Goal: Information Seeking & Learning: Learn about a topic

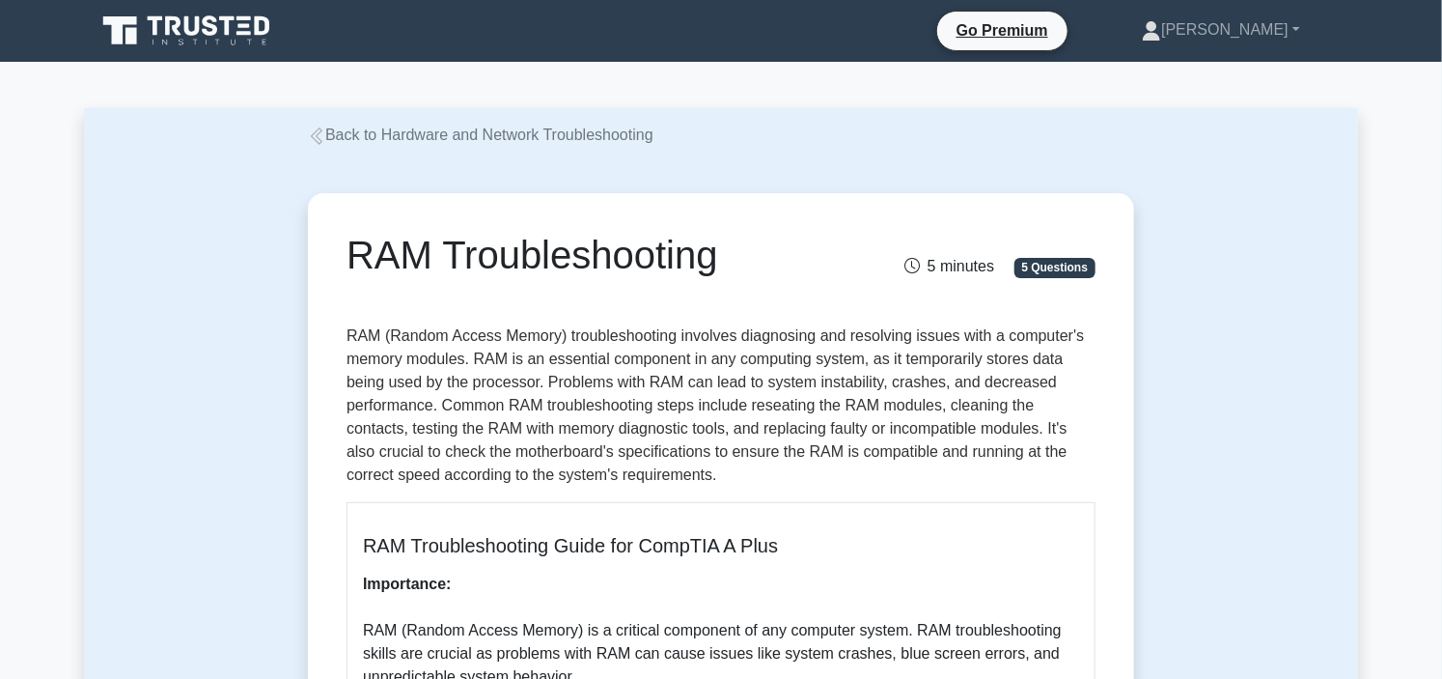
drag, startPoint x: 807, startPoint y: 272, endPoint x: 605, endPoint y: 54, distance: 297.1
click at [605, 54] on nav "Go Premium Dan Profile" at bounding box center [721, 31] width 1442 height 62
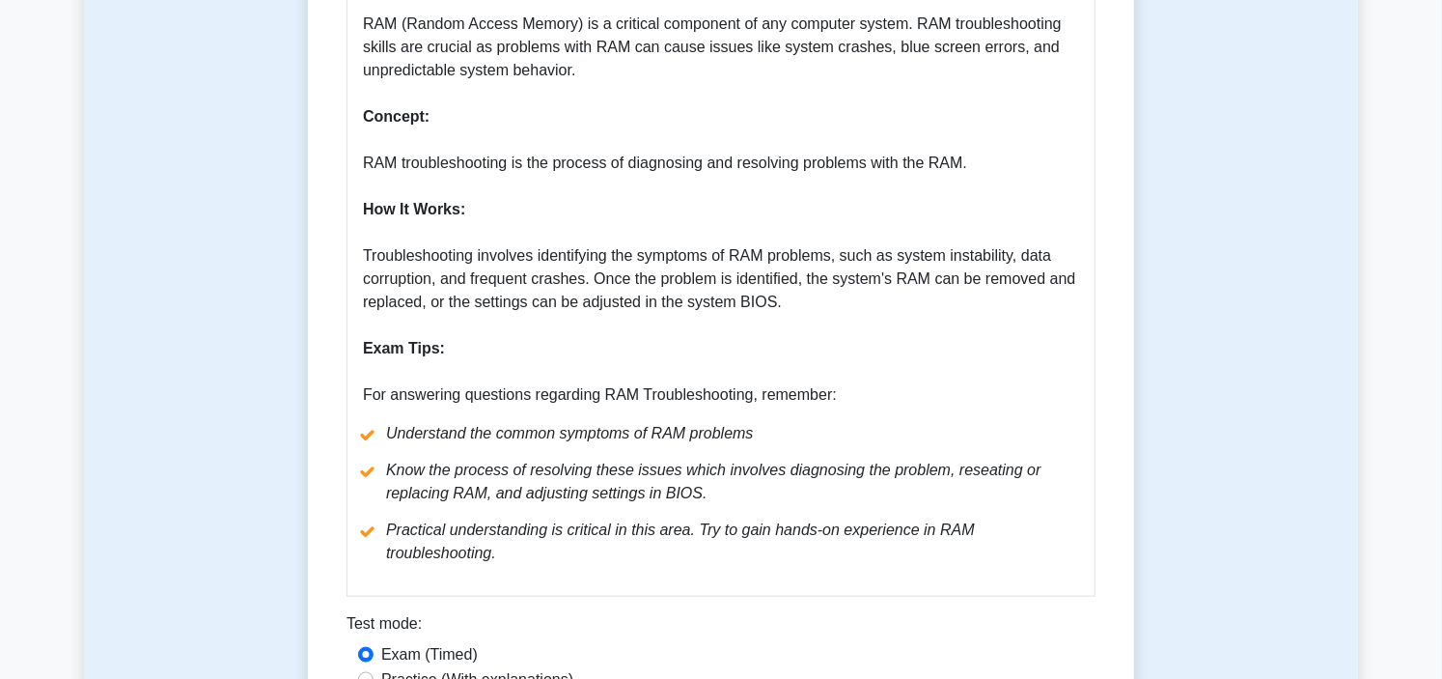
scroll to position [965, 0]
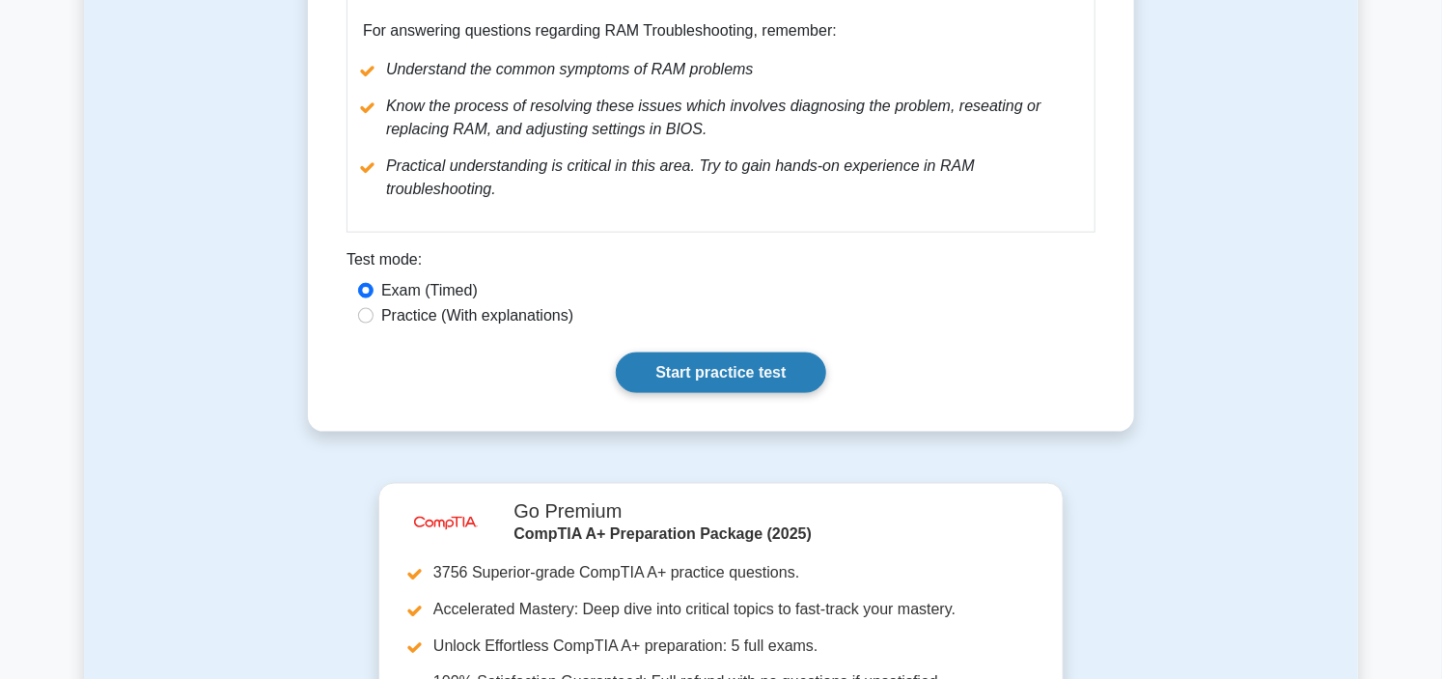
click at [720, 352] on link "Start practice test" at bounding box center [720, 372] width 209 height 41
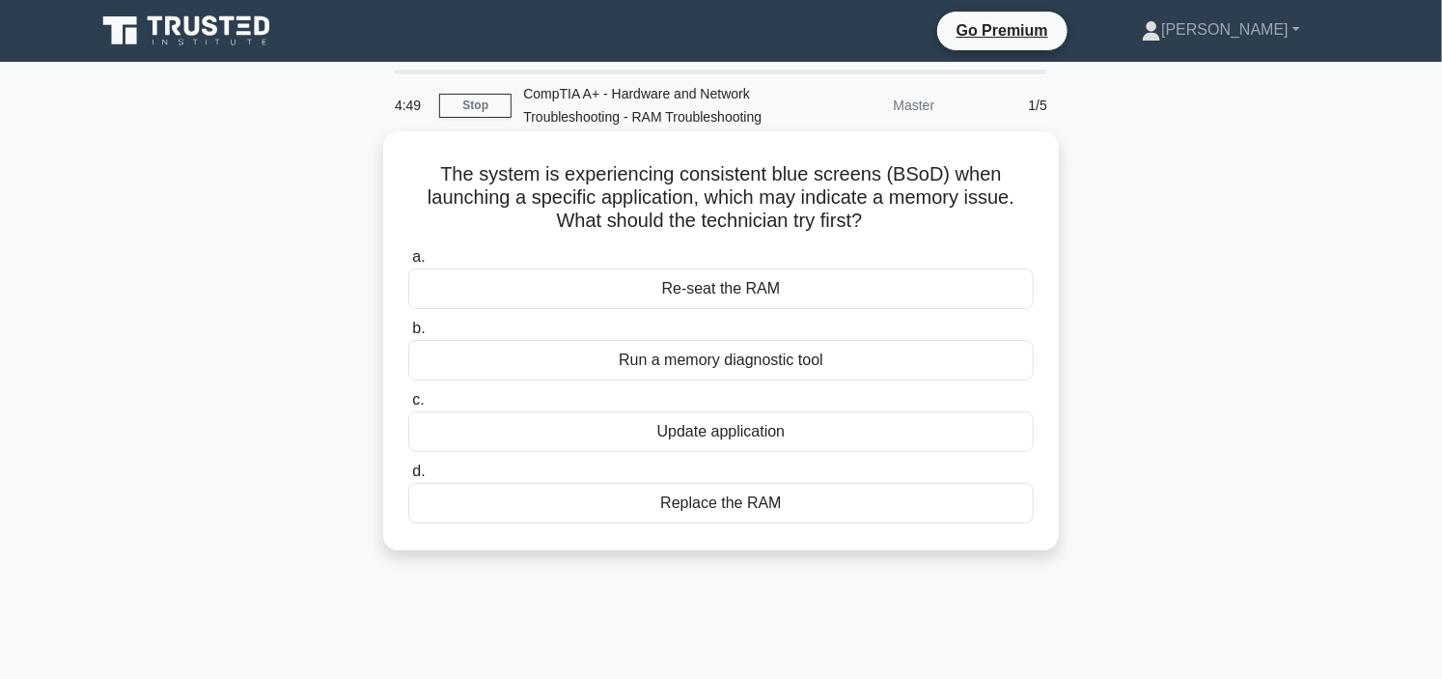
click at [719, 292] on div "Re-seat the RAM" at bounding box center [720, 288] width 625 height 41
click at [408, 264] on input "a. Re-seat the RAM" at bounding box center [408, 257] width 0 height 13
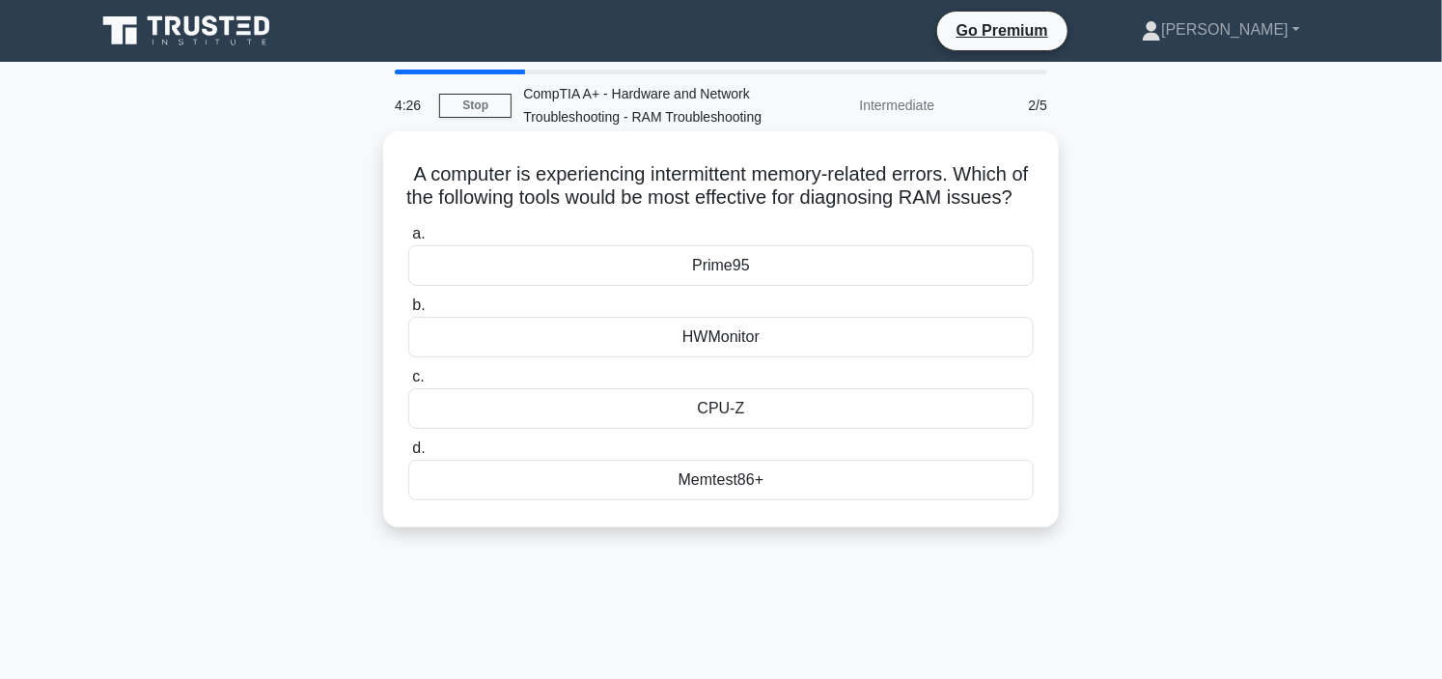
click at [780, 286] on div "Prime95" at bounding box center [720, 265] width 625 height 41
click at [408, 240] on input "a. Prime95" at bounding box center [408, 234] width 0 height 13
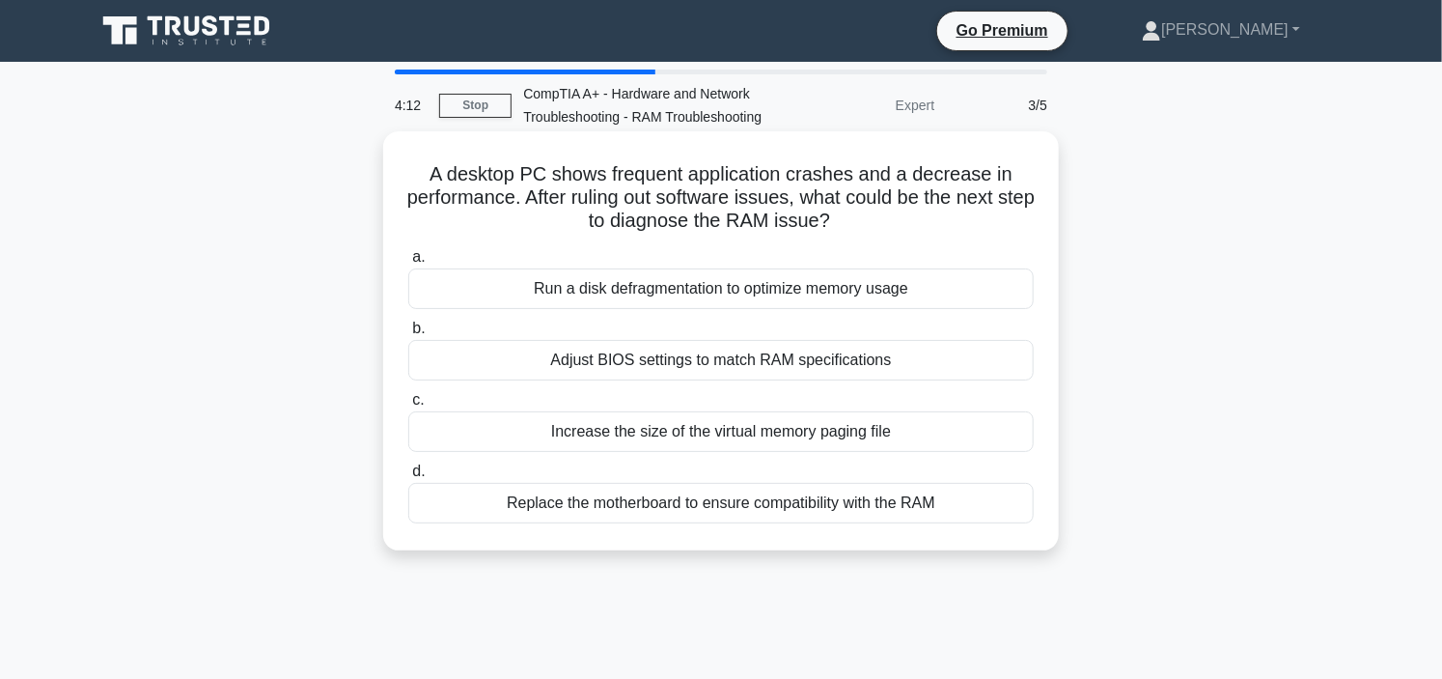
click at [754, 288] on div "Run a disk defragmentation to optimize memory usage" at bounding box center [720, 288] width 625 height 41
click at [408, 264] on input "a. Run a disk defragmentation to optimize memory usage" at bounding box center [408, 257] width 0 height 13
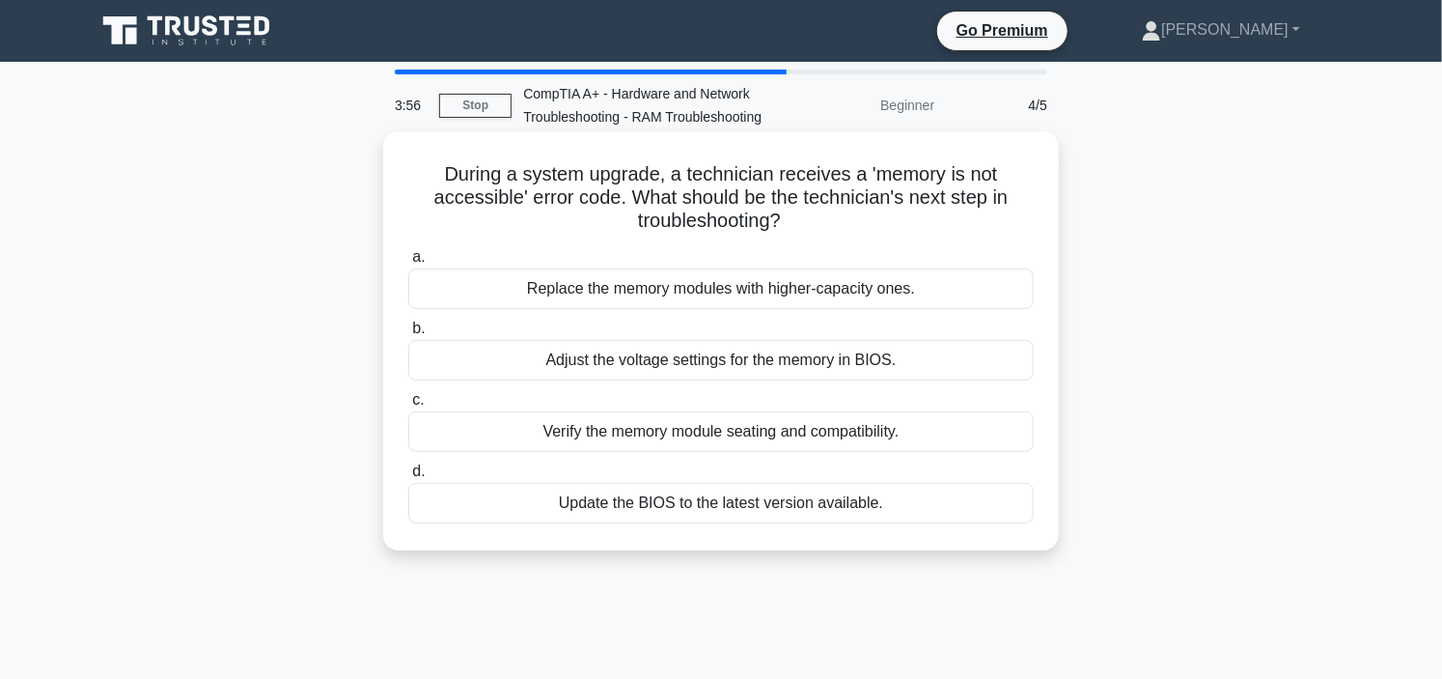
click at [763, 425] on div "Verify the memory module seating and compatibility." at bounding box center [720, 431] width 625 height 41
click at [738, 430] on div "Verify the memory module seating and compatibility." at bounding box center [720, 431] width 625 height 41
click at [929, 436] on div "Verify the memory module seating and compatibility." at bounding box center [720, 431] width 625 height 41
click at [408, 406] on input "c. Verify the memory module seating and compatibility." at bounding box center [408, 400] width 0 height 13
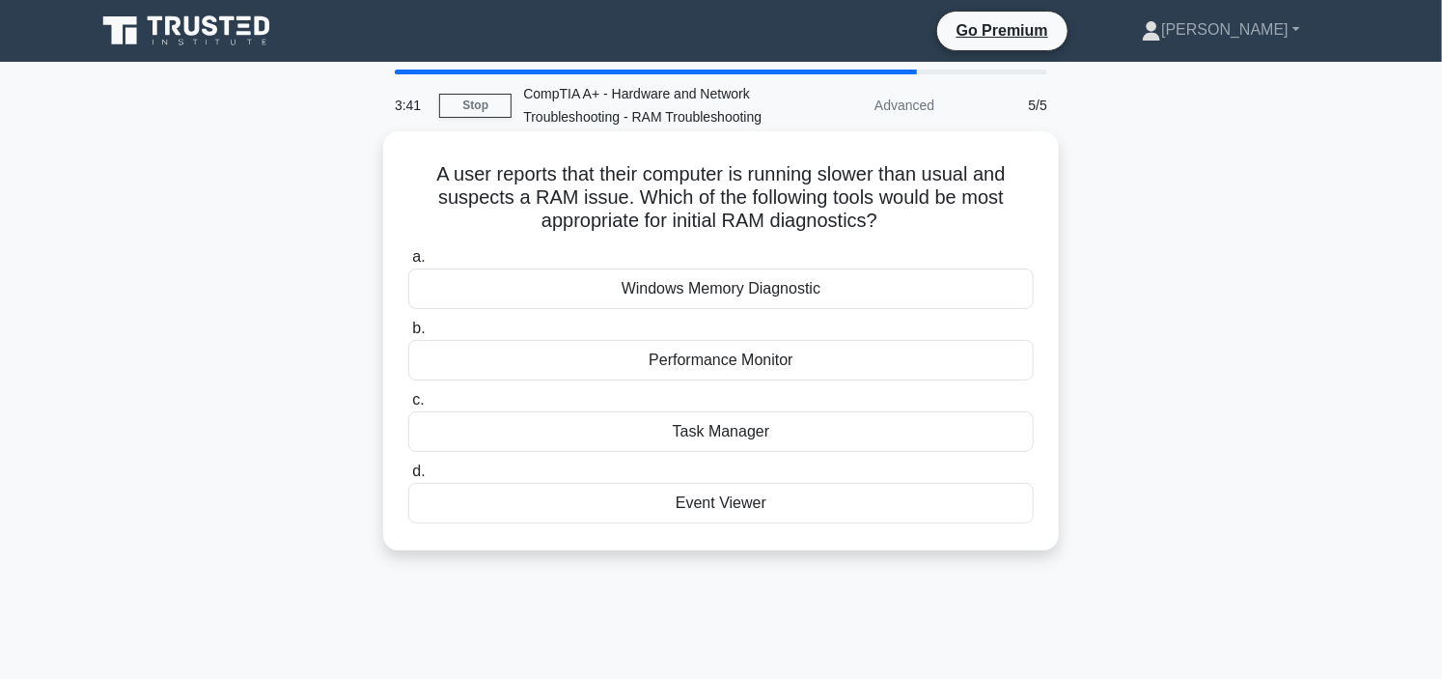
click at [831, 436] on div "Task Manager" at bounding box center [720, 431] width 625 height 41
click at [408, 406] on input "c. Task Manager" at bounding box center [408, 400] width 0 height 13
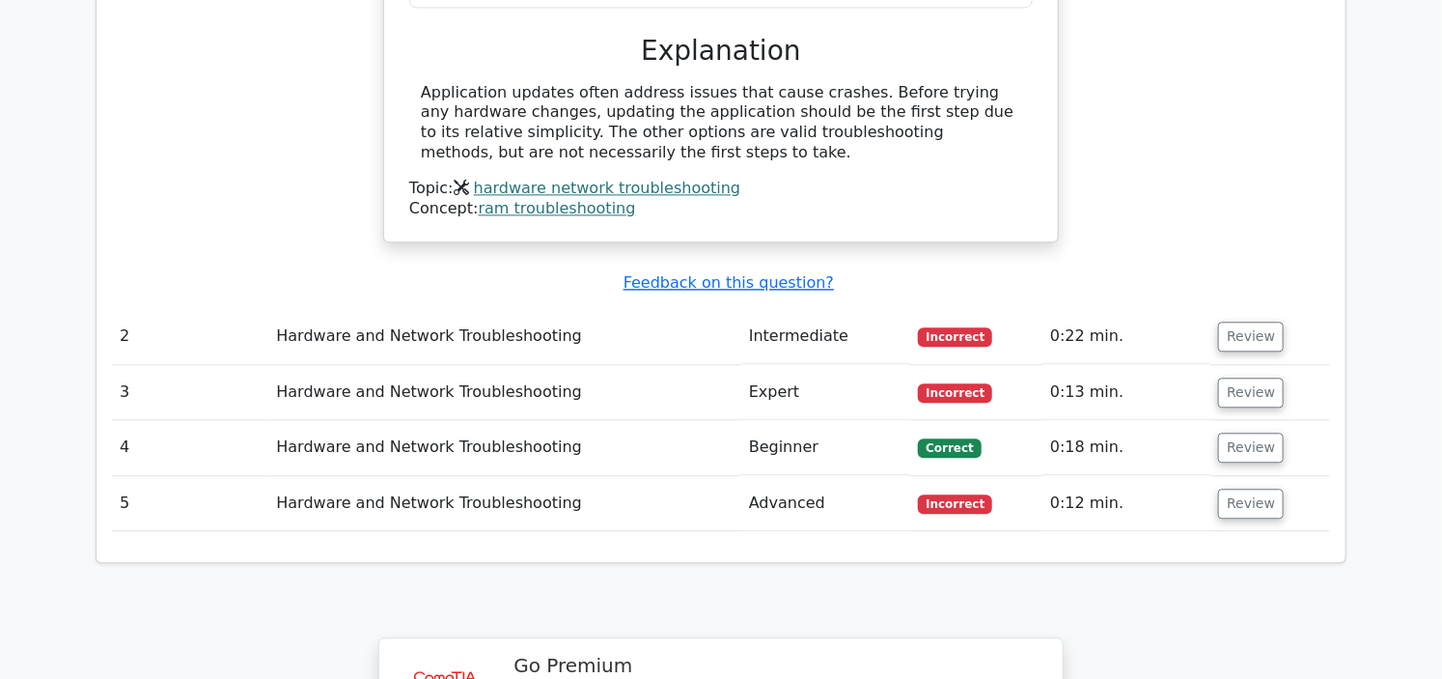
scroll to position [1822, 0]
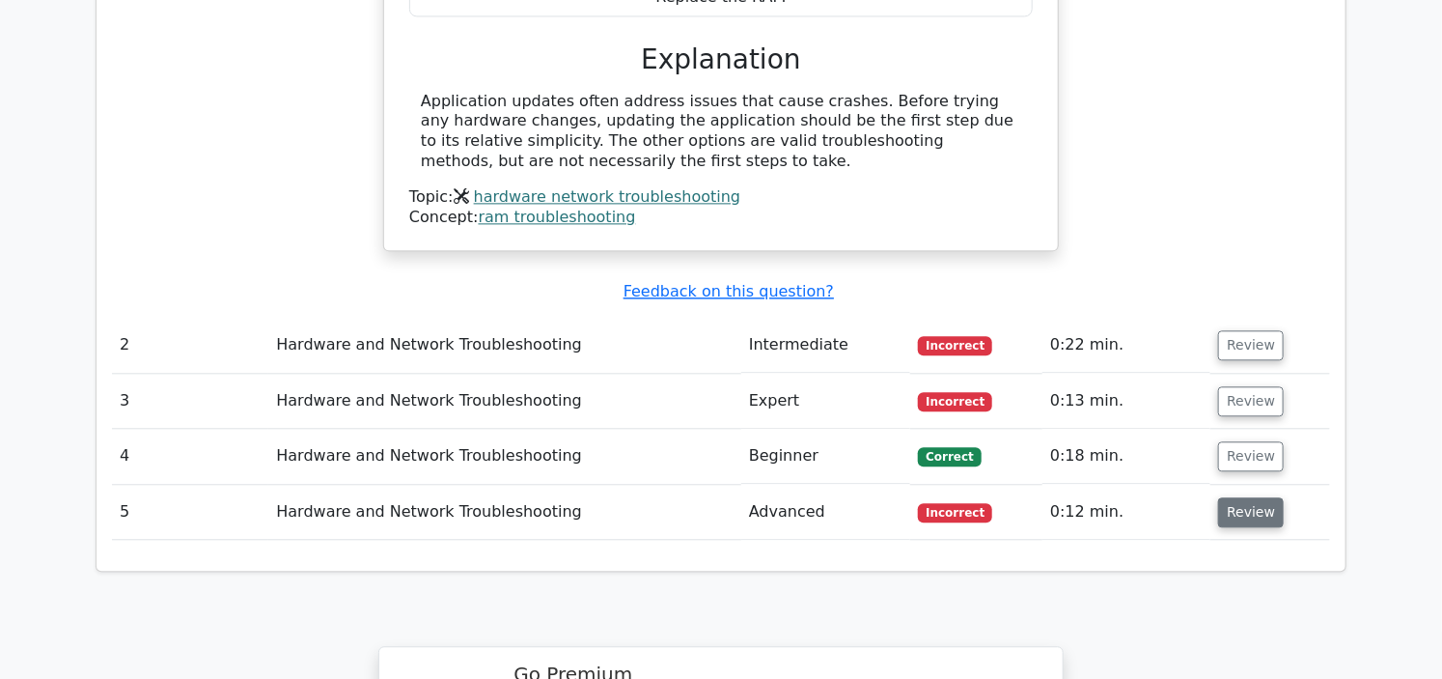
click at [1238, 497] on button "Review" at bounding box center [1251, 512] width 66 height 30
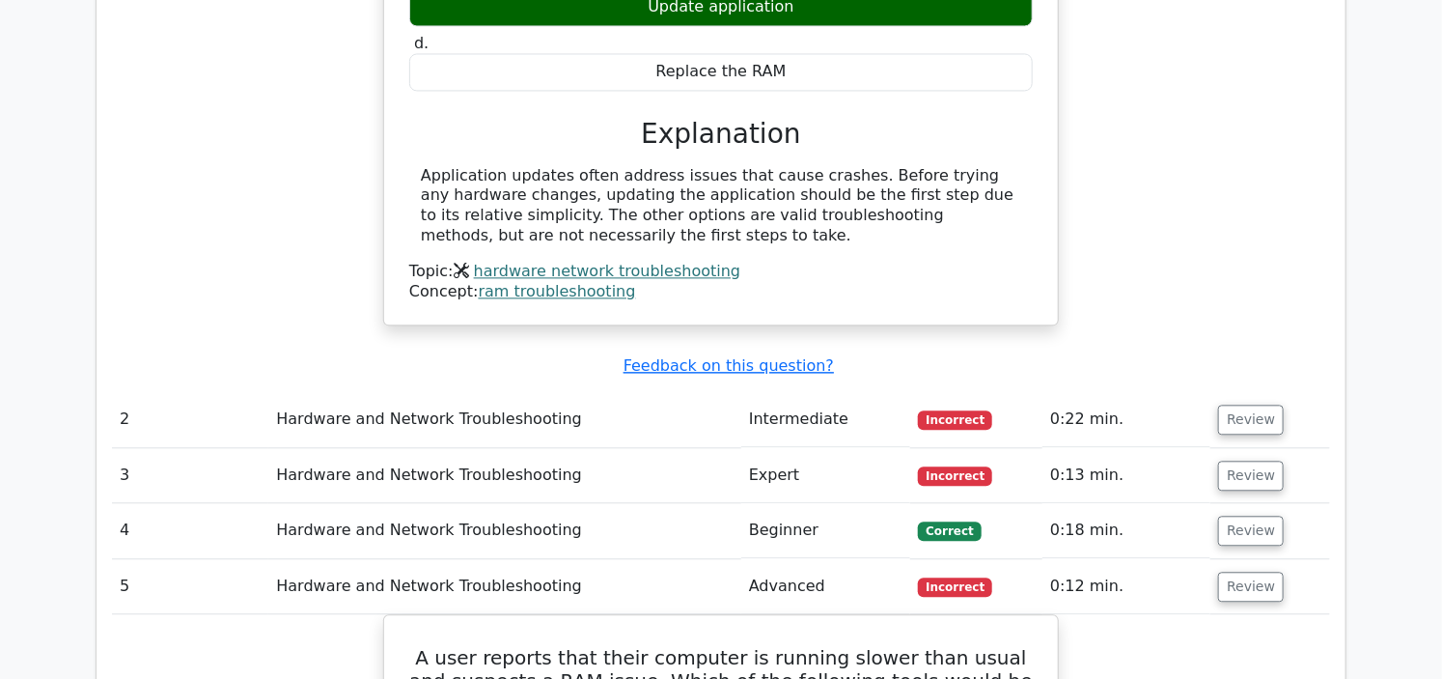
scroll to position [1715, 0]
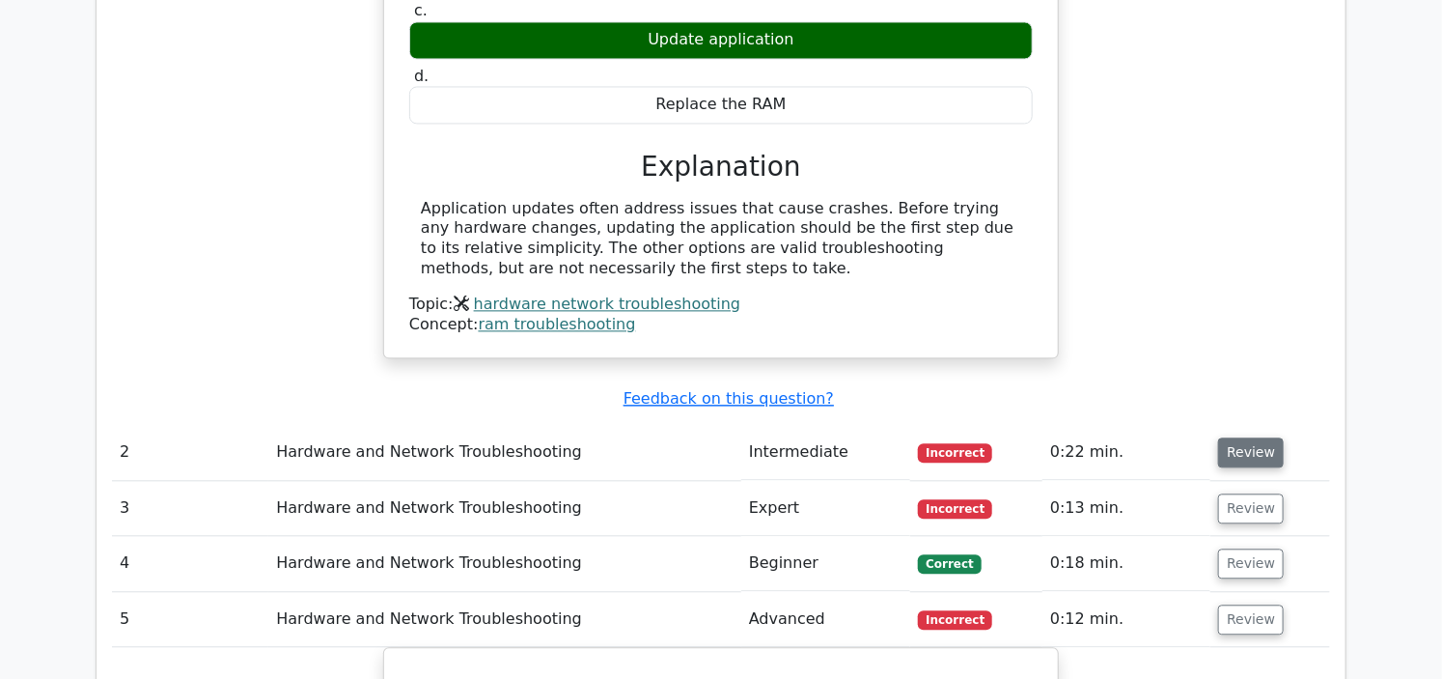
click at [1240, 437] on button "Review" at bounding box center [1251, 452] width 66 height 30
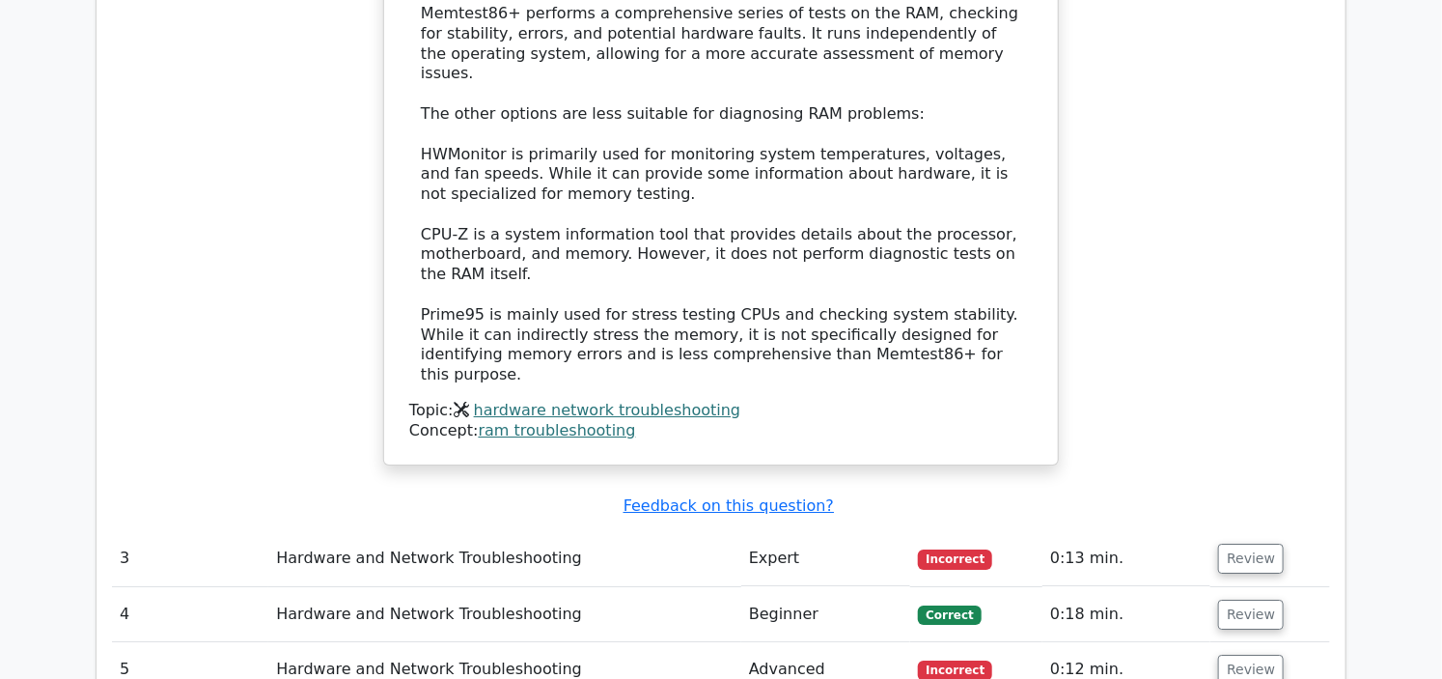
scroll to position [2788, 0]
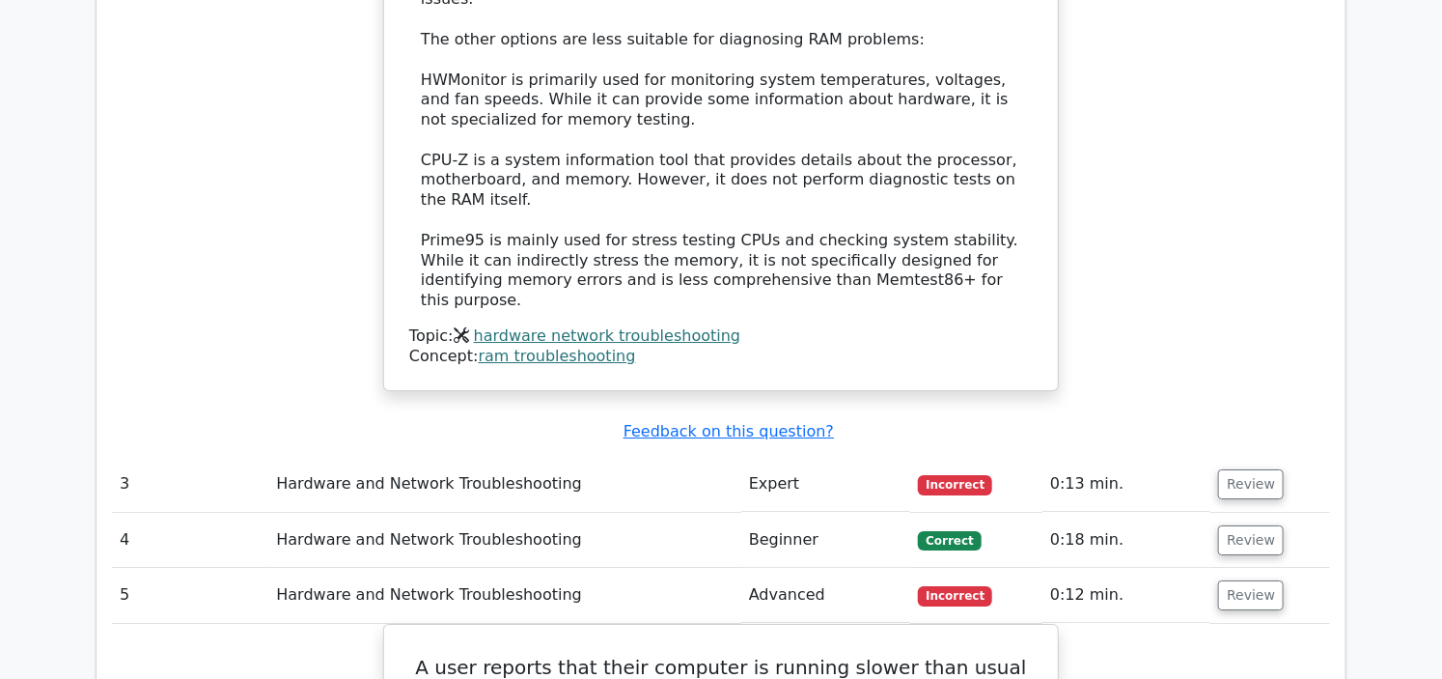
click at [1240, 469] on button "Review" at bounding box center [1251, 484] width 66 height 30
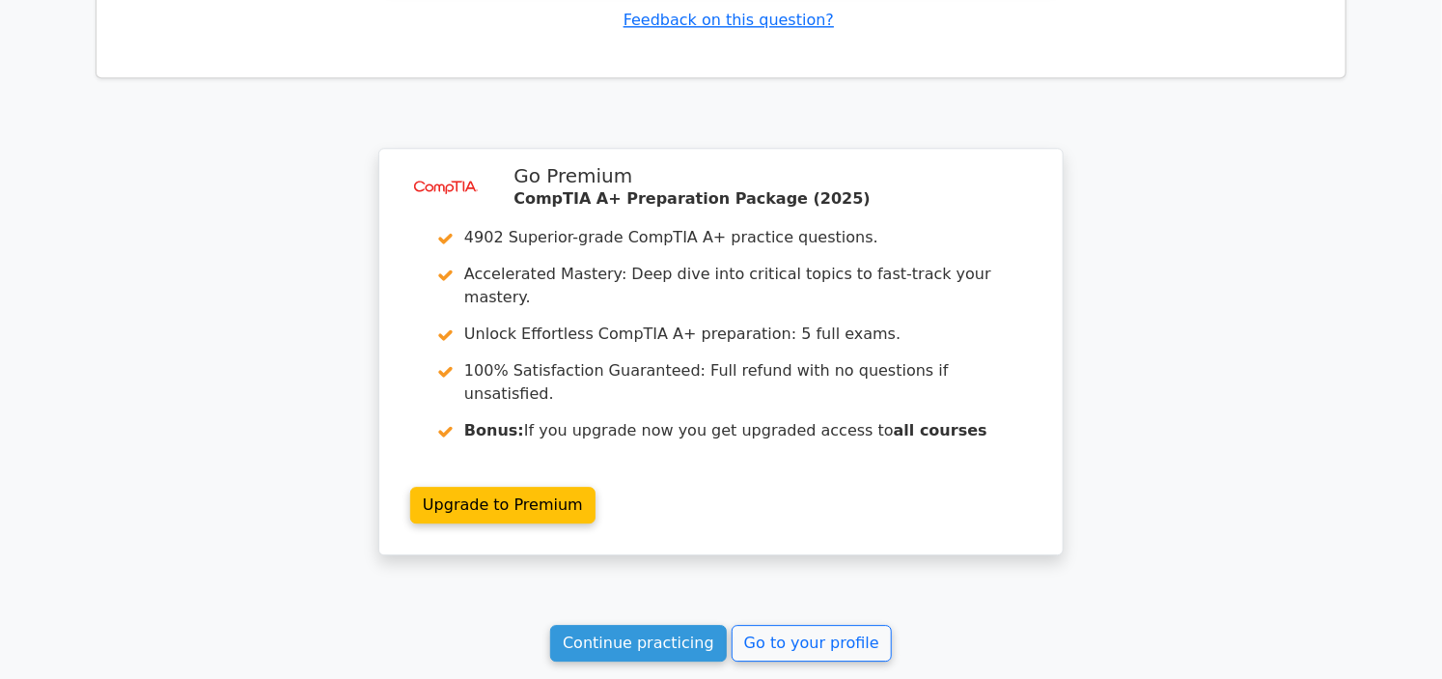
scroll to position [5533, 0]
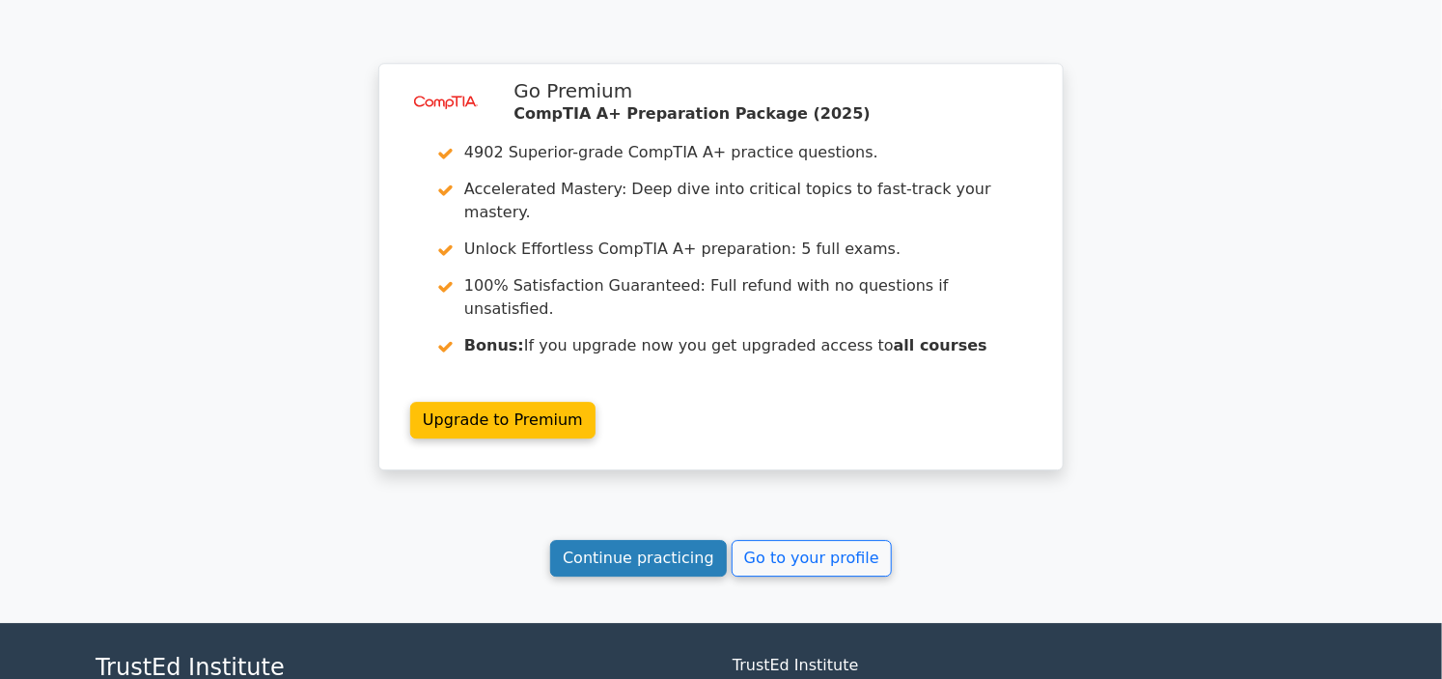
click at [678, 540] on link "Continue practicing" at bounding box center [638, 558] width 177 height 37
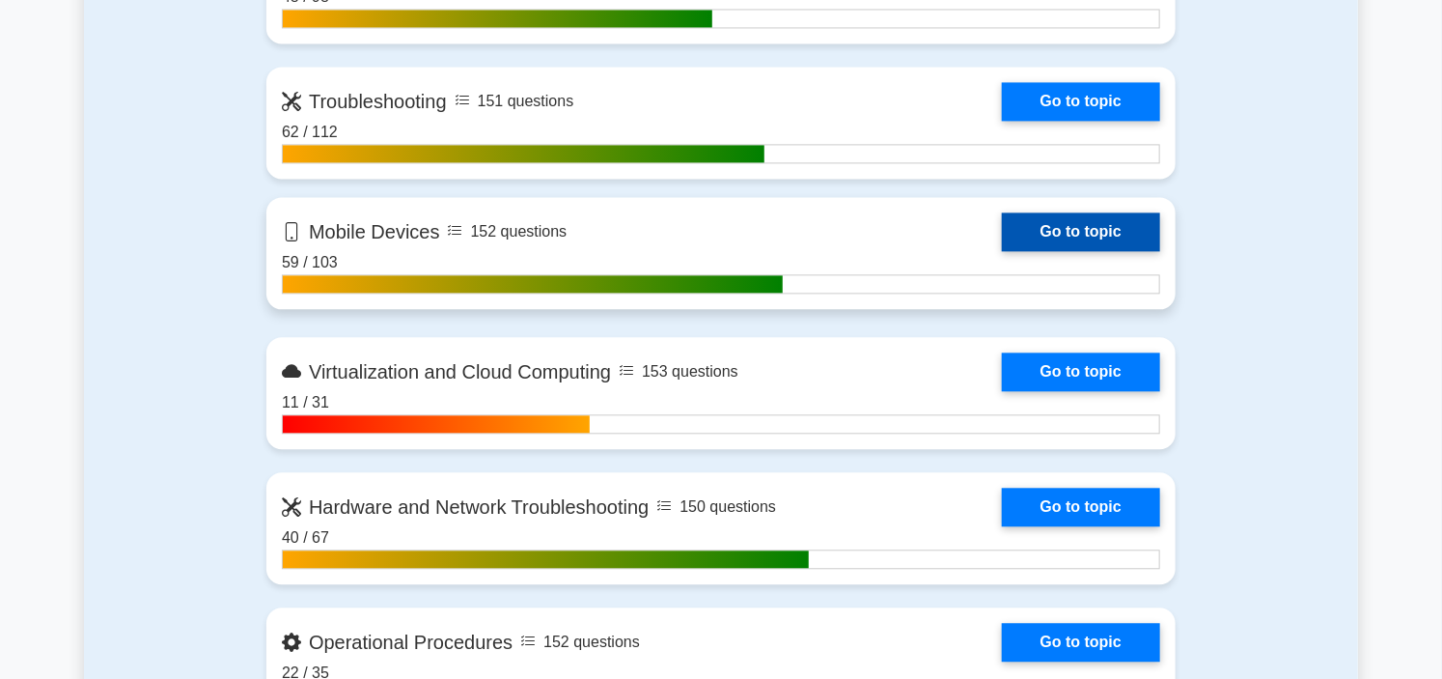
scroll to position [1822, 0]
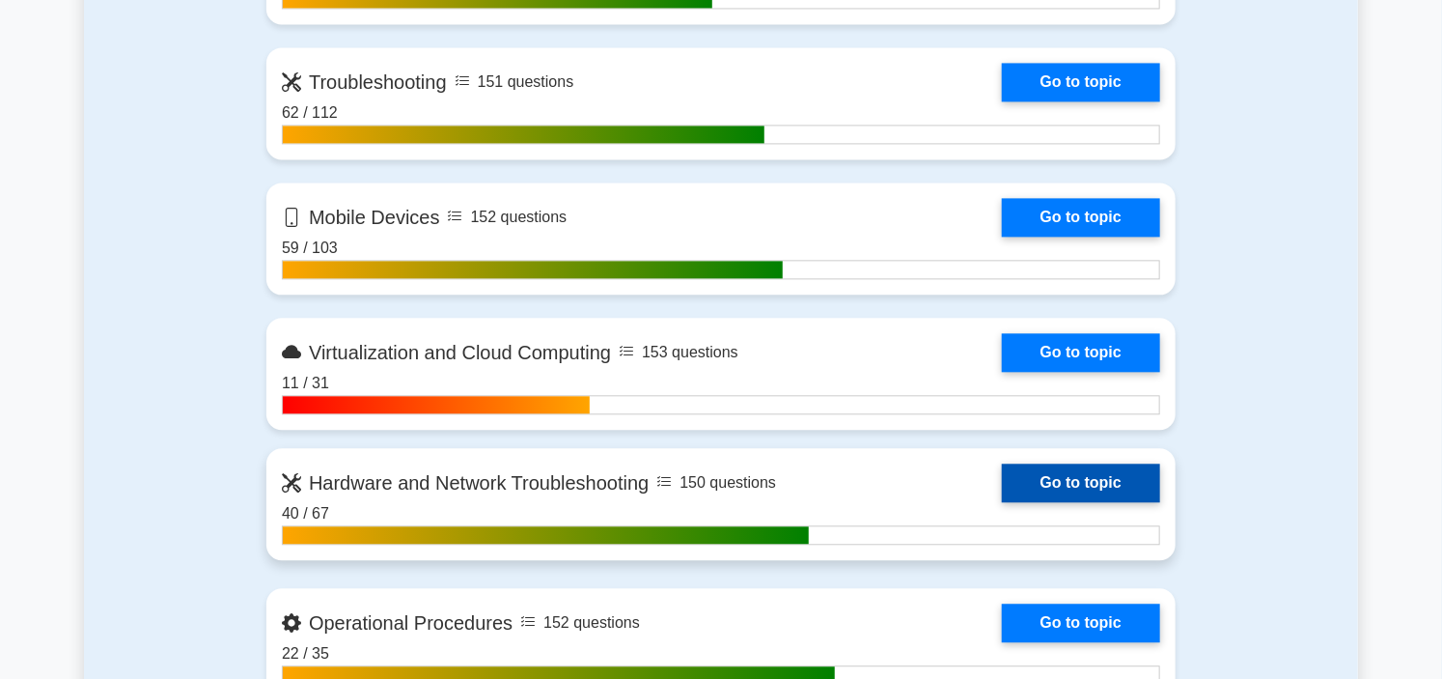
click at [1002, 476] on link "Go to topic" at bounding box center [1081, 482] width 158 height 39
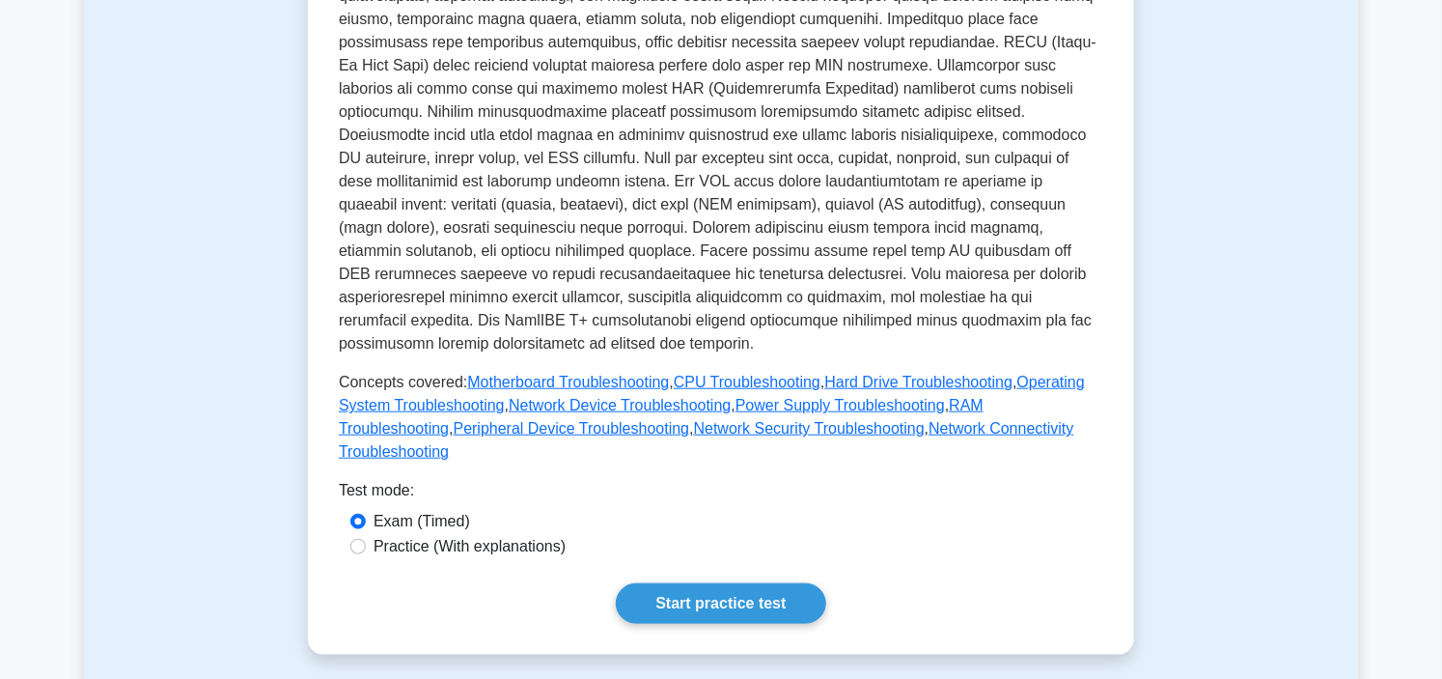
scroll to position [643, 0]
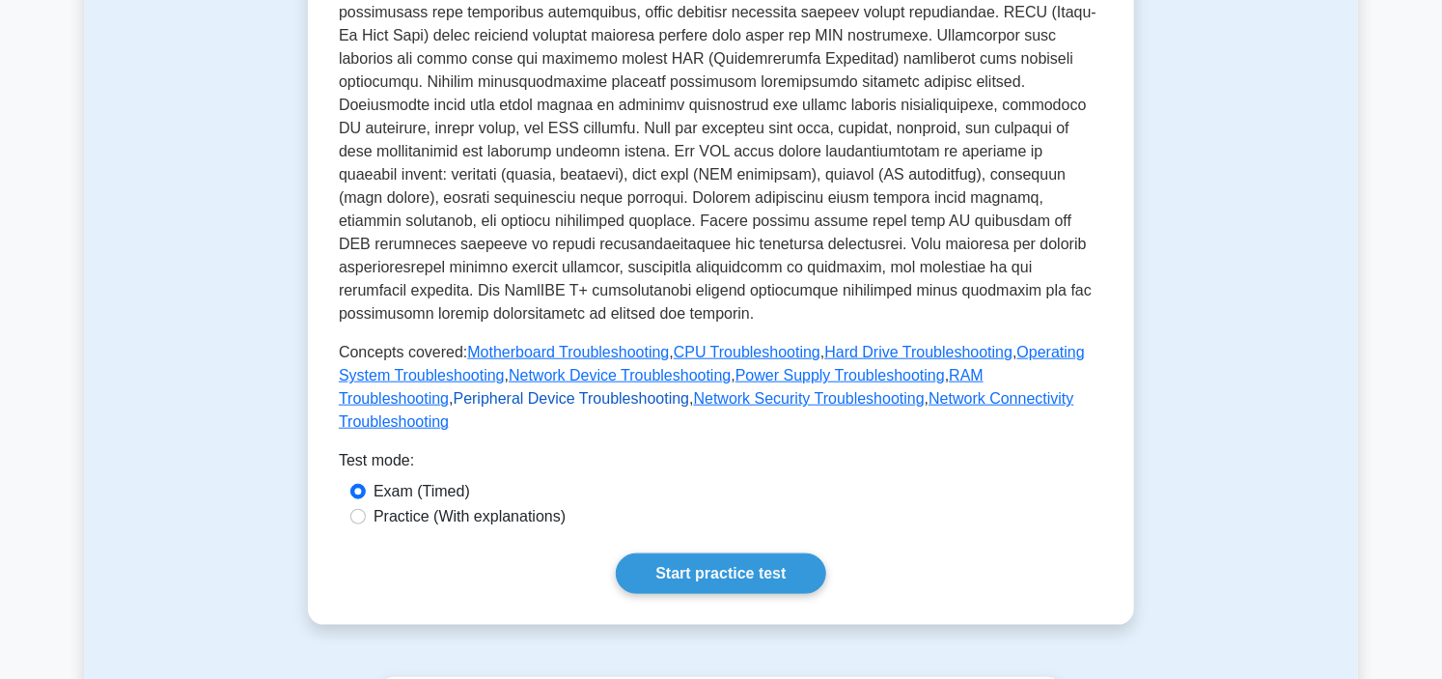
click at [525, 390] on link "Peripheral Device Troubleshooting" at bounding box center [572, 398] width 236 height 16
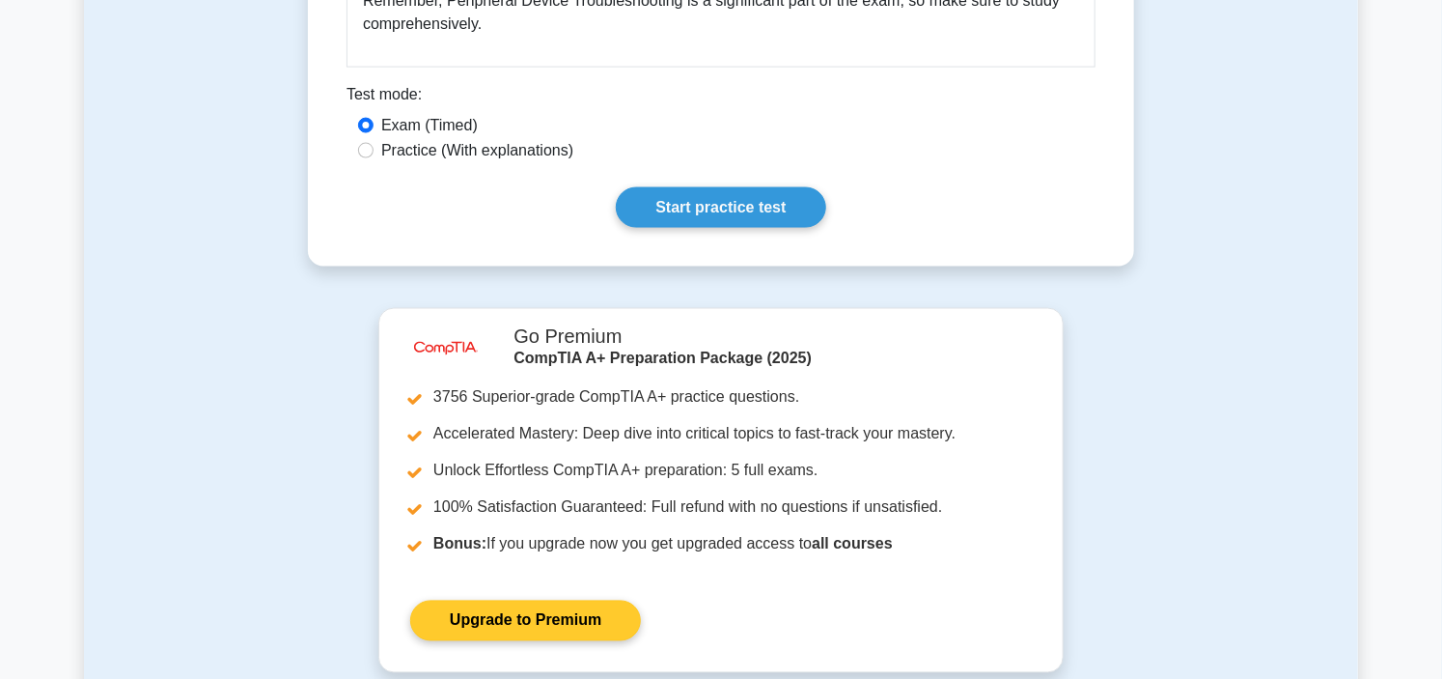
scroll to position [1394, 0]
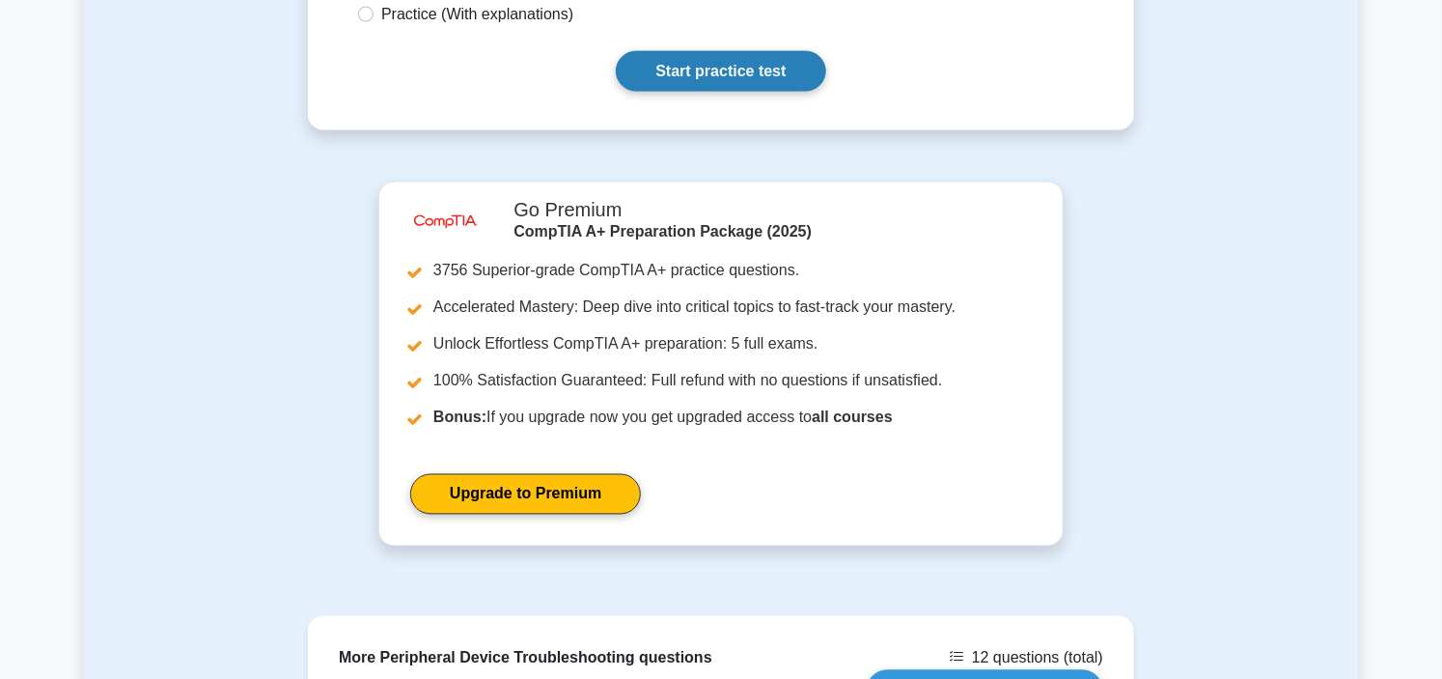
click at [785, 75] on link "Start practice test" at bounding box center [720, 71] width 209 height 41
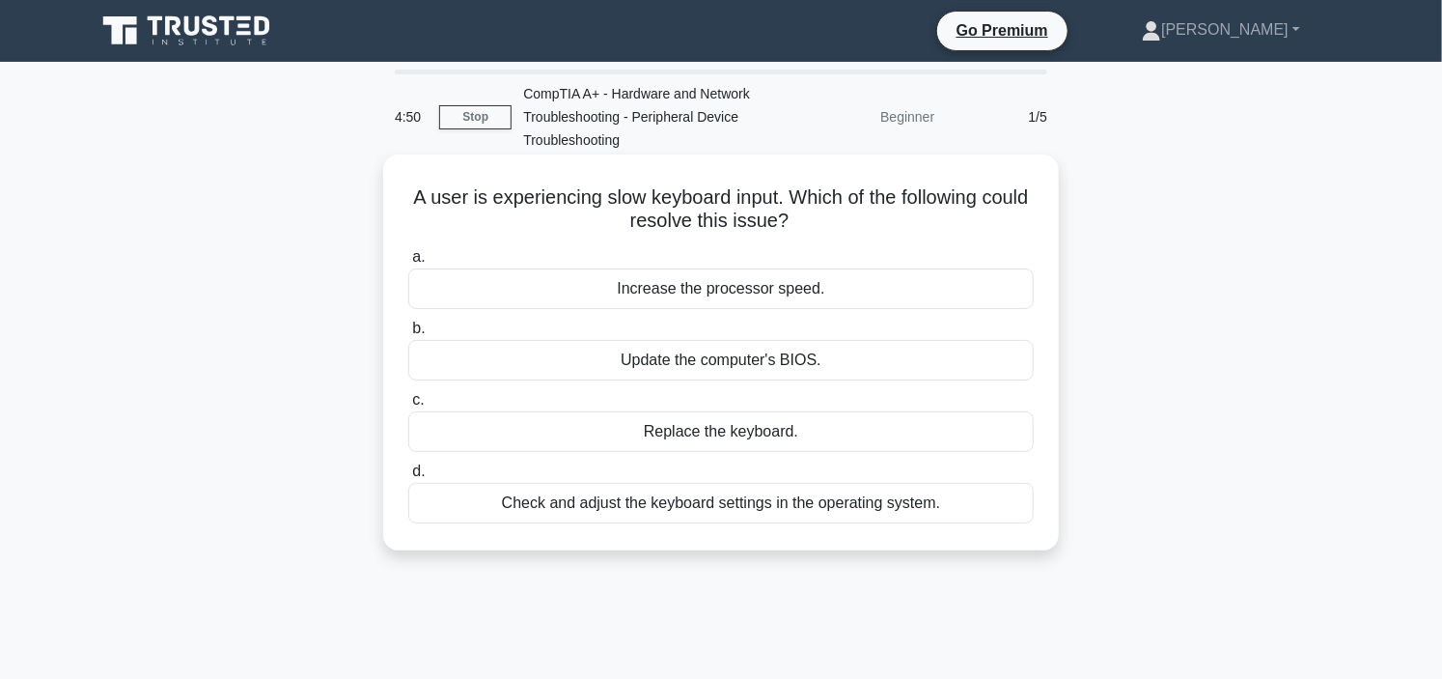
click at [735, 505] on div "Check and adjust the keyboard settings in the operating system." at bounding box center [720, 503] width 625 height 41
click at [408, 478] on input "d. Check and adjust the keyboard settings in the operating system." at bounding box center [408, 471] width 0 height 13
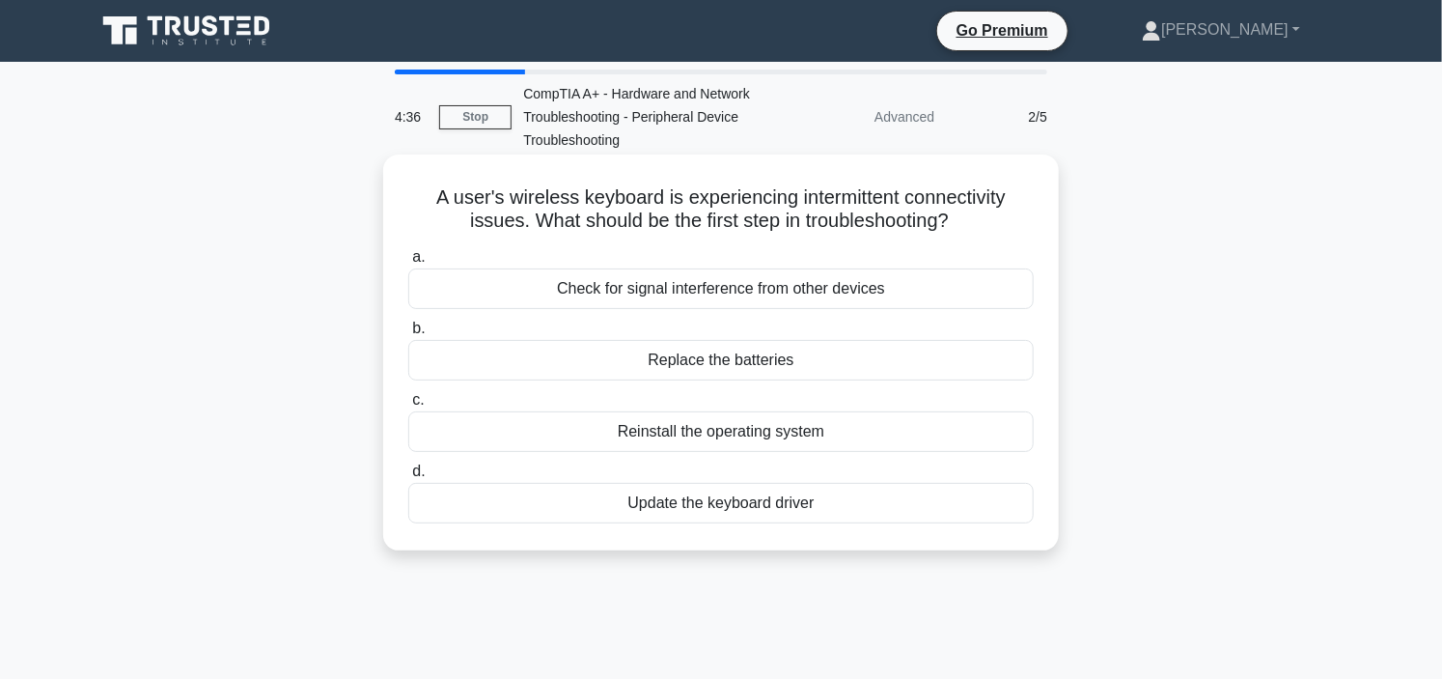
click at [753, 287] on div "Check for signal interference from other devices" at bounding box center [720, 288] width 625 height 41
click at [408, 264] on input "a. Check for signal interference from other devices" at bounding box center [408, 257] width 0 height 13
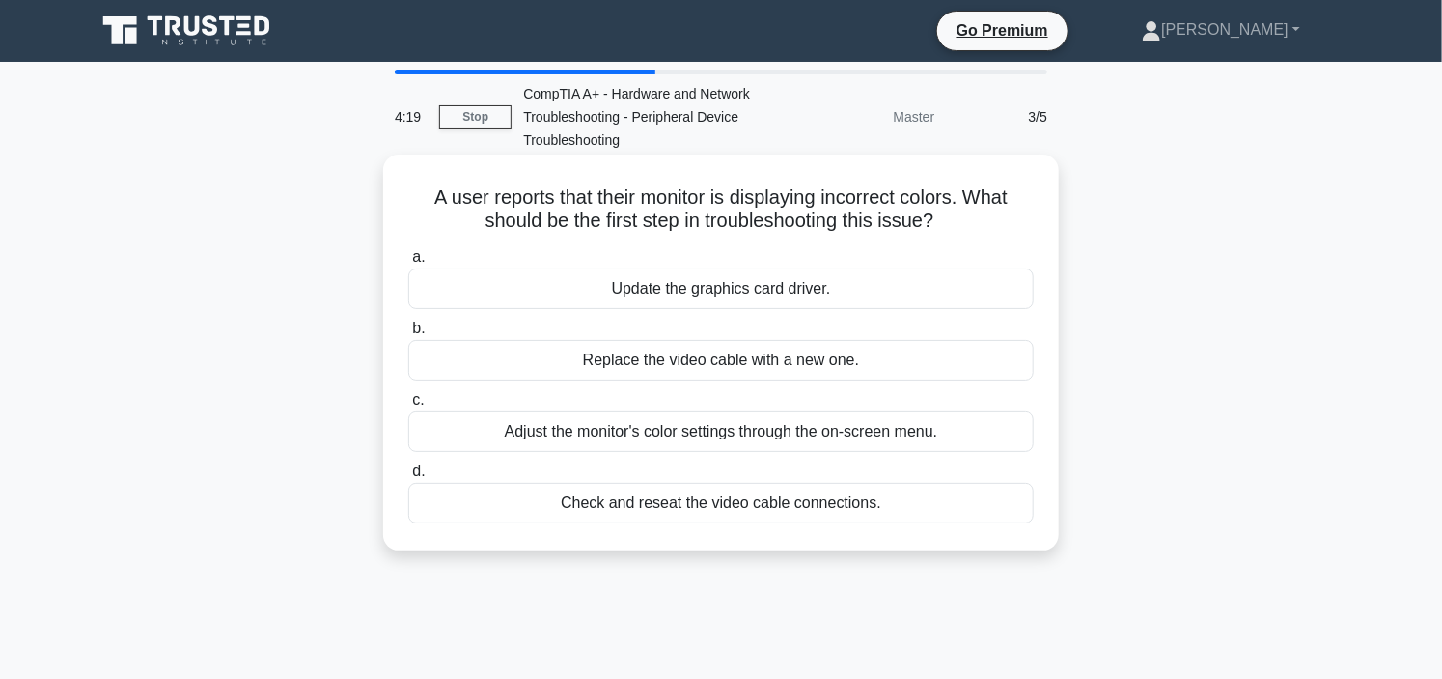
click at [772, 434] on div "Adjust the monitor's color settings through the on-screen menu." at bounding box center [720, 431] width 625 height 41
click at [408, 406] on input "c. Adjust the monitor's color settings through the on-screen menu." at bounding box center [408, 400] width 0 height 13
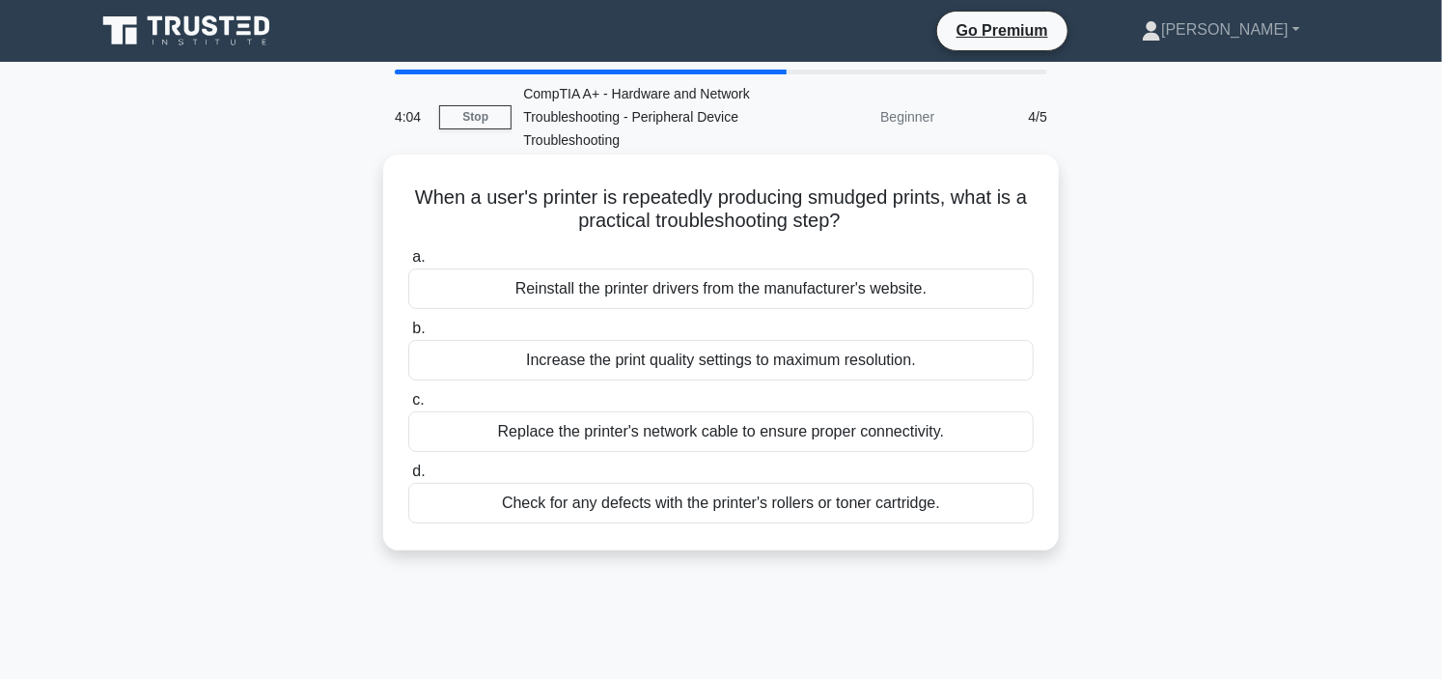
click at [749, 506] on div "Check for any defects with the printer's rollers or toner cartridge." at bounding box center [720, 503] width 625 height 41
click at [408, 478] on input "d. Check for any defects with the printer's rollers or toner cartridge." at bounding box center [408, 471] width 0 height 13
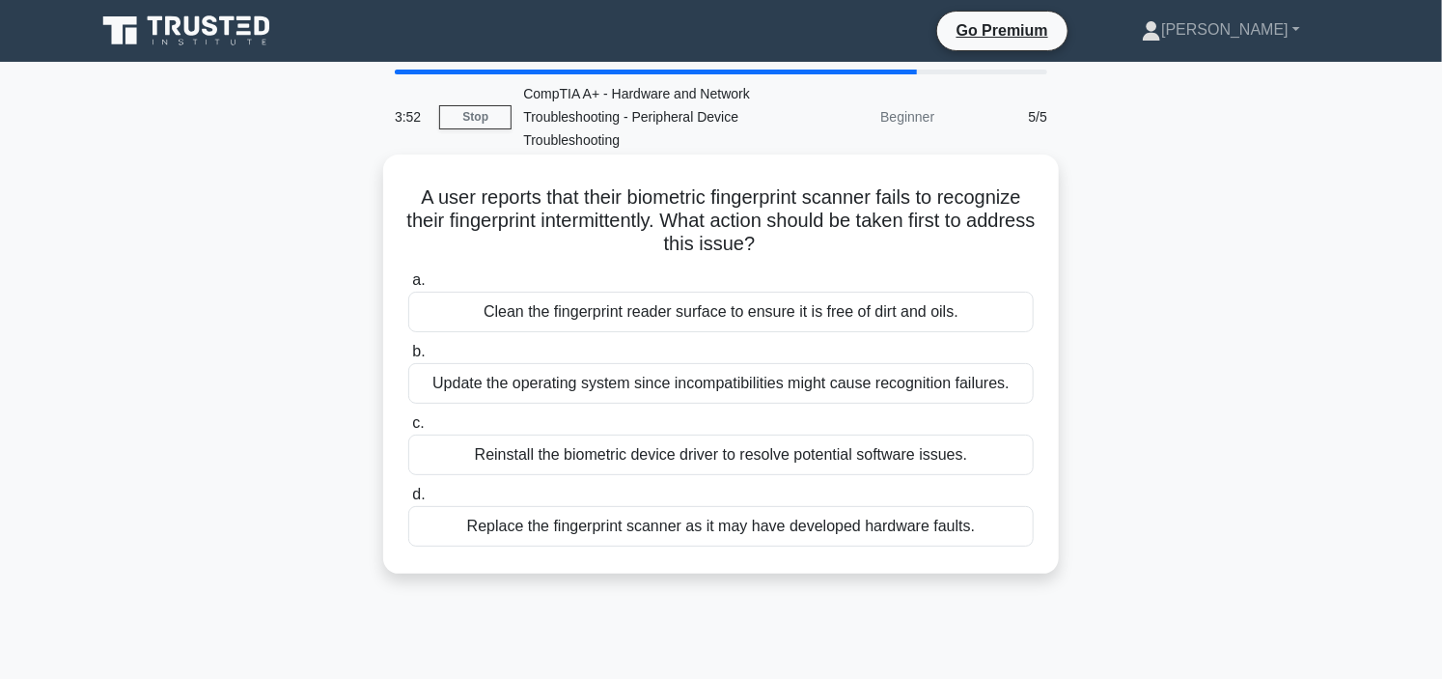
click at [712, 314] on div "Clean the fingerprint reader surface to ensure it is free of dirt and oils." at bounding box center [720, 311] width 625 height 41
click at [408, 287] on input "a. Clean the fingerprint reader surface to ensure it is free of dirt and oils." at bounding box center [408, 280] width 0 height 13
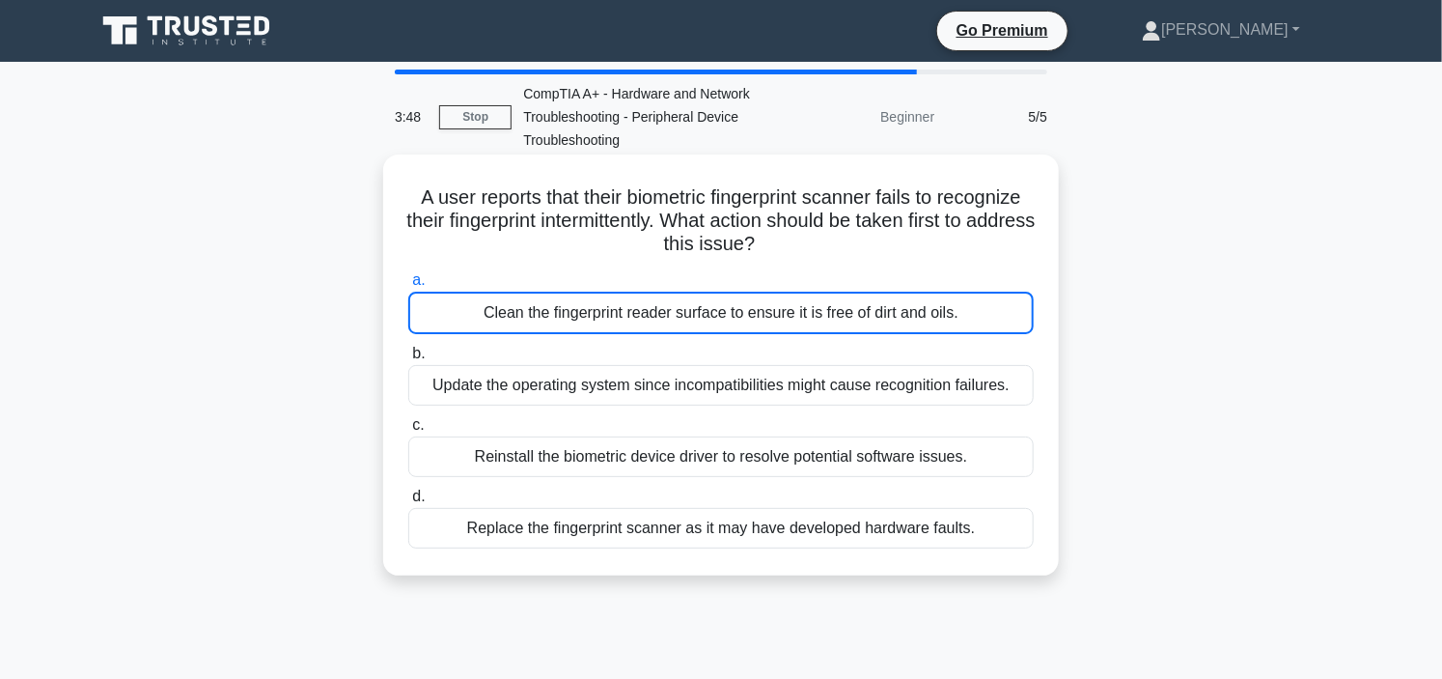
scroll to position [107, 0]
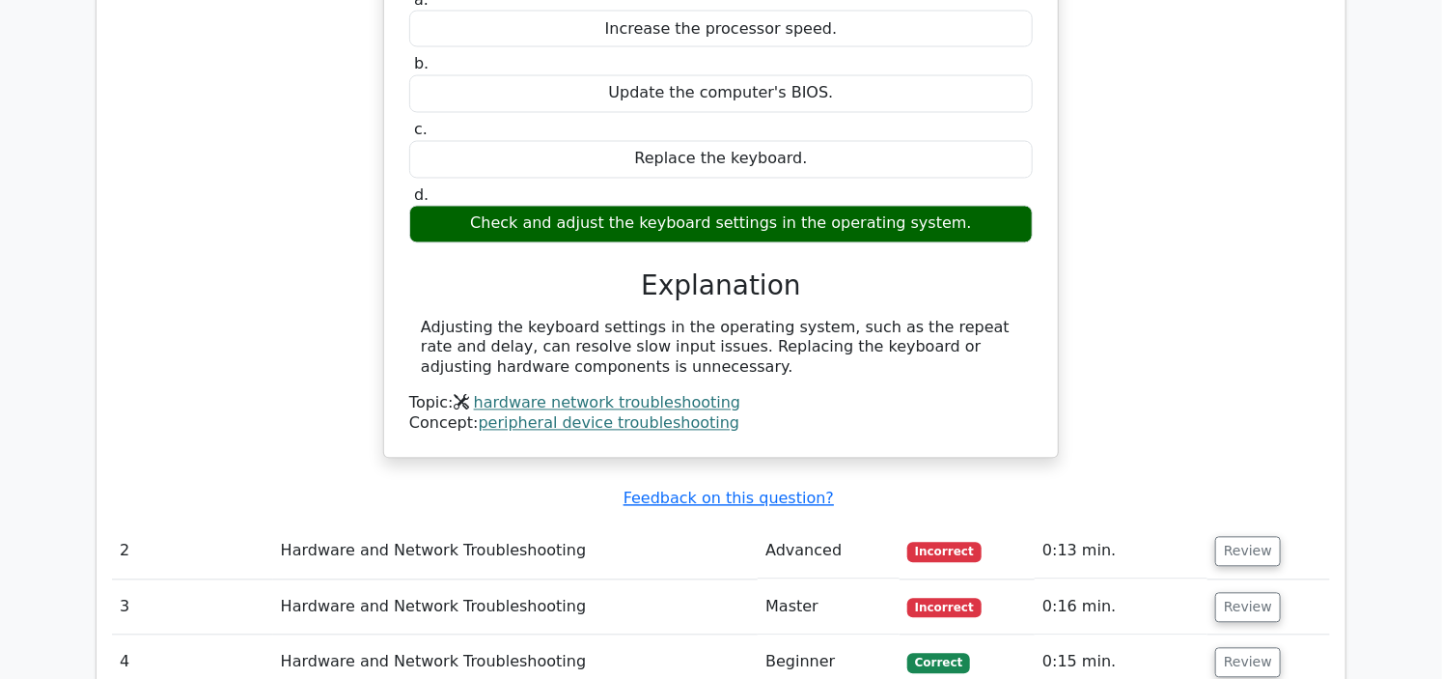
scroll to position [1608, 0]
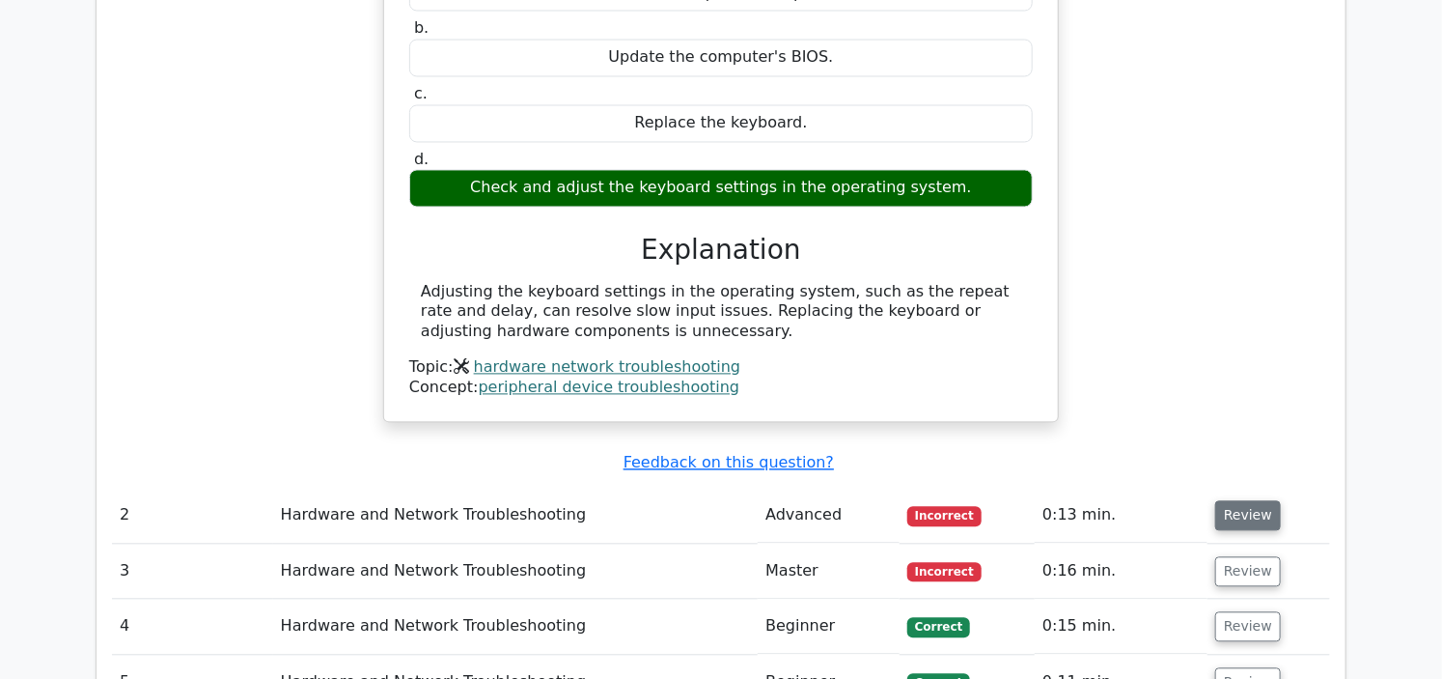
click at [1234, 501] on button "Review" at bounding box center [1248, 516] width 66 height 30
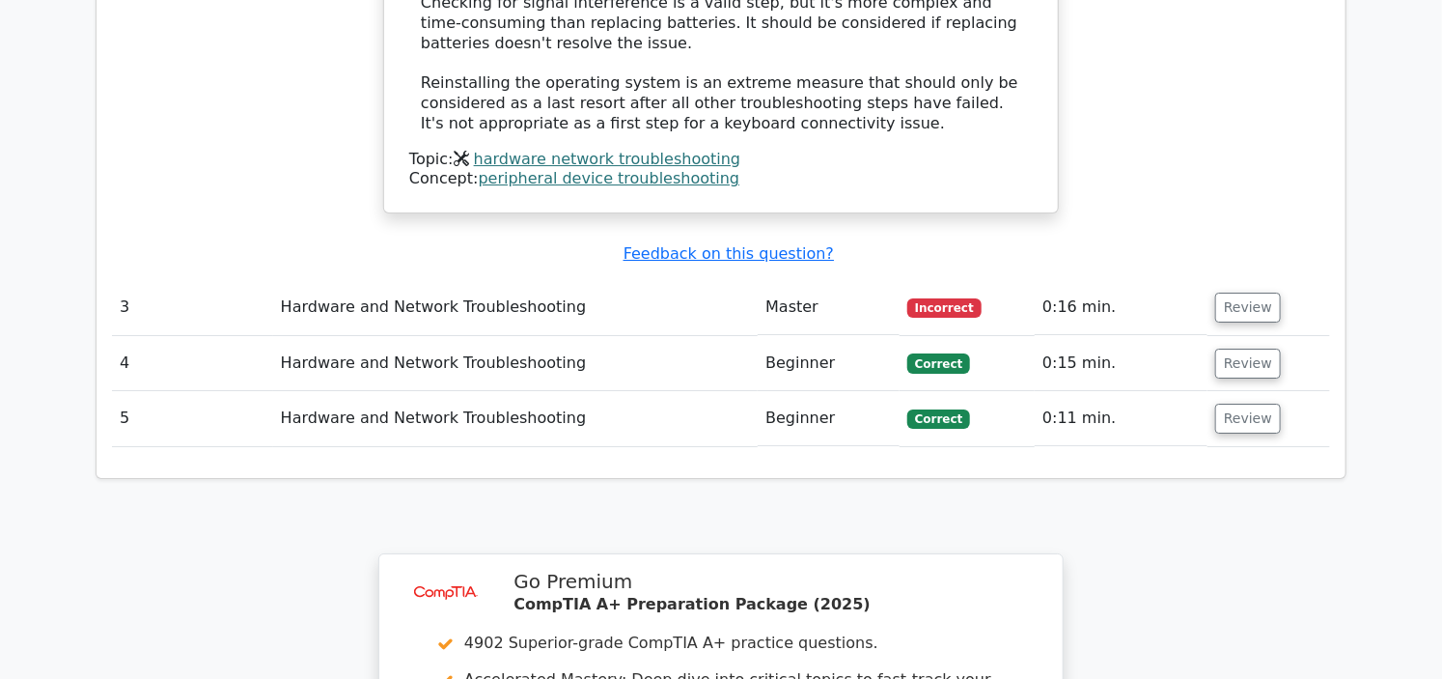
scroll to position [2788, 0]
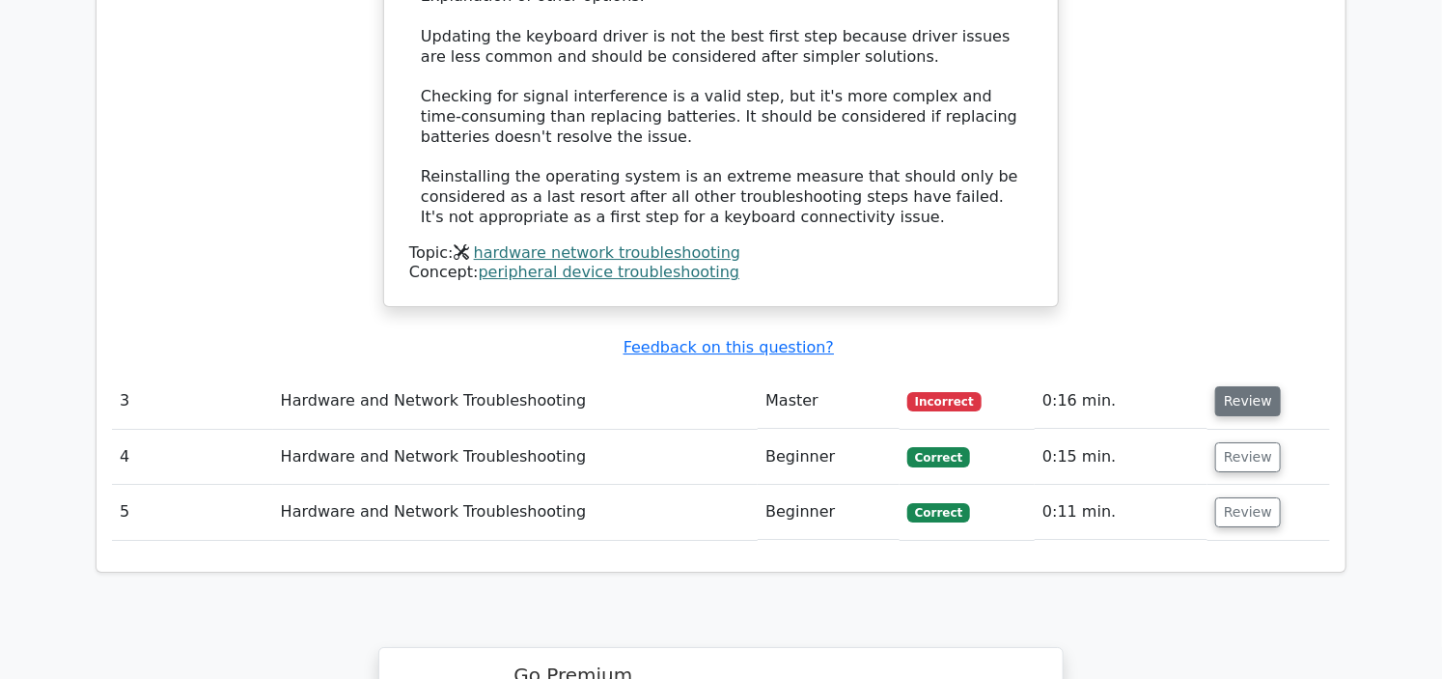
click at [1241, 386] on button "Review" at bounding box center [1248, 401] width 66 height 30
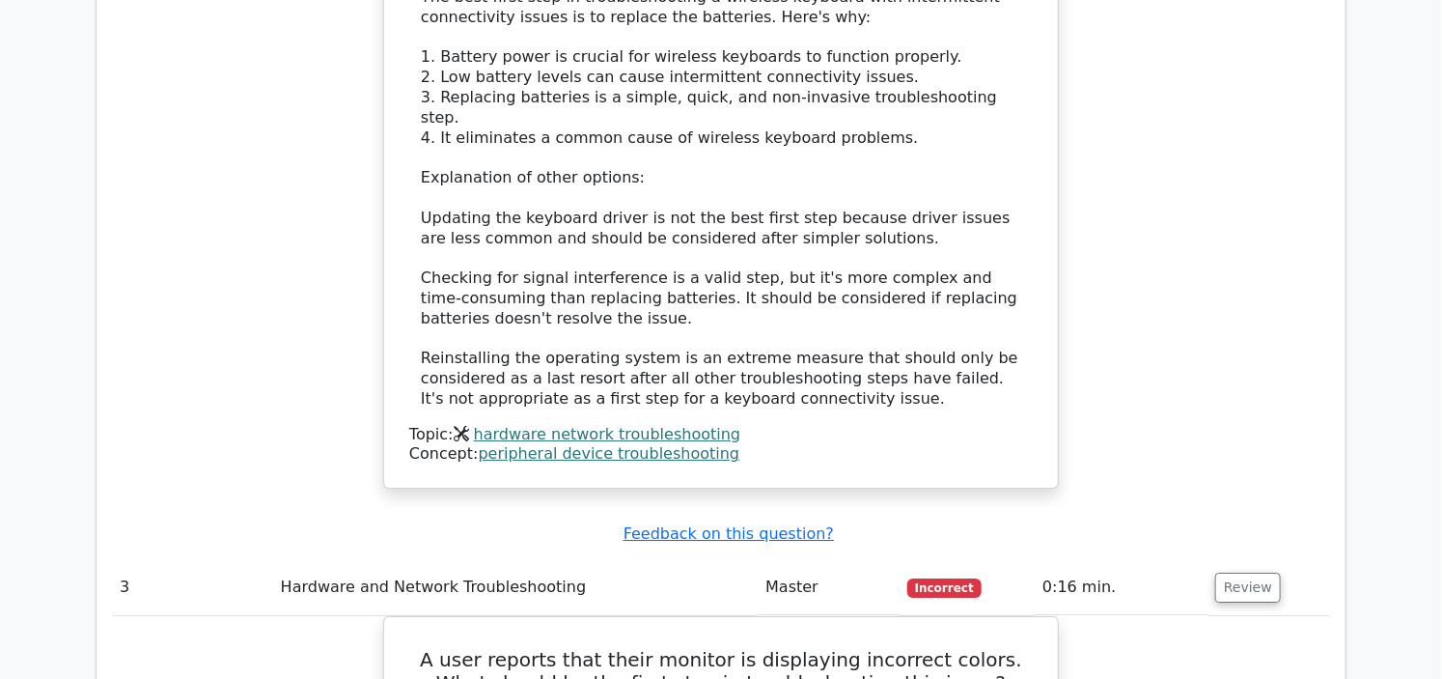
scroll to position [2573, 0]
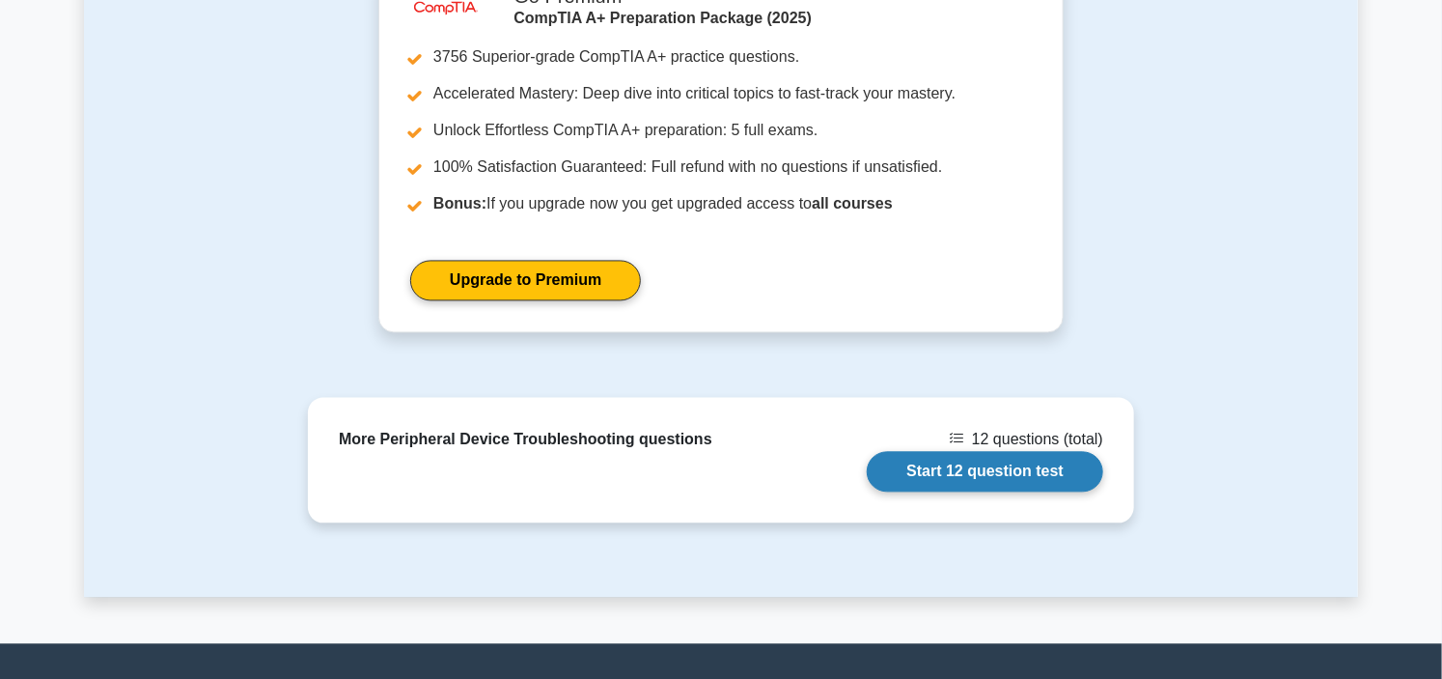
click at [983, 460] on link "Start 12 question test" at bounding box center [985, 472] width 236 height 41
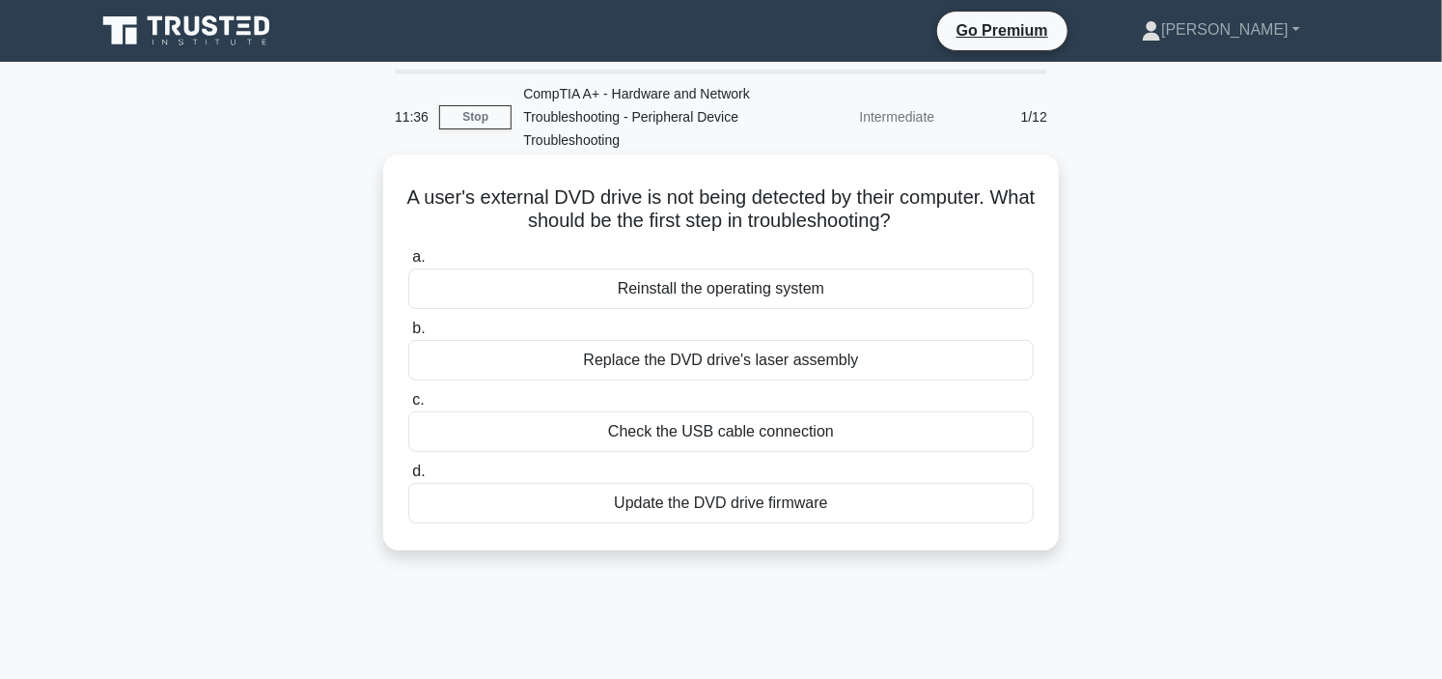
click at [736, 359] on div "Replace the DVD drive's laser assembly" at bounding box center [720, 360] width 625 height 41
click at [408, 335] on input "b. Replace the DVD drive's laser assembly" at bounding box center [408, 328] width 0 height 13
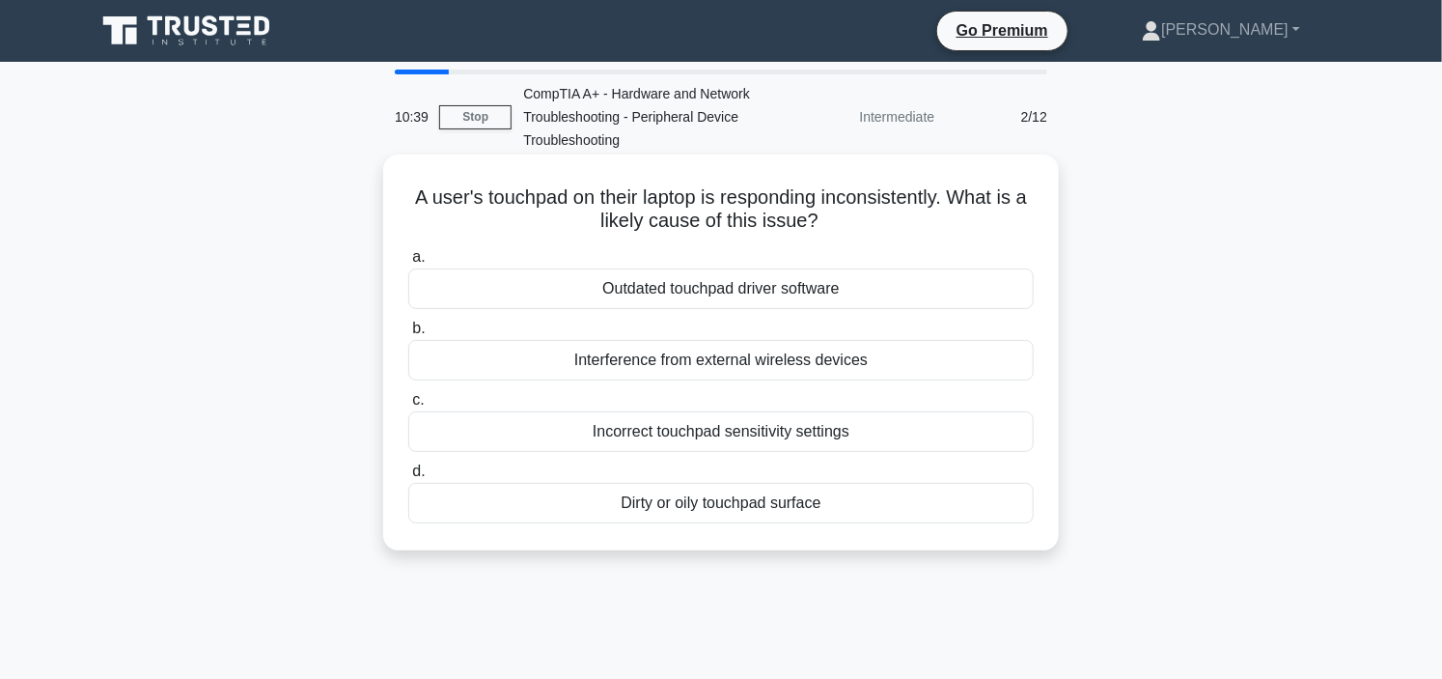
click at [761, 509] on div "Dirty or oily touchpad surface" at bounding box center [720, 503] width 625 height 41
click at [408, 478] on input "d. Dirty or oily touchpad surface" at bounding box center [408, 471] width 0 height 13
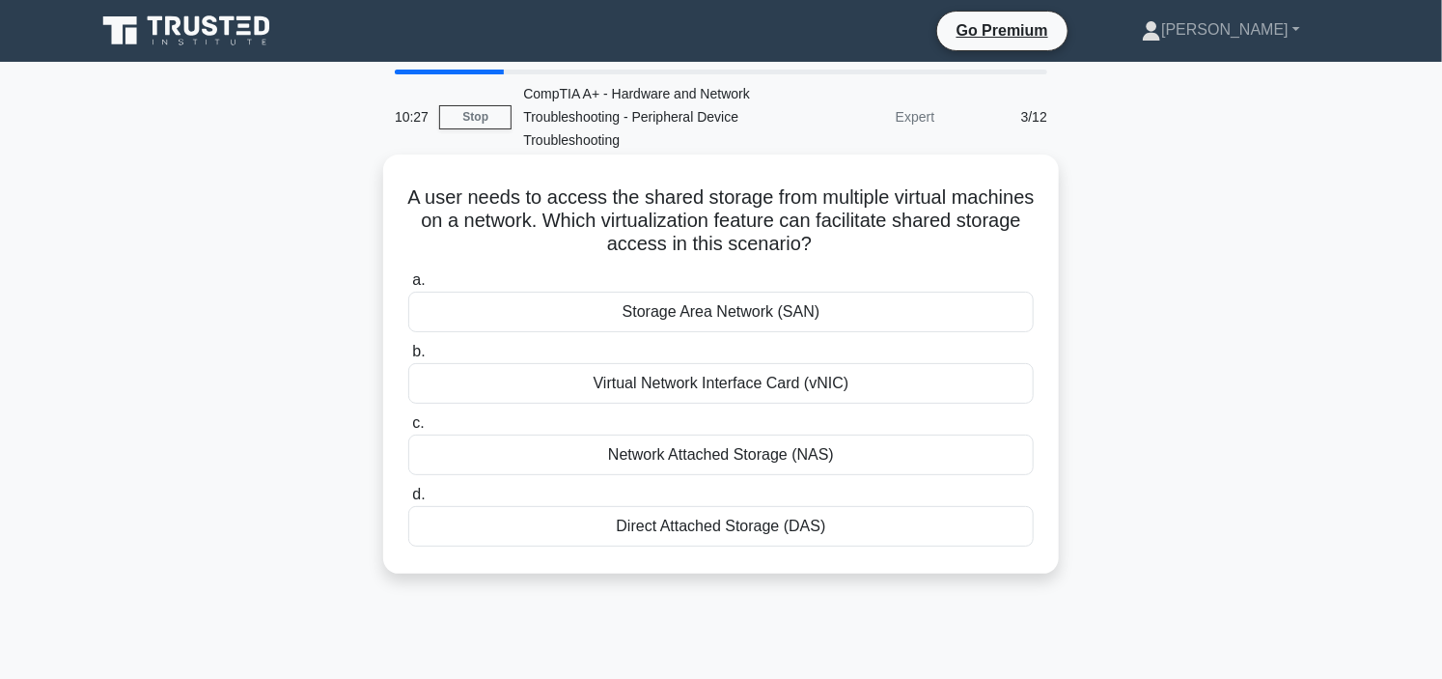
click at [774, 451] on div "Network Attached Storage (NAS)" at bounding box center [720, 454] width 625 height 41
click at [408, 430] on input "c. Network Attached Storage (NAS)" at bounding box center [408, 423] width 0 height 13
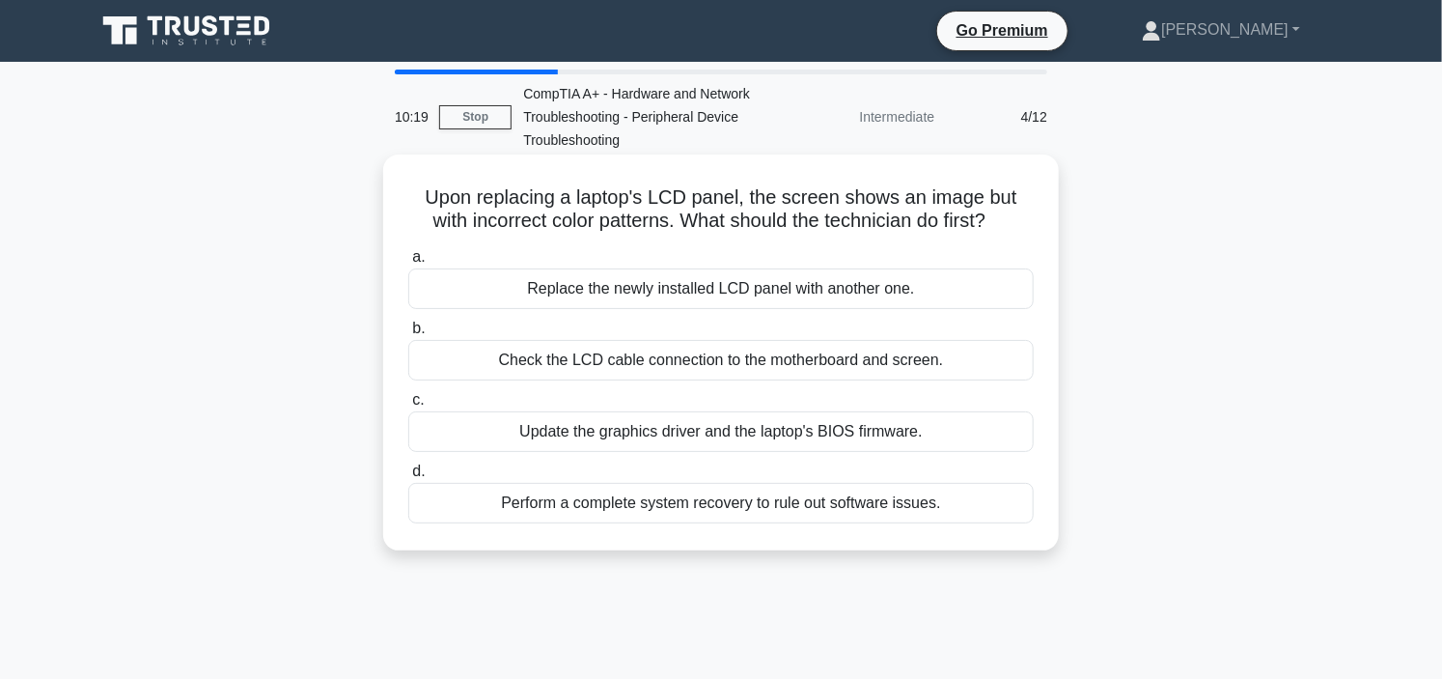
click at [719, 357] on div "Check the LCD cable connection to the motherboard and screen." at bounding box center [720, 360] width 625 height 41
click at [408, 335] on input "b. Check the LCD cable connection to the motherboard and screen." at bounding box center [408, 328] width 0 height 13
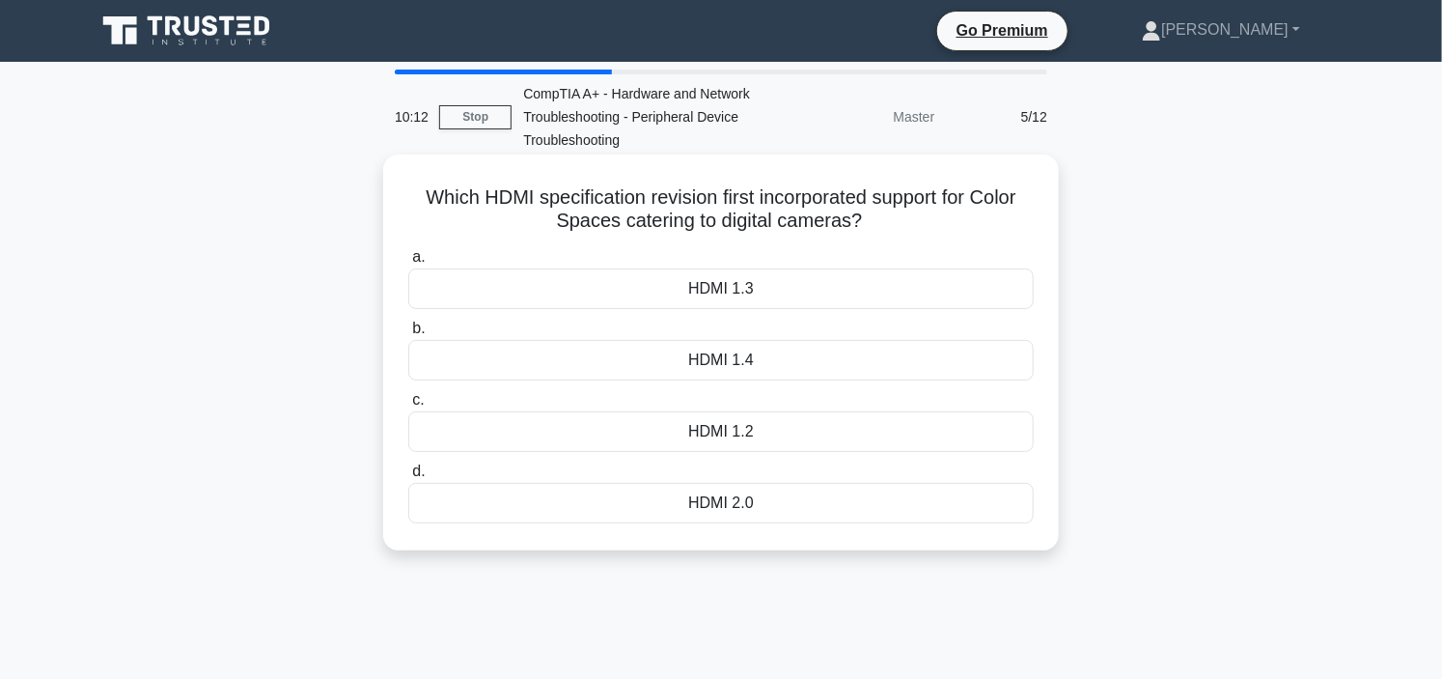
click at [757, 497] on div "HDMI 2.0" at bounding box center [720, 503] width 625 height 41
click at [408, 478] on input "d. HDMI 2.0" at bounding box center [408, 471] width 0 height 13
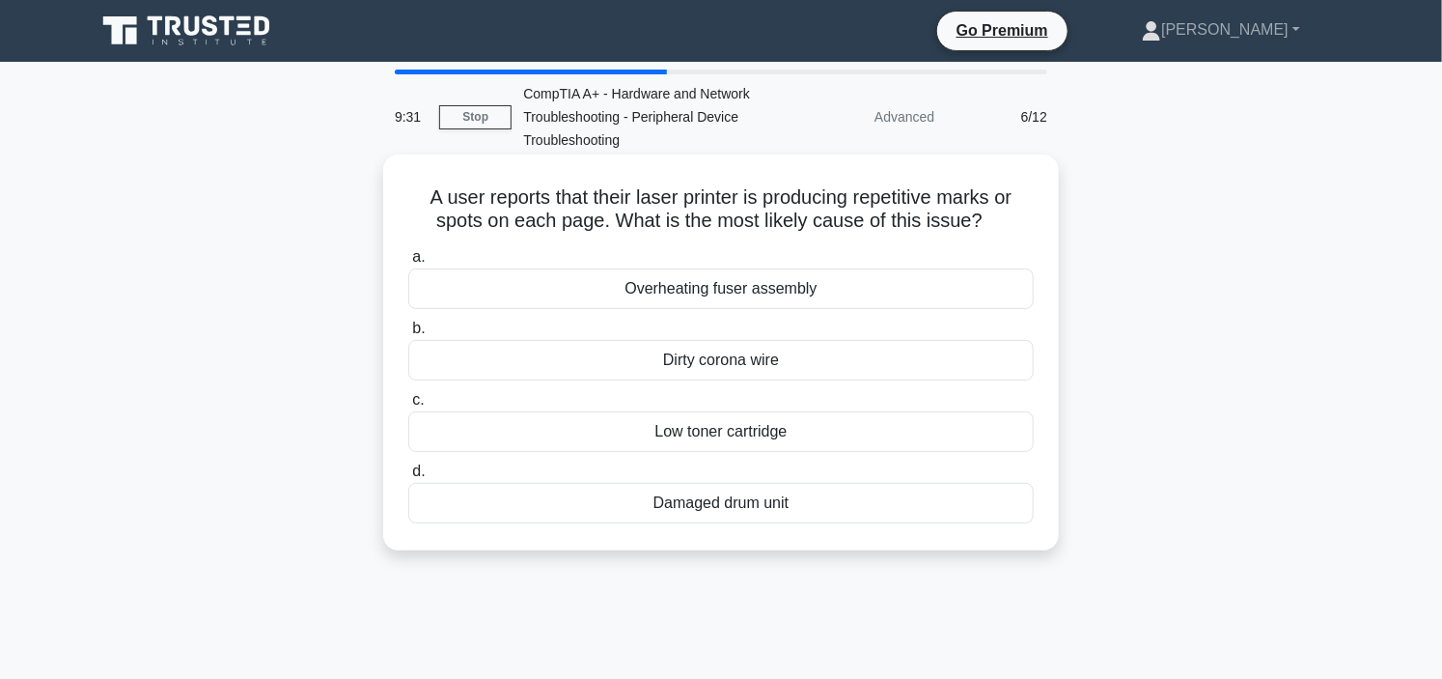
click at [828, 497] on div "Damaged drum unit" at bounding box center [720, 503] width 625 height 41
click at [408, 478] on input "d. Damaged drum unit" at bounding box center [408, 471] width 0 height 13
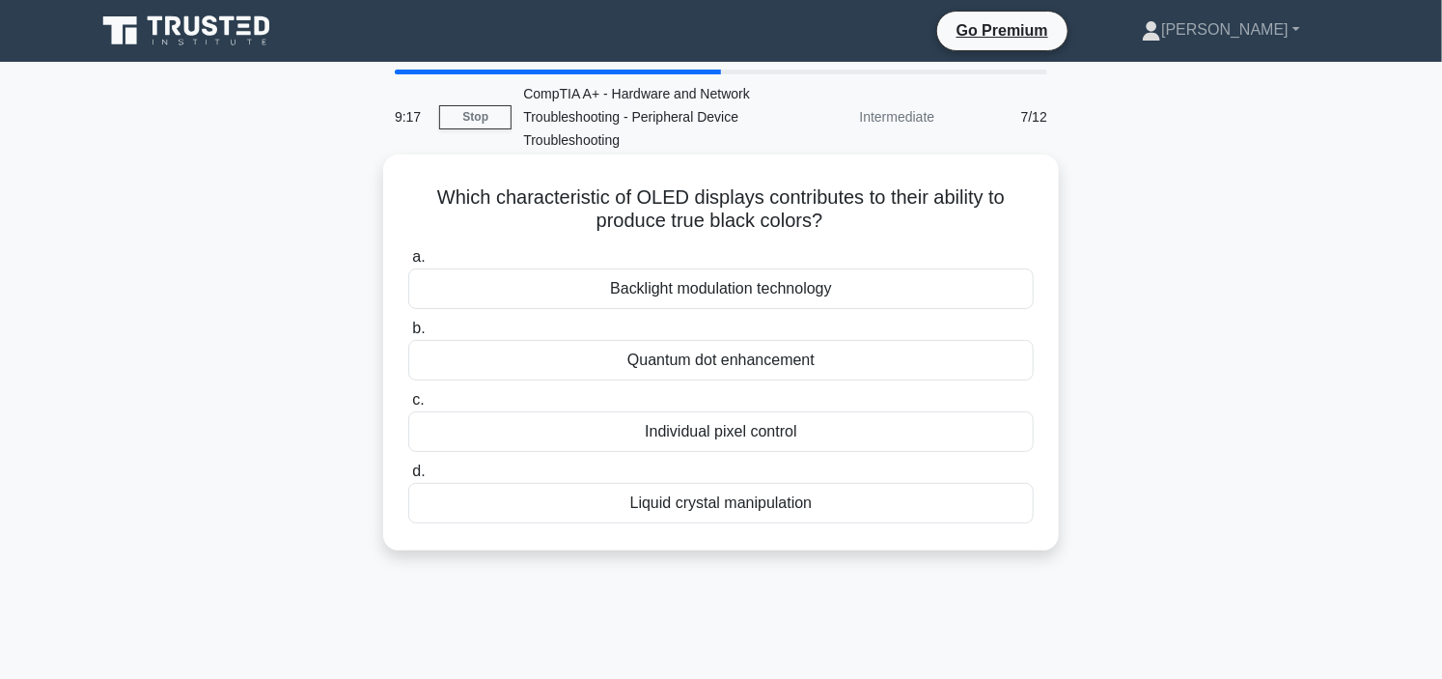
click at [842, 504] on div "Liquid crystal manipulation" at bounding box center [720, 503] width 625 height 41
click at [408, 478] on input "d. Liquid crystal manipulation" at bounding box center [408, 471] width 0 height 13
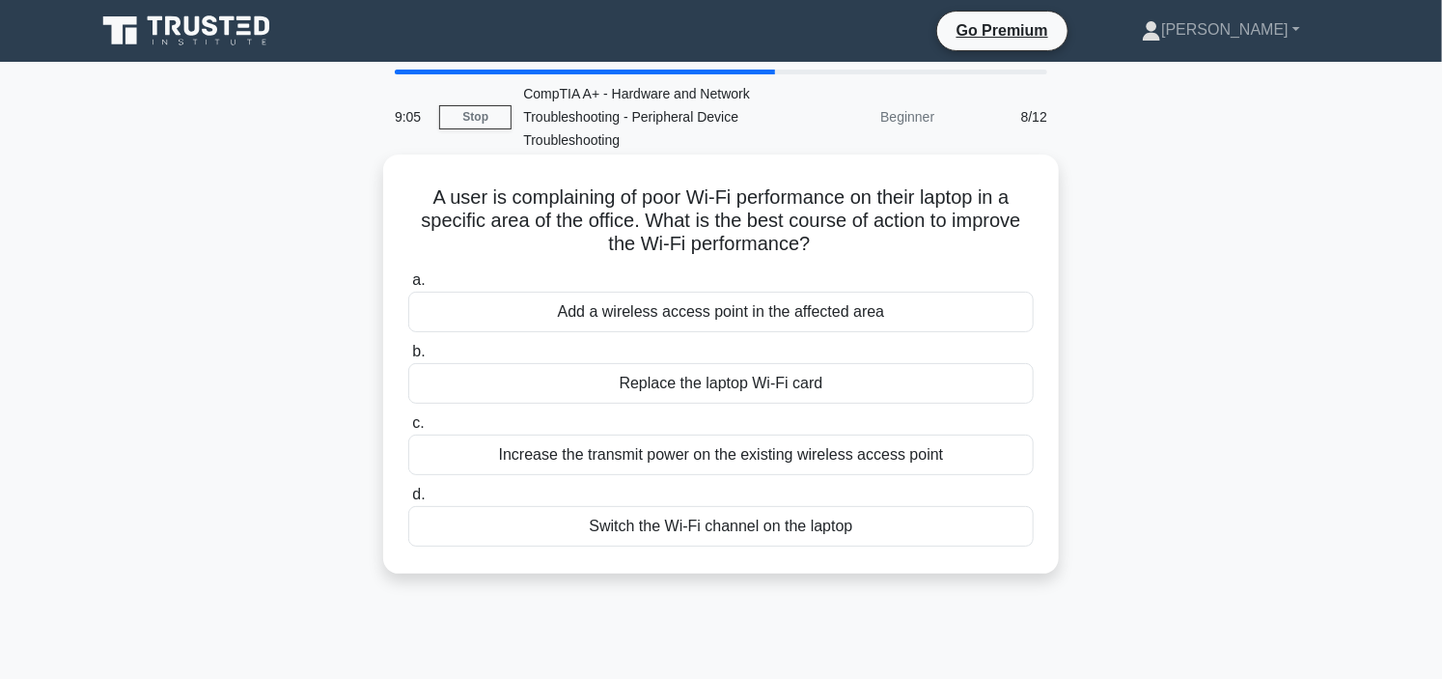
click at [735, 532] on div "Switch the Wi-Fi channel on the laptop" at bounding box center [720, 526] width 625 height 41
click at [408, 501] on input "d. Switch the Wi-Fi channel on the laptop" at bounding box center [408, 494] width 0 height 13
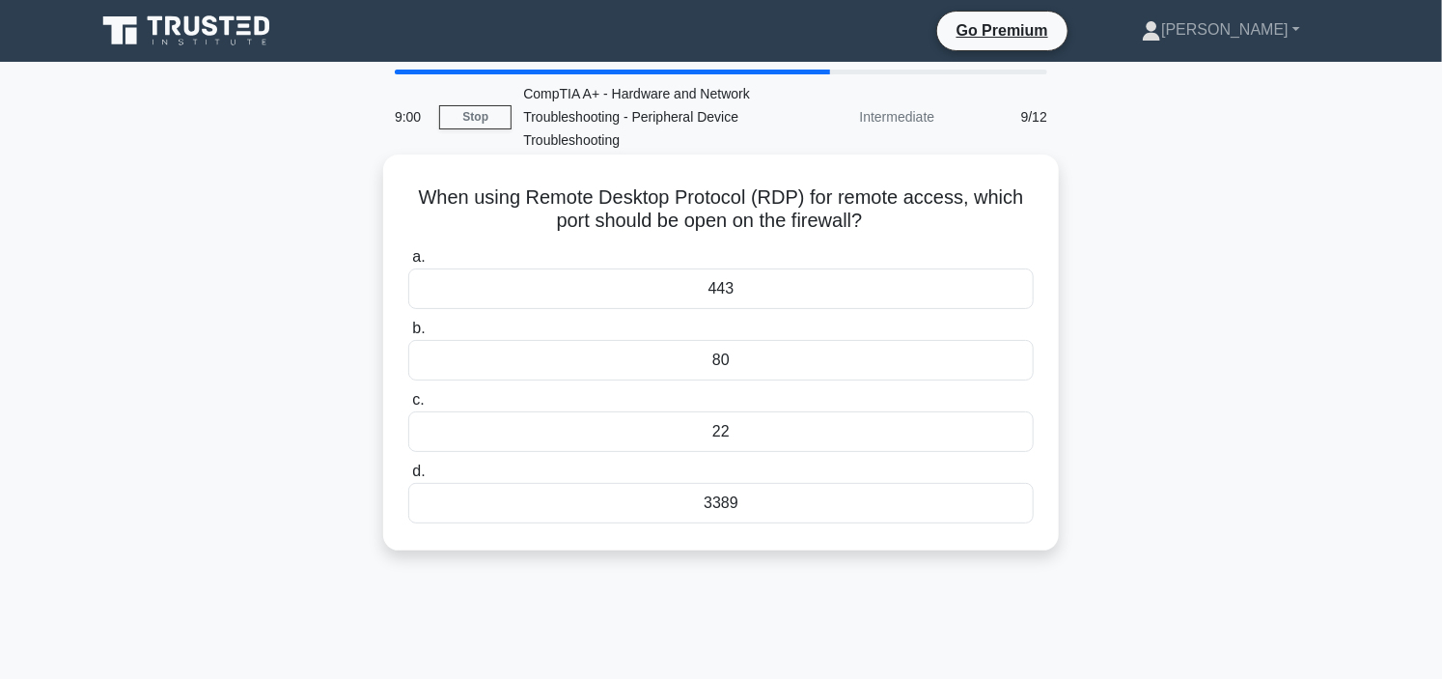
click at [746, 293] on div "443" at bounding box center [720, 288] width 625 height 41
click at [408, 264] on input "a. 443" at bounding box center [408, 257] width 0 height 13
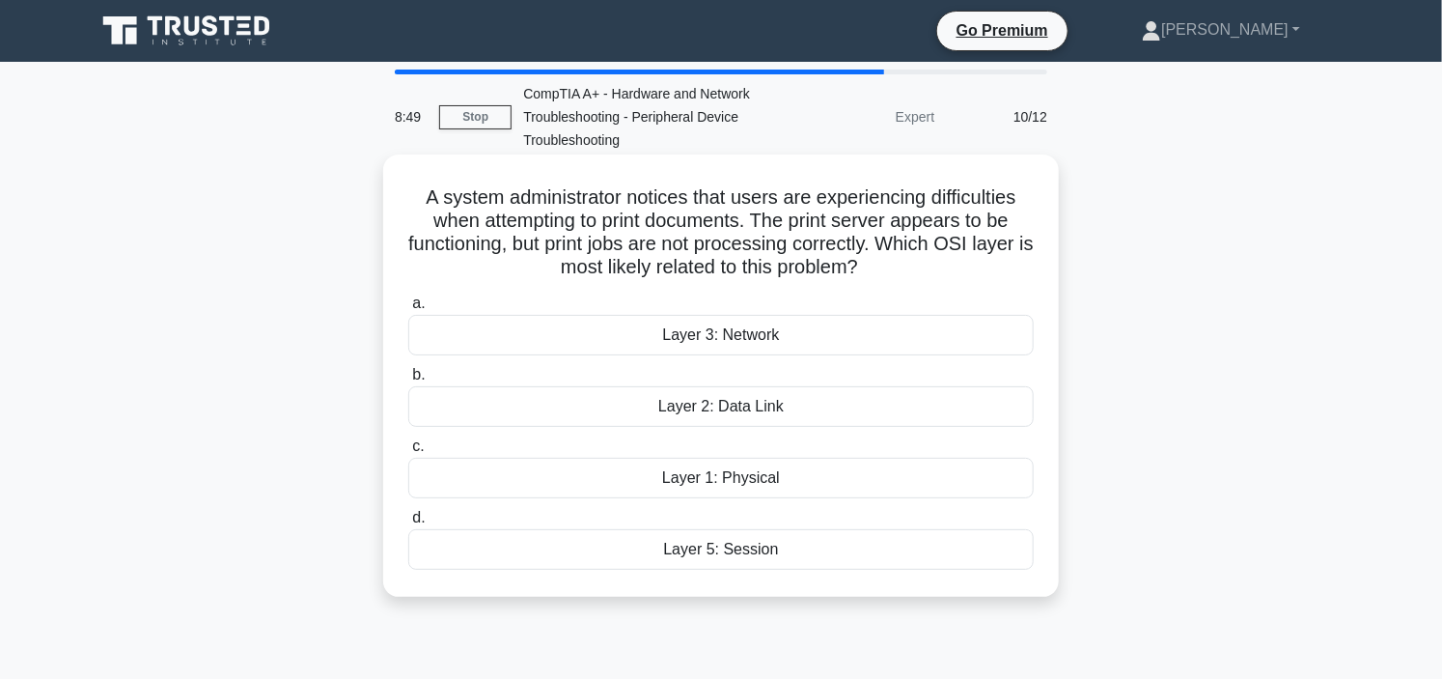
click at [763, 332] on div "Layer 3: Network" at bounding box center [720, 335] width 625 height 41
click at [408, 310] on input "a. Layer 3: Network" at bounding box center [408, 303] width 0 height 13
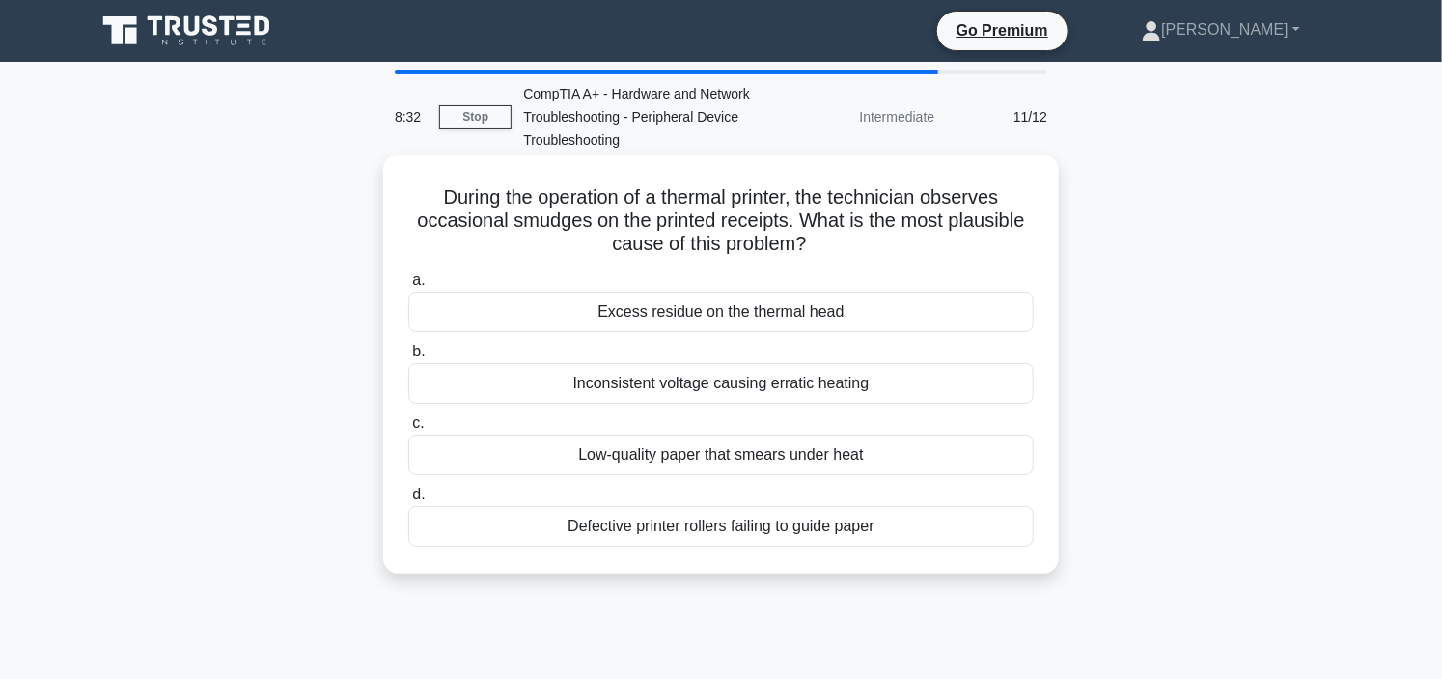
click at [739, 310] on div "Excess residue on the thermal head" at bounding box center [720, 311] width 625 height 41
click at [408, 287] on input "a. Excess residue on the thermal head" at bounding box center [408, 280] width 0 height 13
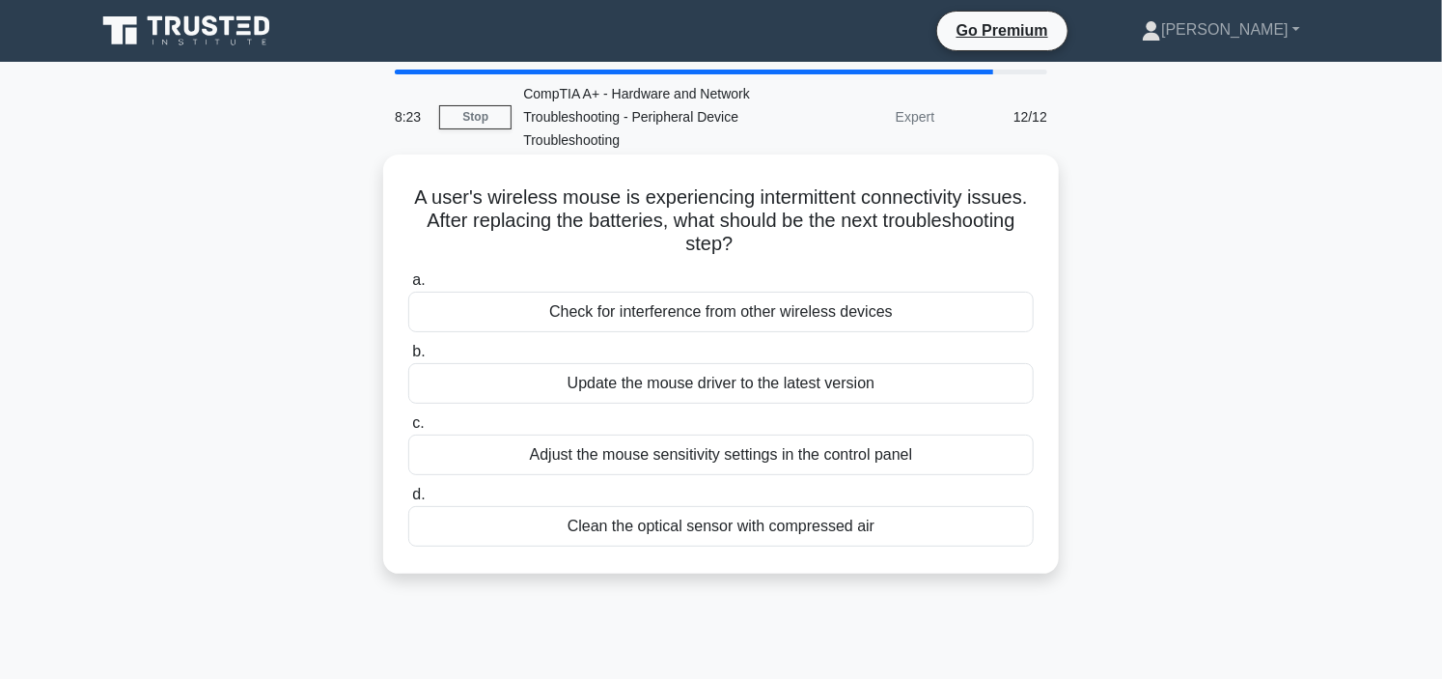
click at [763, 313] on div "Check for interference from other wireless devices" at bounding box center [720, 311] width 625 height 41
click at [408, 287] on input "a. Check for interference from other wireless devices" at bounding box center [408, 280] width 0 height 13
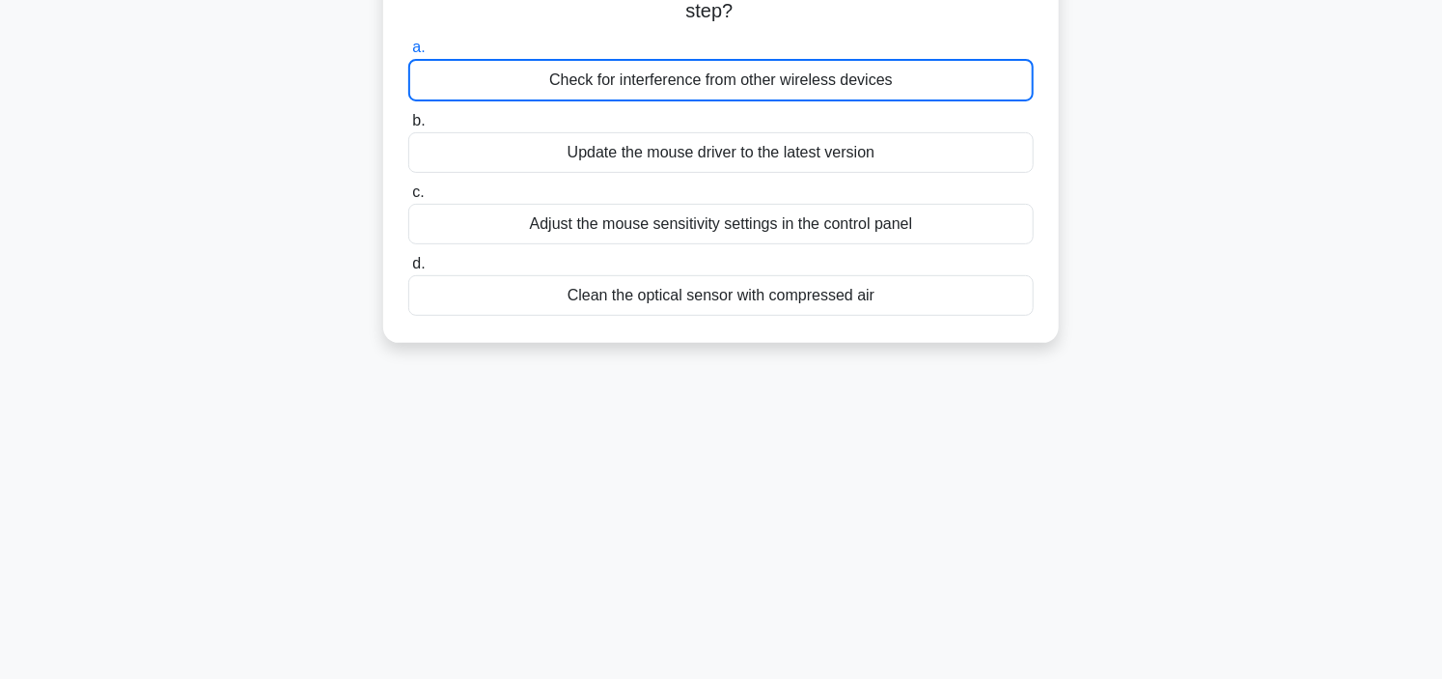
scroll to position [321, 0]
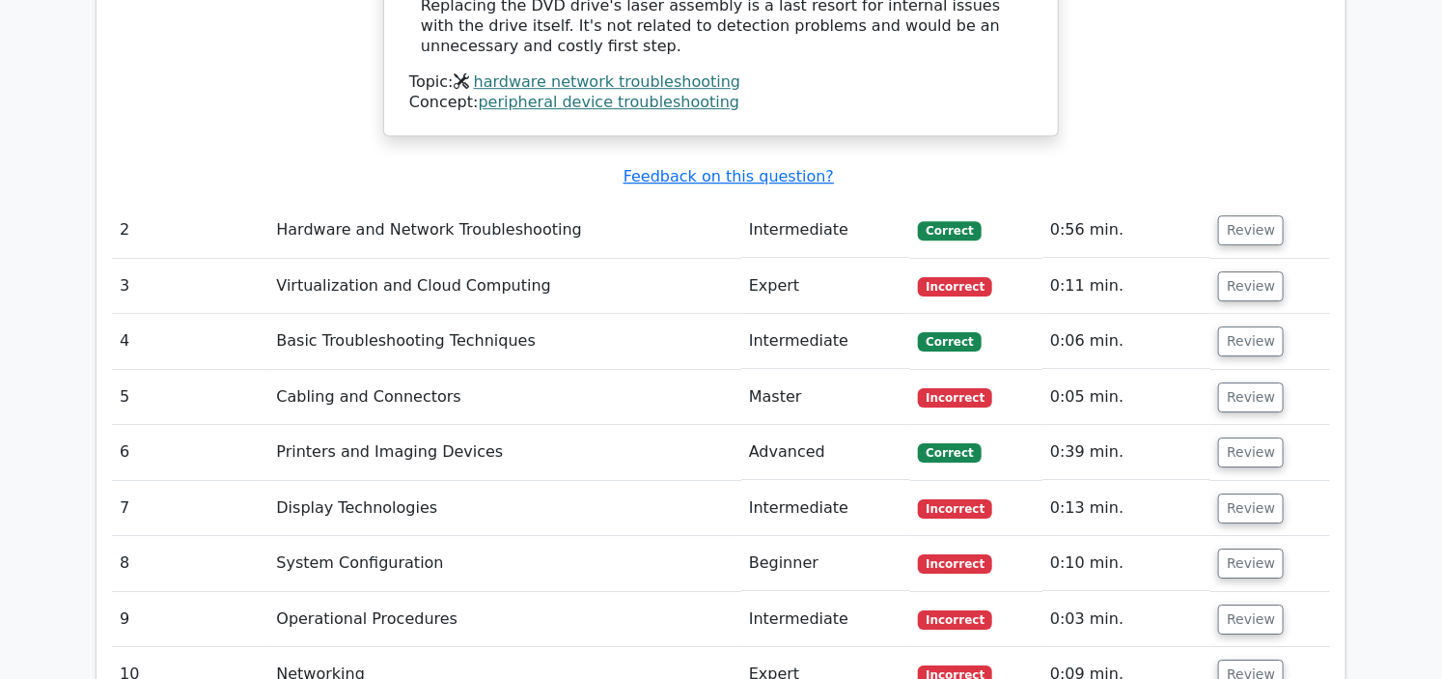
scroll to position [2573, 0]
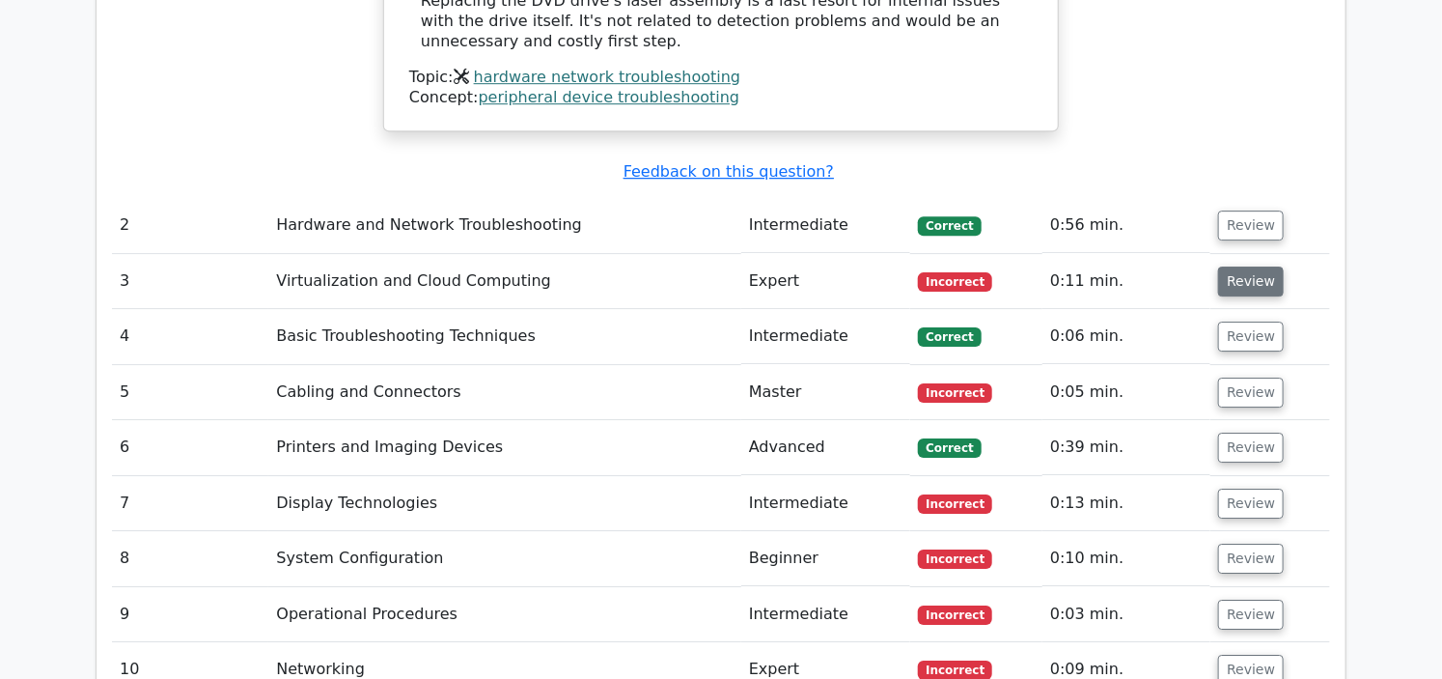
click at [1233, 266] on button "Review" at bounding box center [1251, 281] width 66 height 30
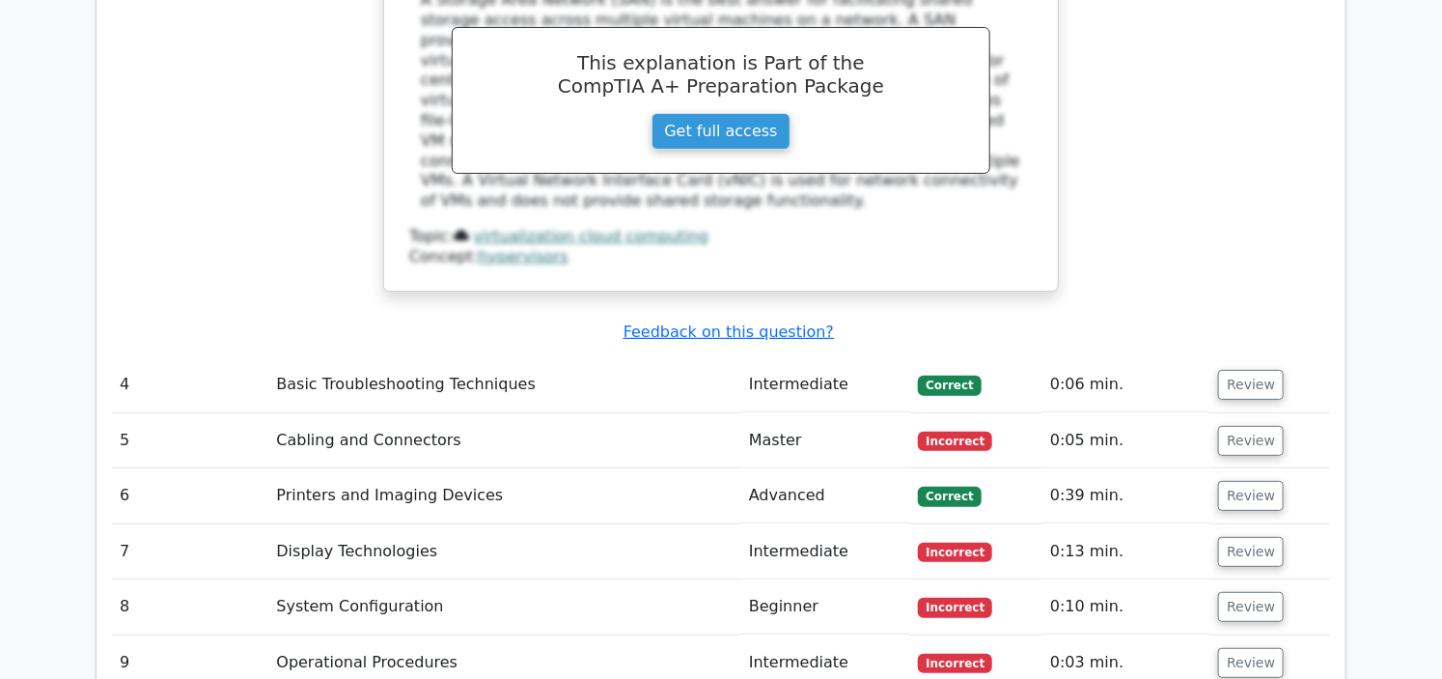
scroll to position [3431, 0]
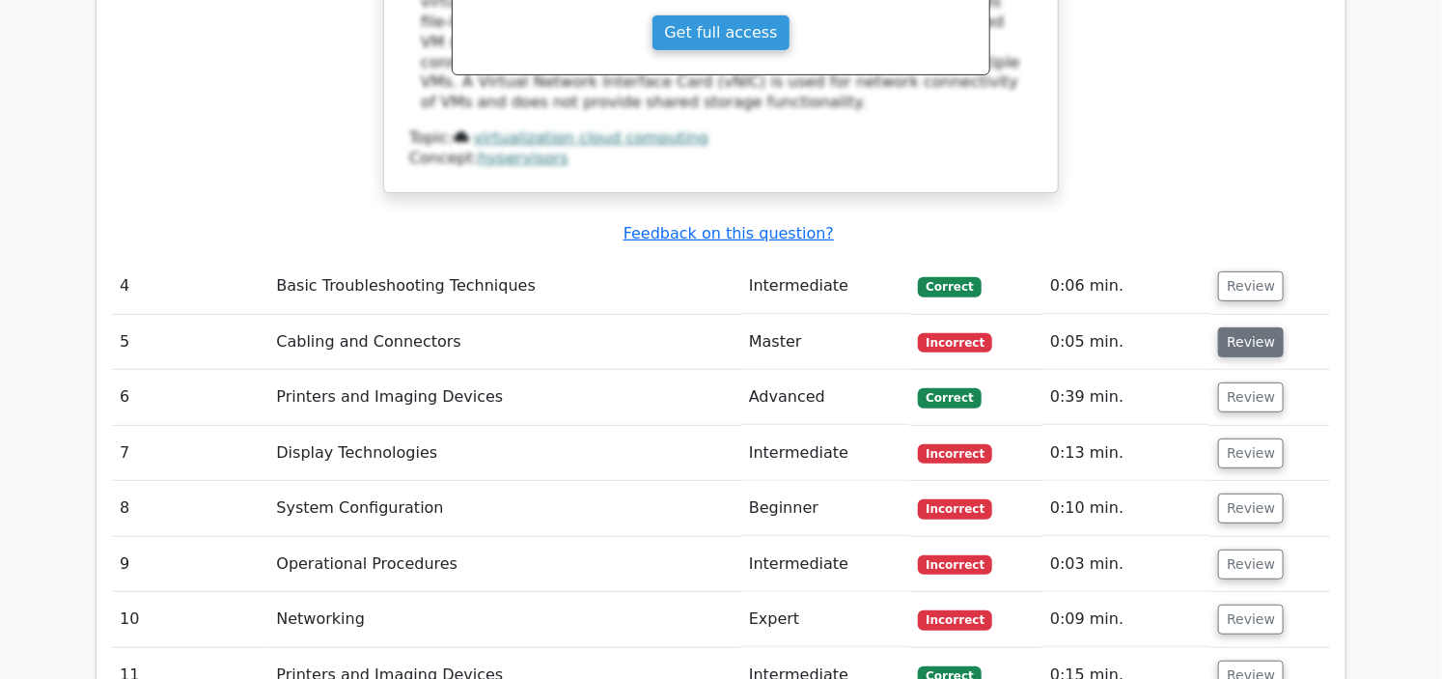
click at [1235, 327] on button "Review" at bounding box center [1251, 342] width 66 height 30
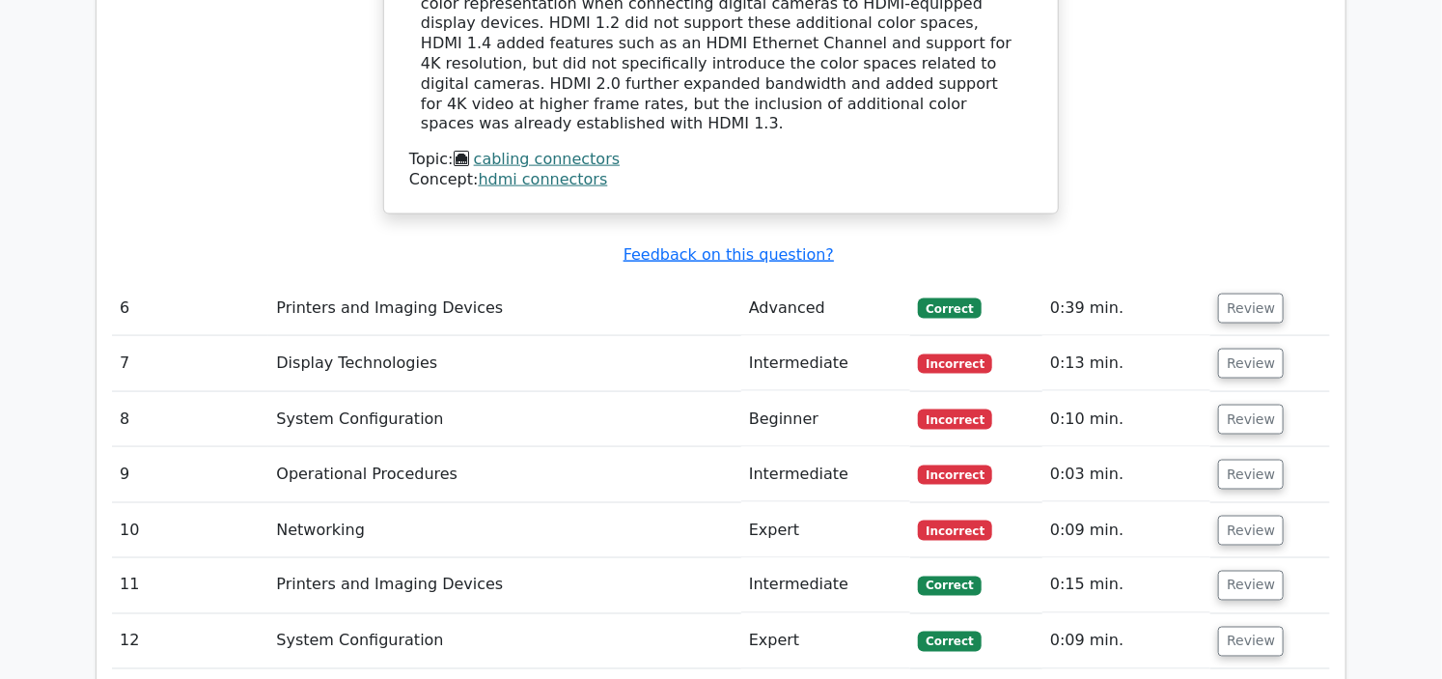
scroll to position [4397, 0]
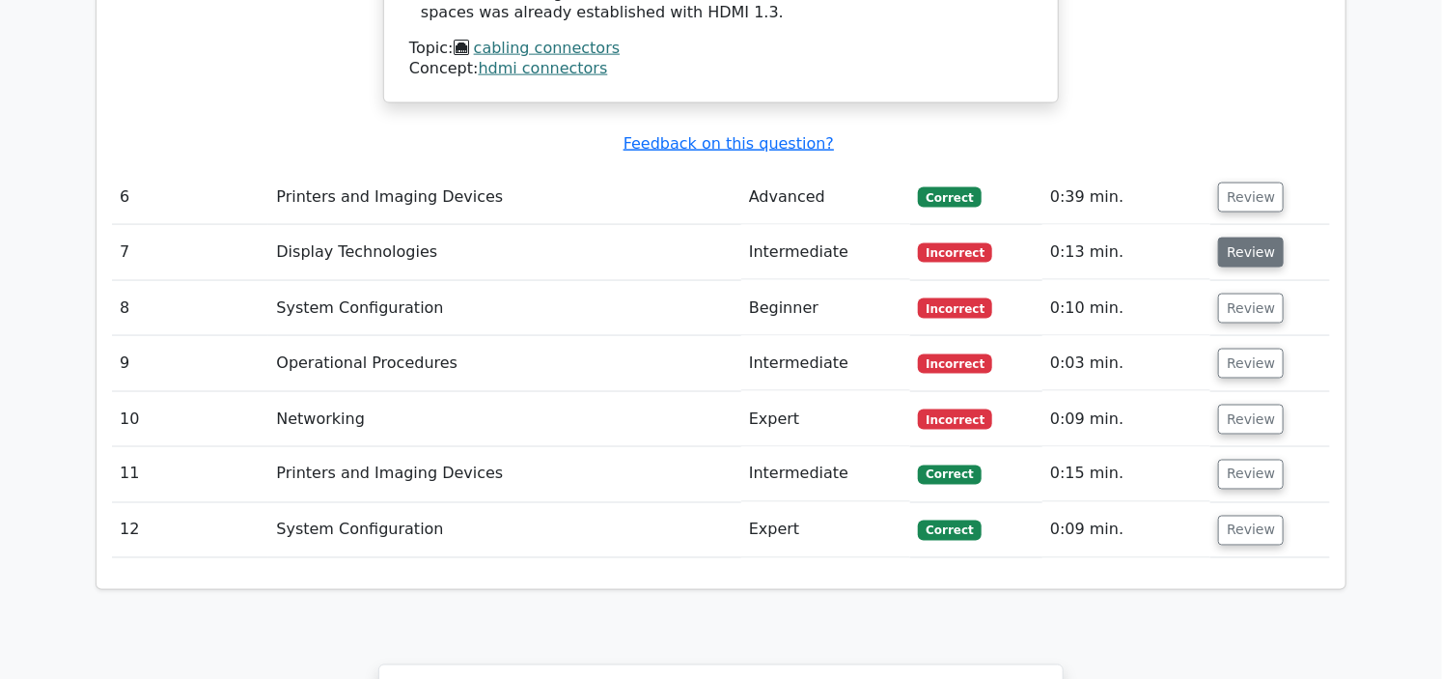
click at [1265, 237] on button "Review" at bounding box center [1251, 252] width 66 height 30
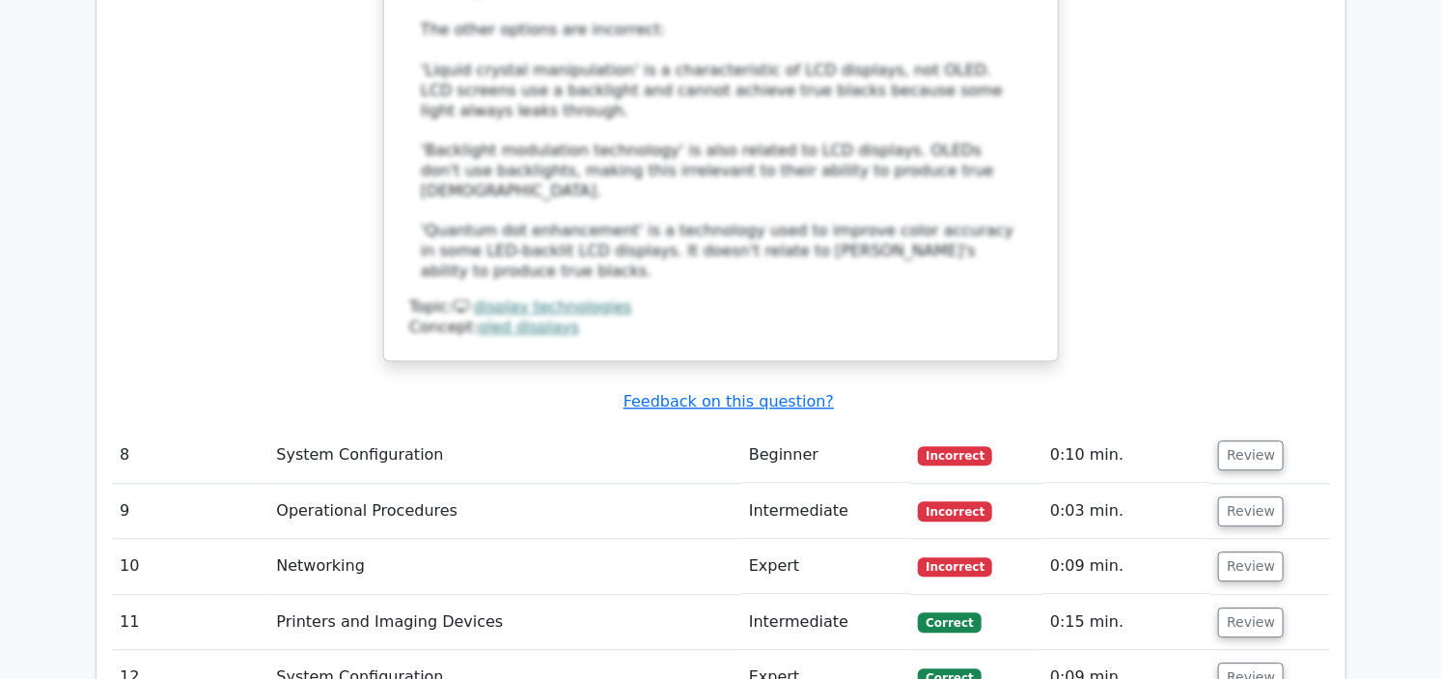
scroll to position [5362, 0]
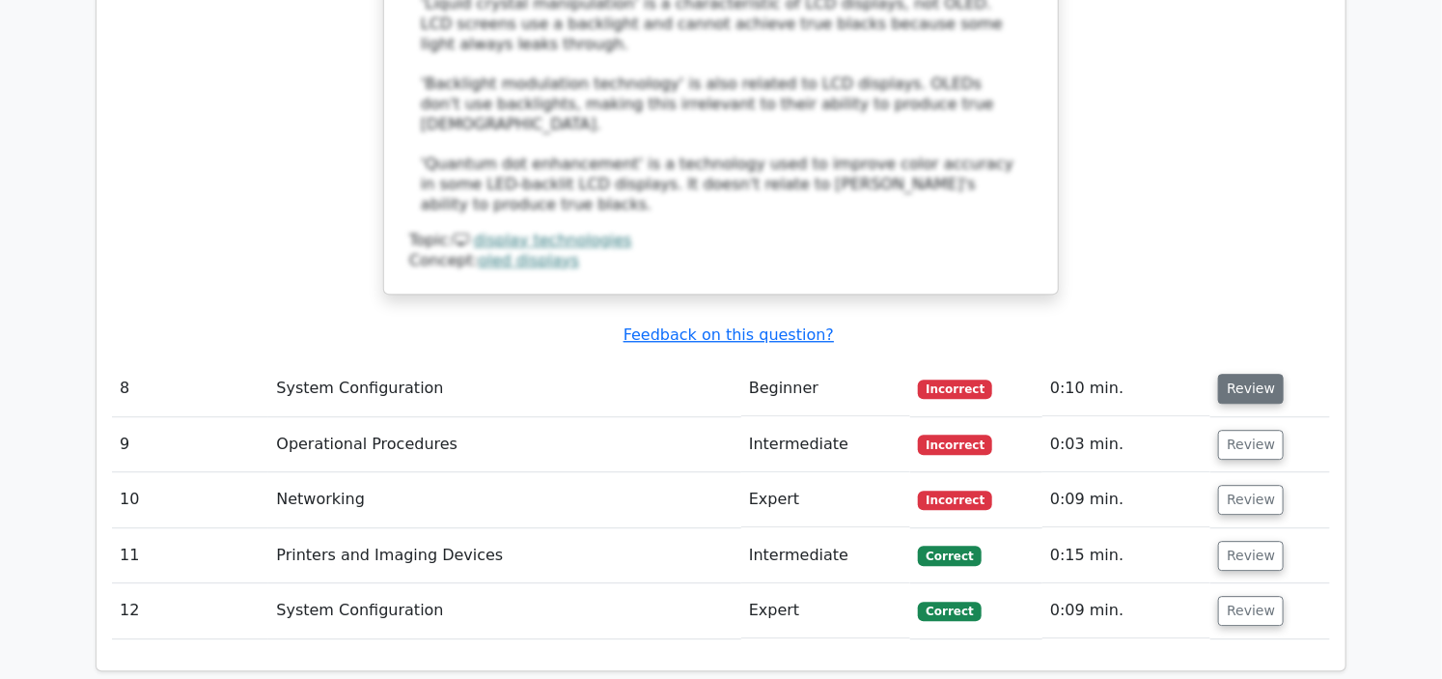
click at [1243, 374] on button "Review" at bounding box center [1251, 389] width 66 height 30
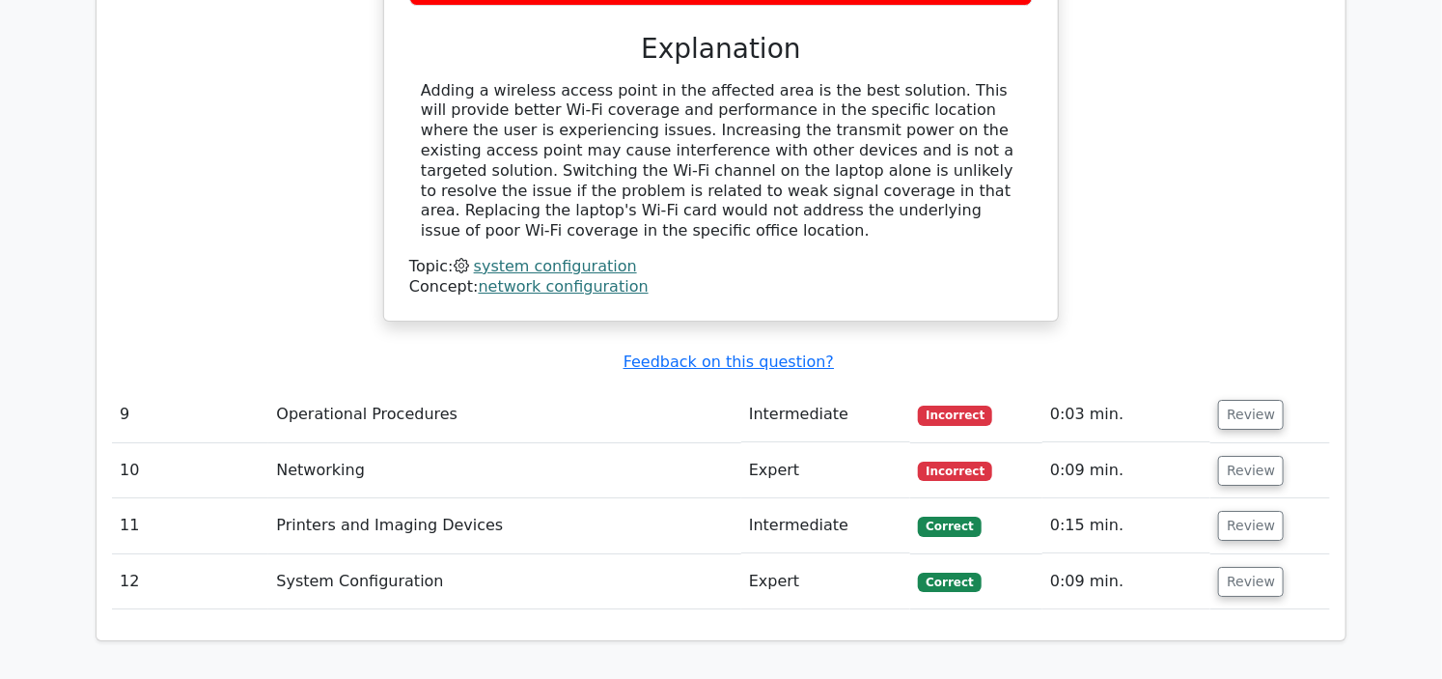
scroll to position [6220, 0]
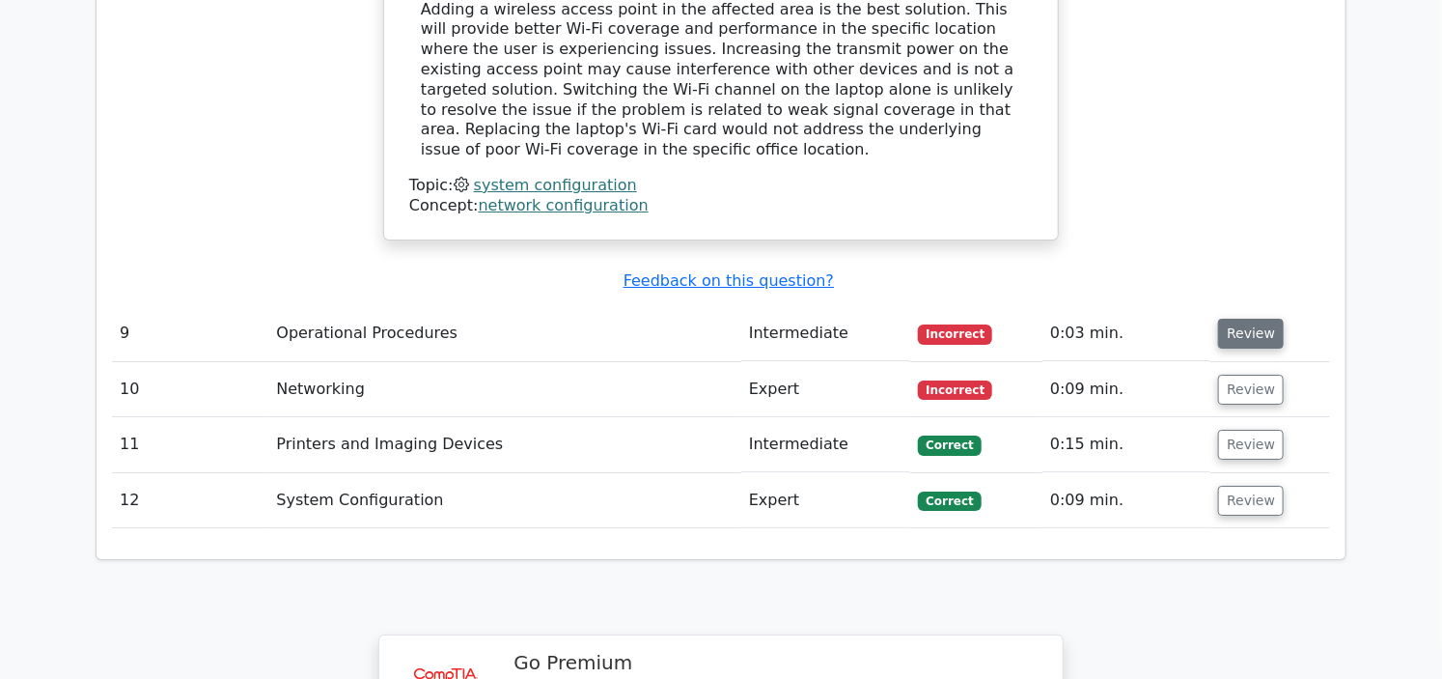
click at [1218, 319] on button "Review" at bounding box center [1251, 334] width 66 height 30
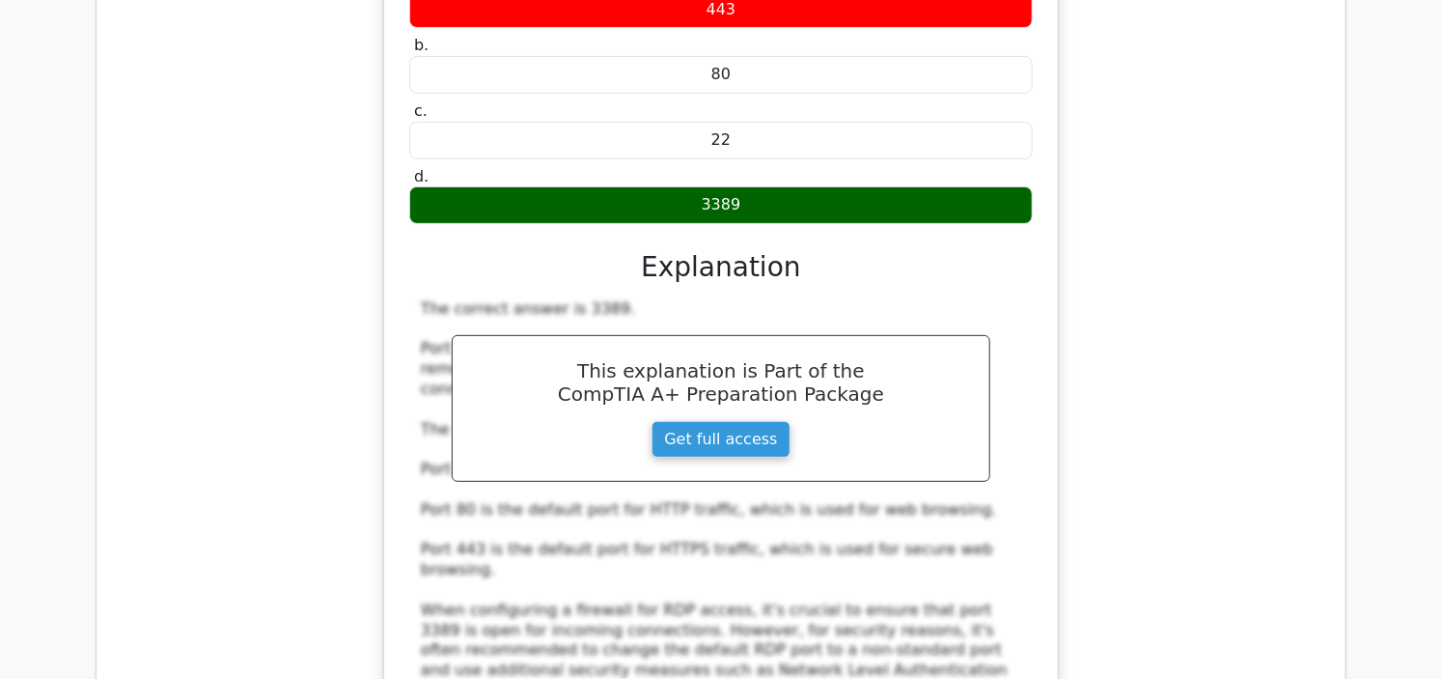
scroll to position [6864, 0]
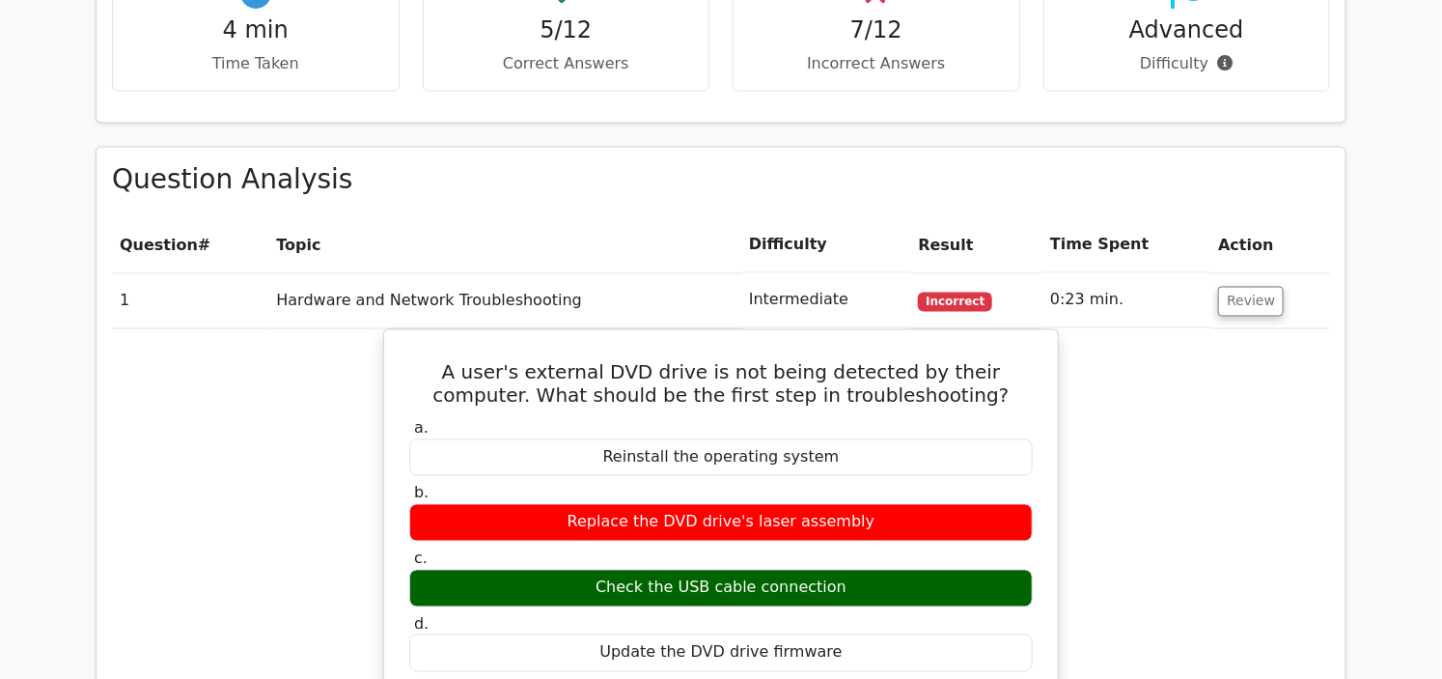
scroll to position [1422, 0]
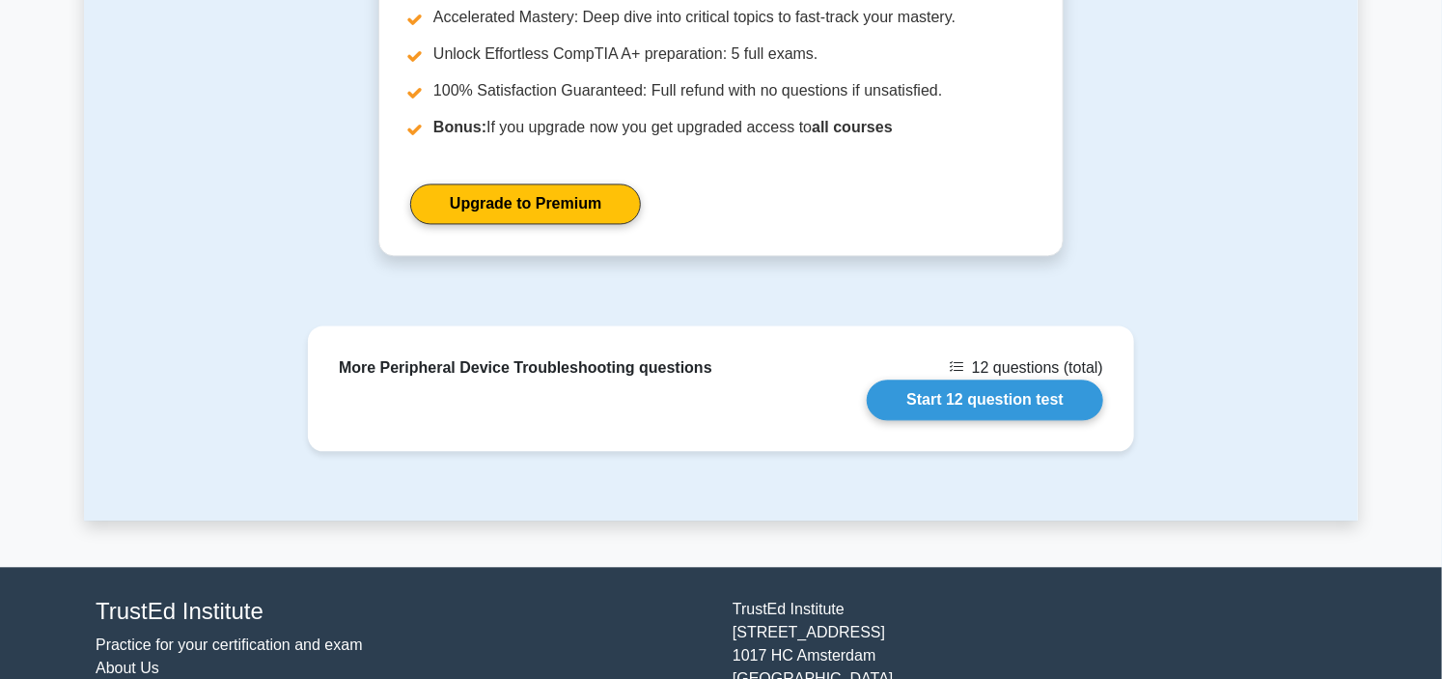
scroll to position [1715, 0]
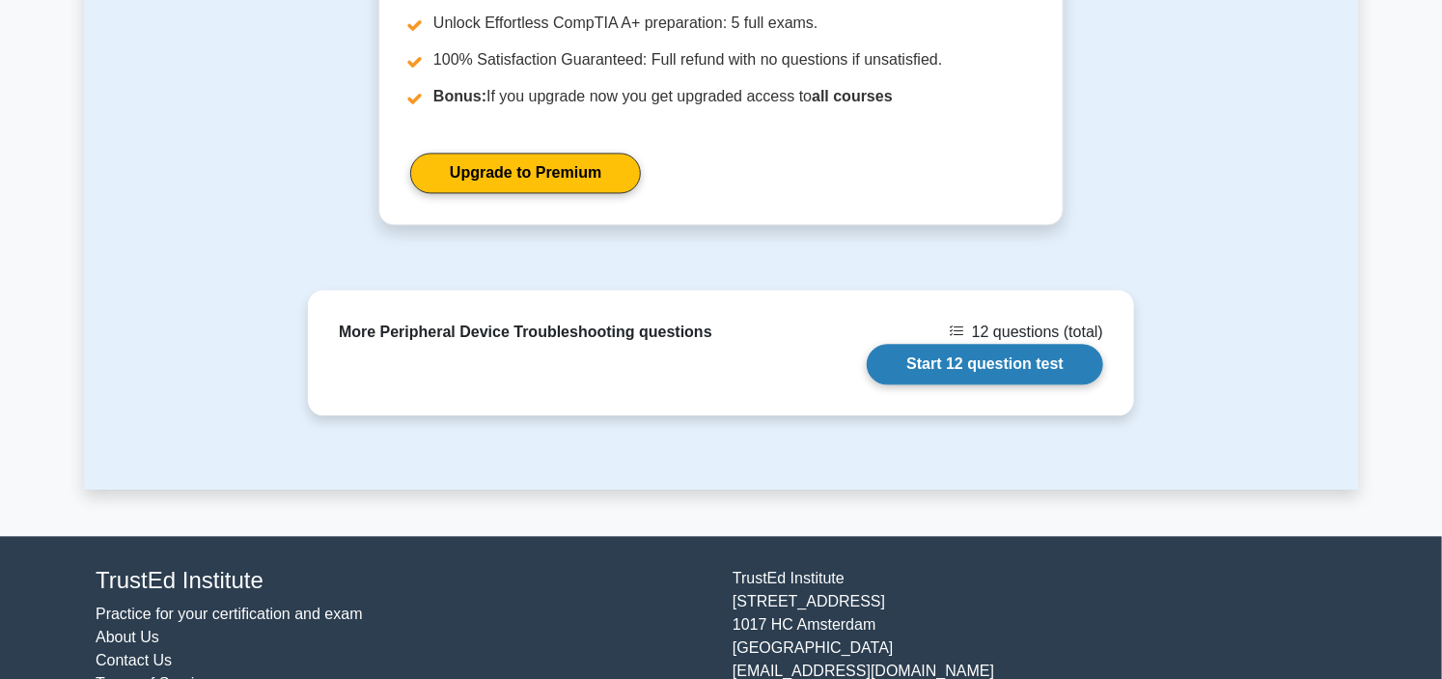
click at [952, 363] on link "Start 12 question test" at bounding box center [985, 364] width 236 height 41
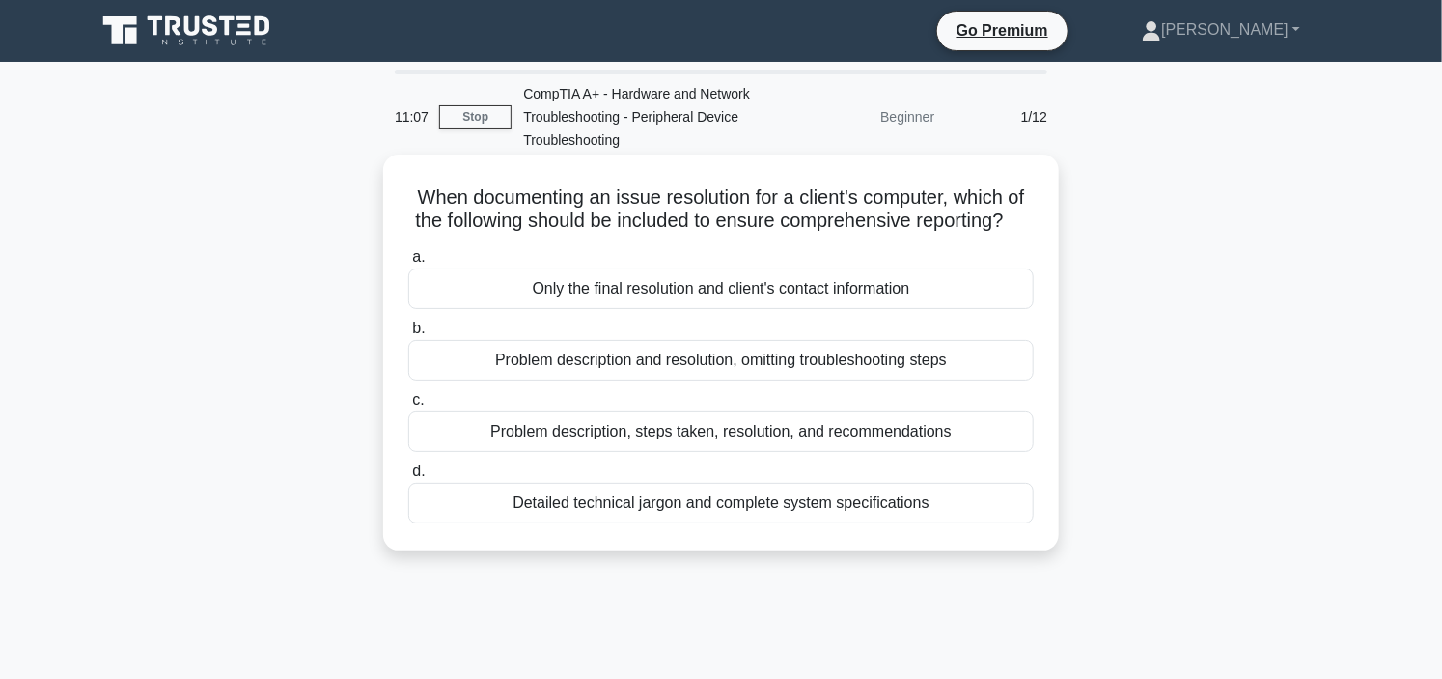
click at [749, 380] on div "Problem description and resolution, omitting troubleshooting steps" at bounding box center [720, 360] width 625 height 41
click at [408, 335] on input "b. Problem description and resolution, omitting troubleshooting steps" at bounding box center [408, 328] width 0 height 13
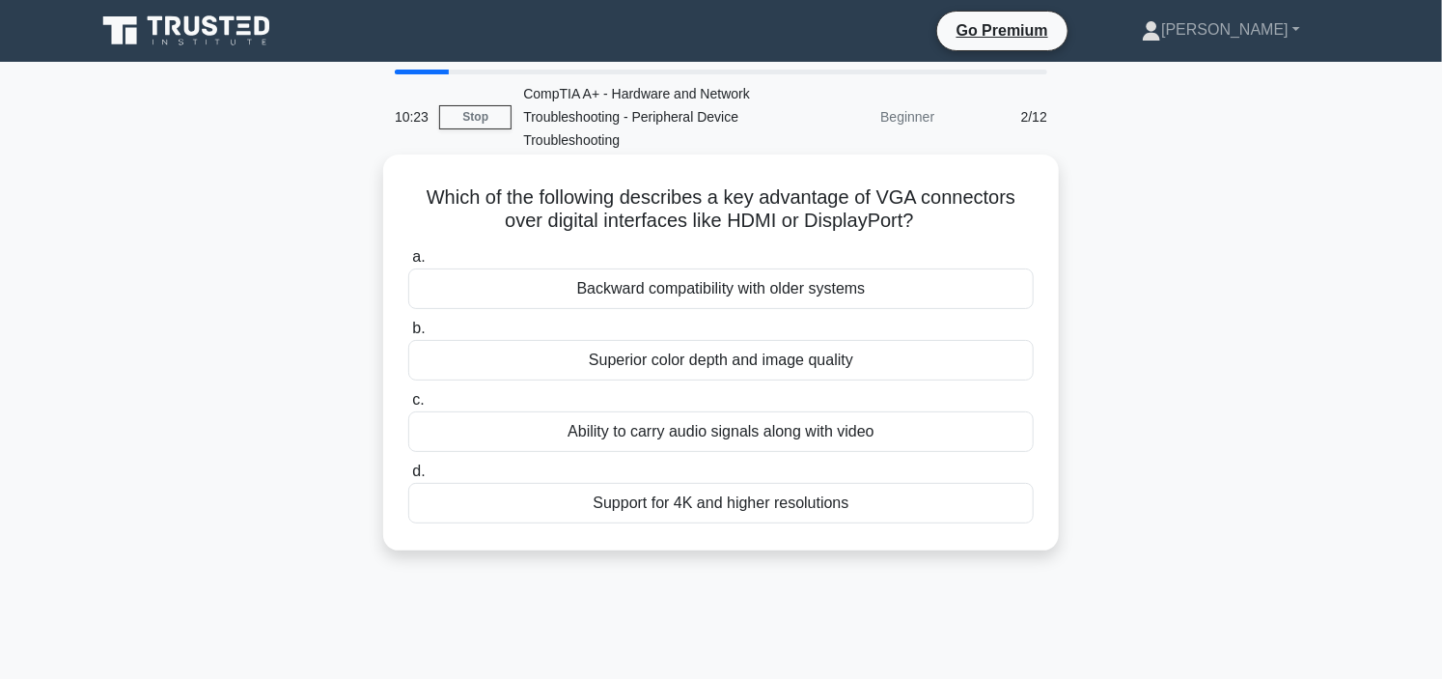
click at [744, 295] on div "Backward compatibility with older systems" at bounding box center [720, 288] width 625 height 41
click at [408, 264] on input "a. Backward compatibility with older systems" at bounding box center [408, 257] width 0 height 13
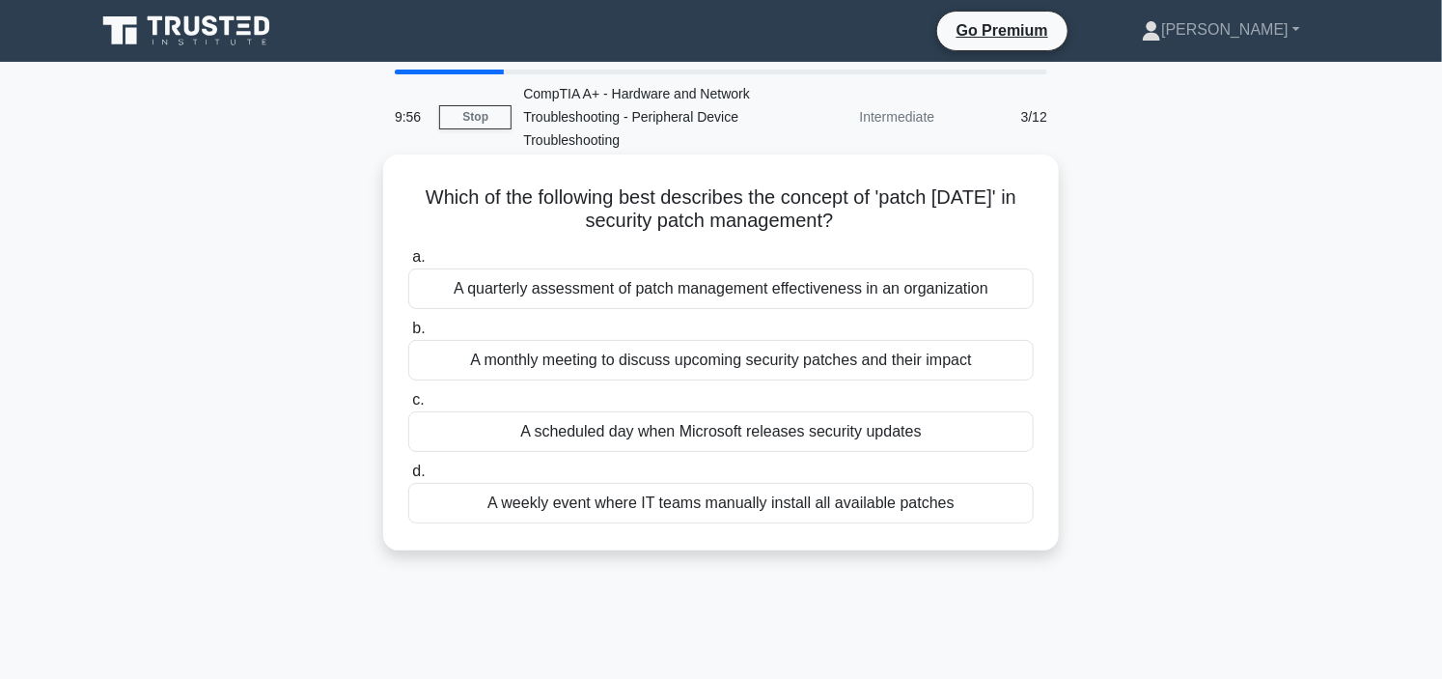
click at [725, 497] on div "A weekly event where IT teams manually install all available patches" at bounding box center [720, 503] width 625 height 41
click at [408, 478] on input "d. A weekly event where IT teams manually install all available patches" at bounding box center [408, 471] width 0 height 13
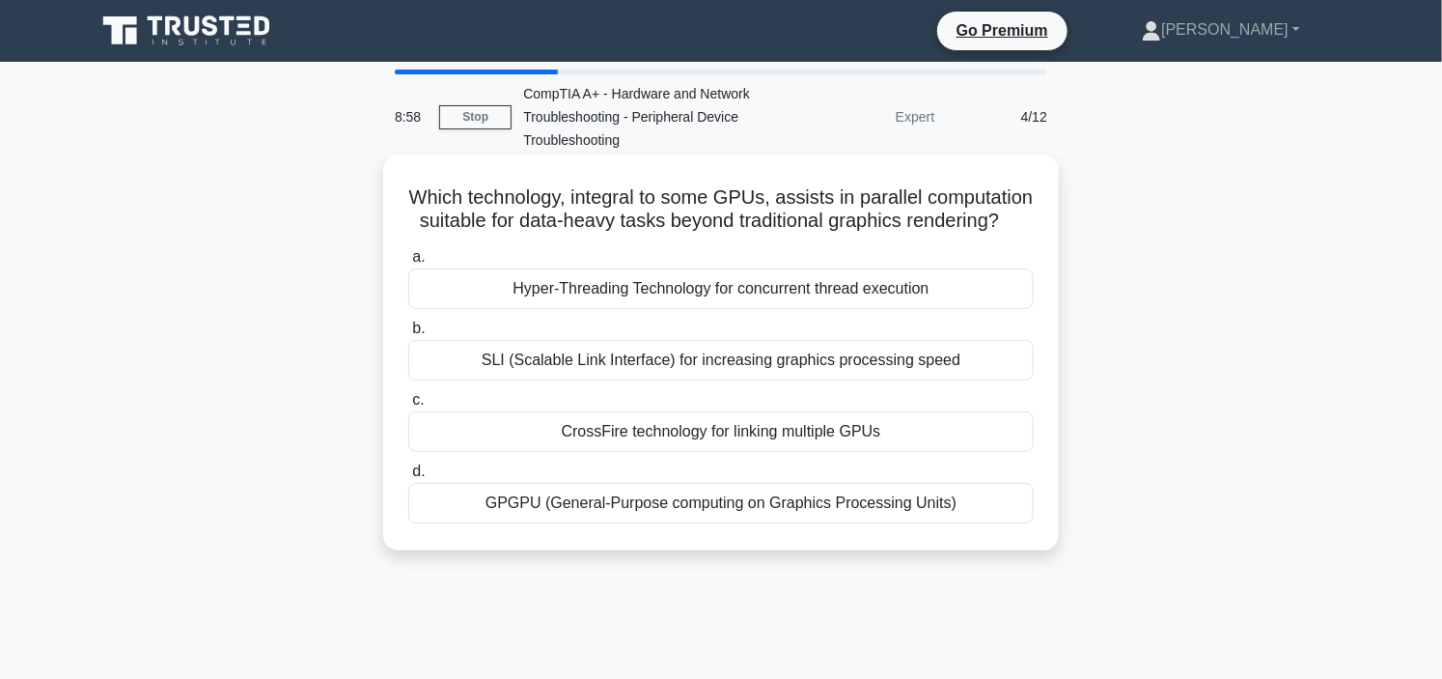
click at [749, 380] on div "SLI (Scalable Link Interface) for increasing graphics processing speed" at bounding box center [720, 360] width 625 height 41
click at [408, 335] on input "b. SLI (Scalable Link Interface) for increasing graphics processing speed" at bounding box center [408, 328] width 0 height 13
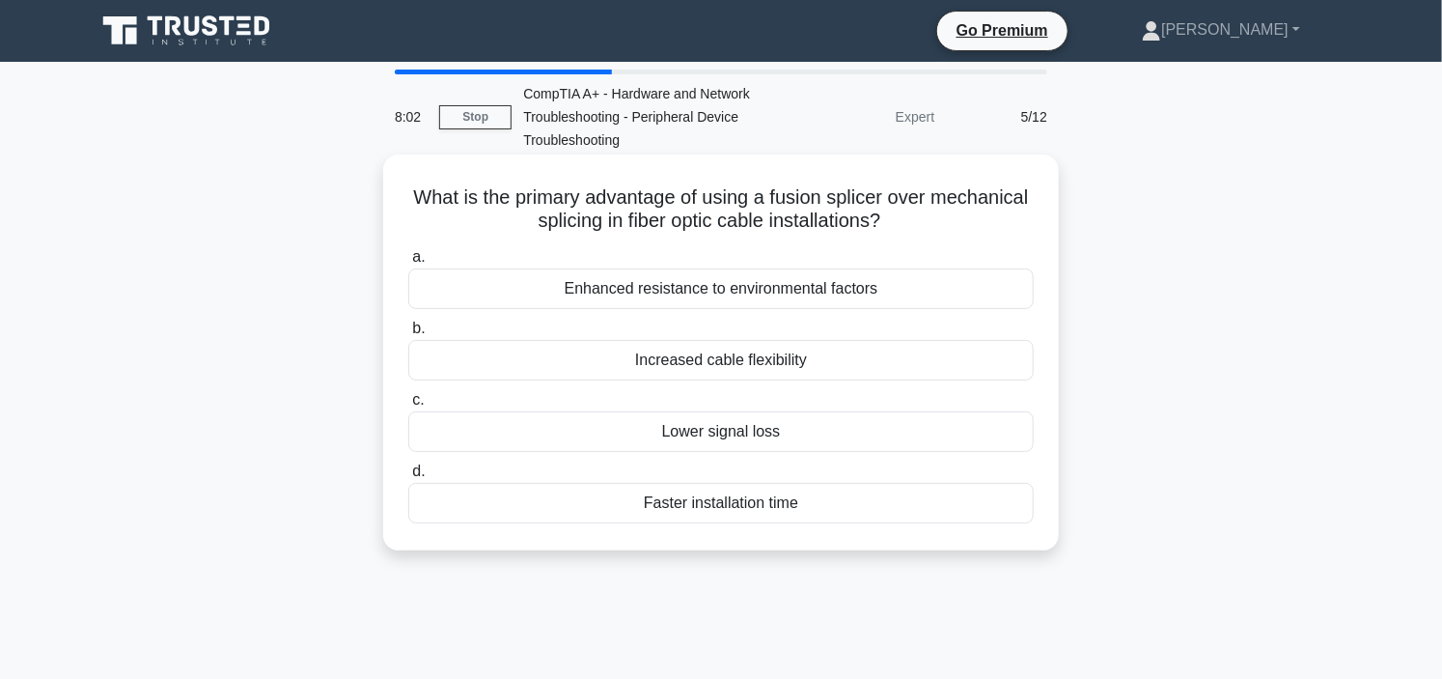
click at [710, 498] on div "Faster installation time" at bounding box center [720, 503] width 625 height 41
click at [408, 478] on input "d. Faster installation time" at bounding box center [408, 471] width 0 height 13
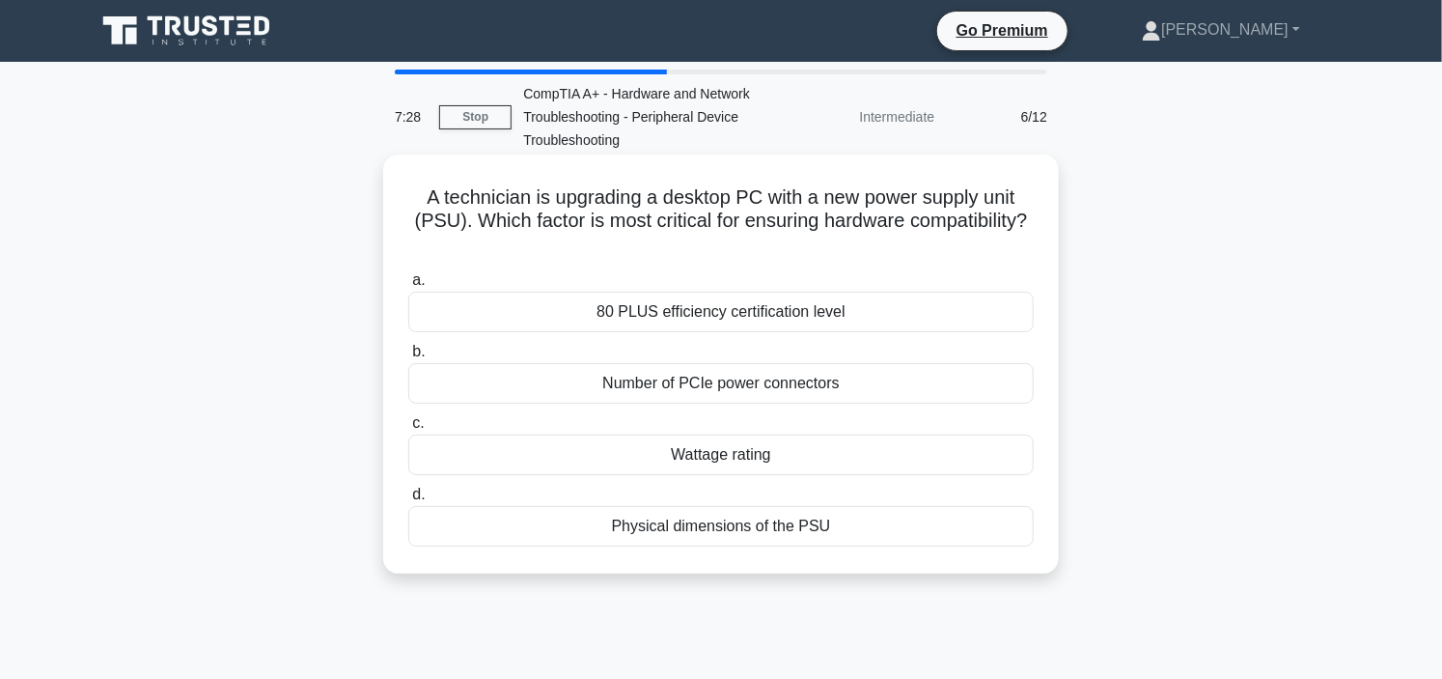
click at [789, 451] on div "Wattage rating" at bounding box center [720, 454] width 625 height 41
click at [408, 430] on input "c. Wattage rating" at bounding box center [408, 423] width 0 height 13
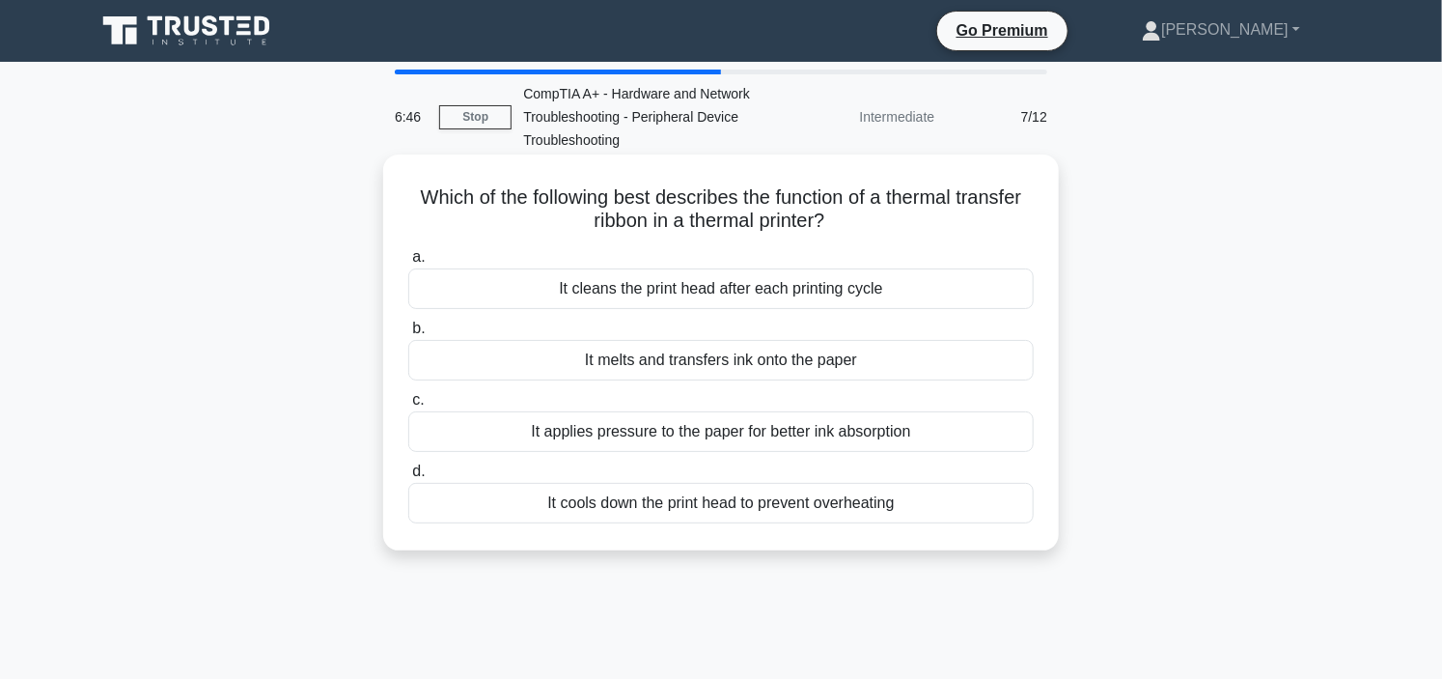
click at [717, 430] on div "It applies pressure to the paper for better ink absorption" at bounding box center [720, 431] width 625 height 41
click at [408, 406] on input "c. It applies pressure to the paper for better ink absorption" at bounding box center [408, 400] width 0 height 13
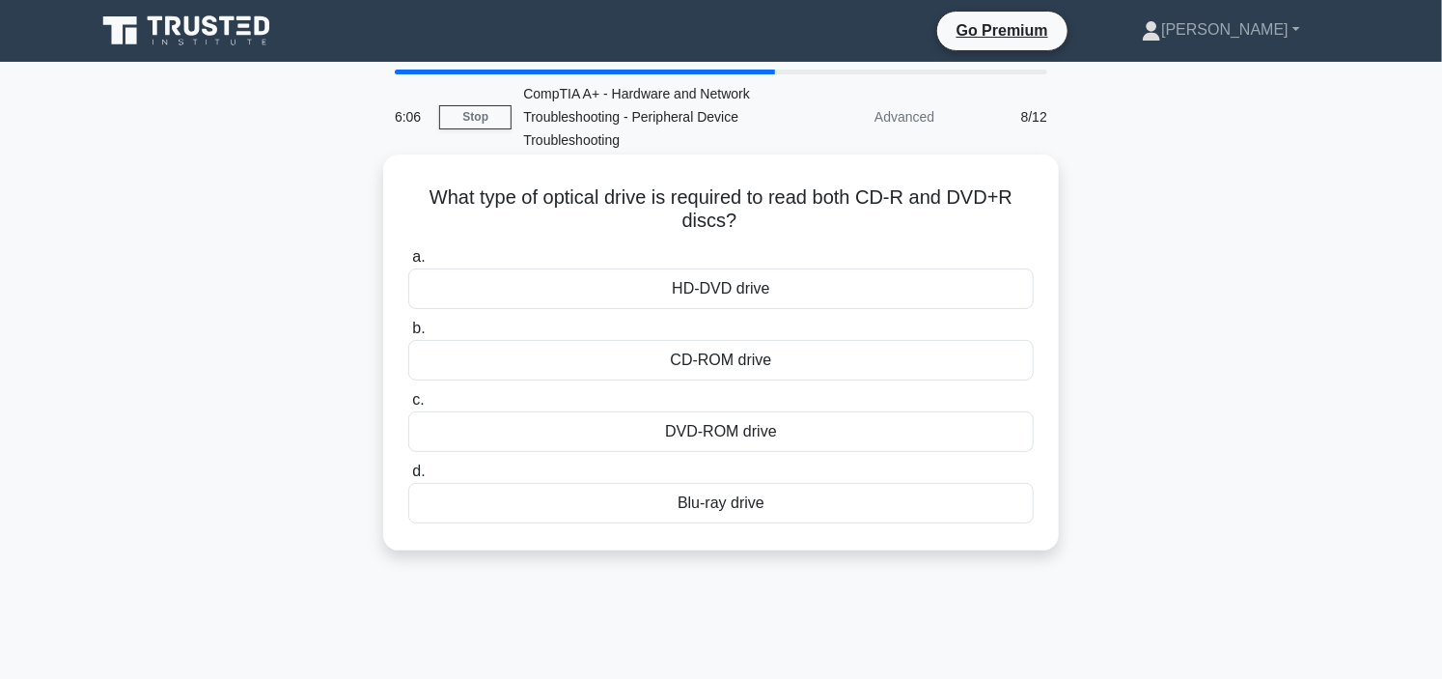
click at [795, 437] on div "DVD-ROM drive" at bounding box center [720, 431] width 625 height 41
click at [408, 406] on input "c. DVD-ROM drive" at bounding box center [408, 400] width 0 height 13
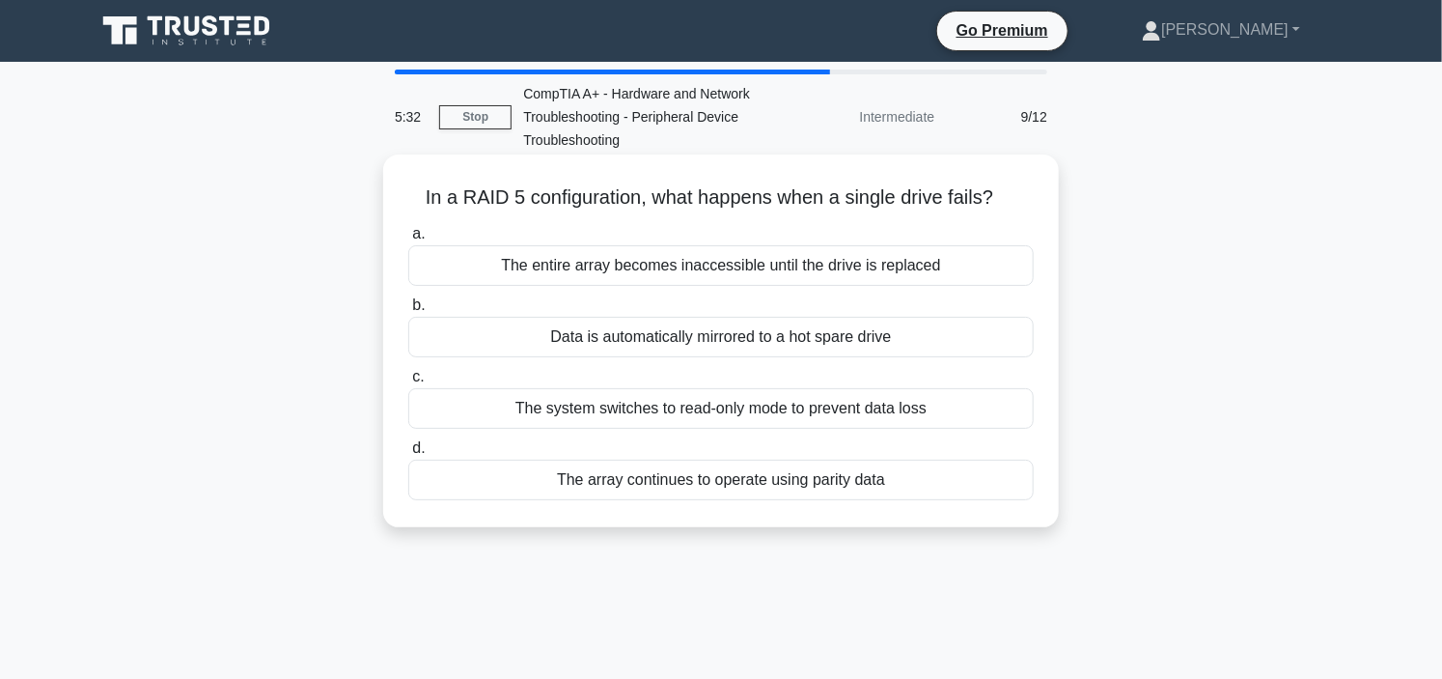
click at [761, 402] on div "The system switches to read-only mode to prevent data loss" at bounding box center [720, 408] width 625 height 41
click at [408, 383] on input "c. The system switches to read-only mode to prevent data loss" at bounding box center [408, 377] width 0 height 13
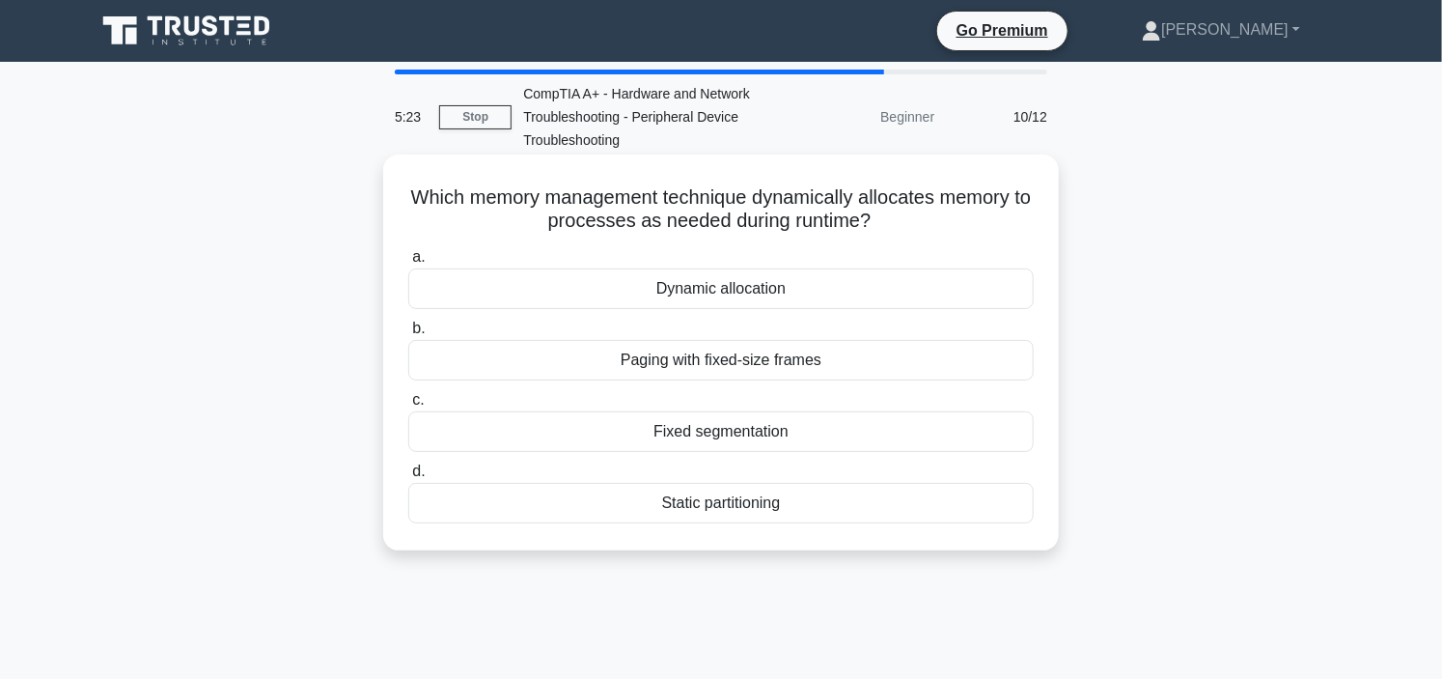
click at [727, 286] on div "Dynamic allocation" at bounding box center [720, 288] width 625 height 41
click at [408, 264] on input "a. Dynamic allocation" at bounding box center [408, 257] width 0 height 13
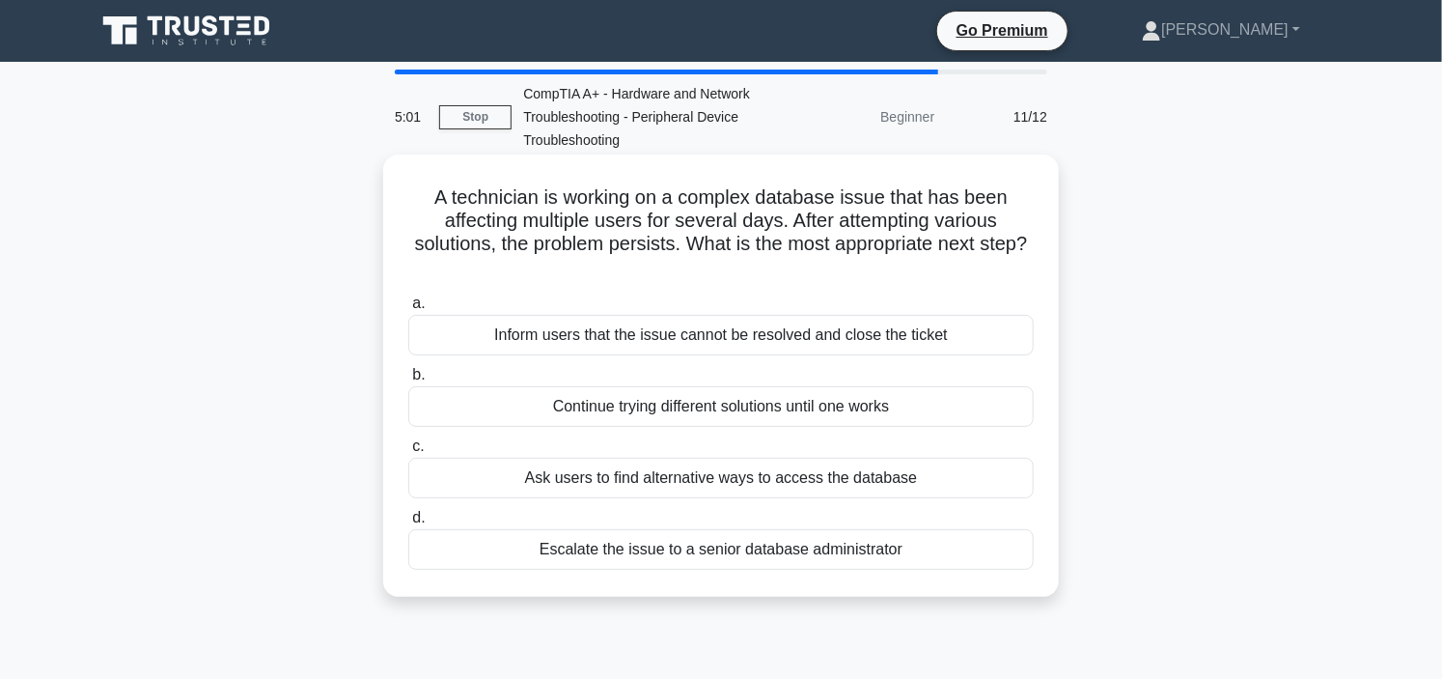
click at [724, 544] on div "Escalate the issue to a senior database administrator" at bounding box center [720, 549] width 625 height 41
click at [408, 524] on input "d. Escalate the issue to a senior database administrator" at bounding box center [408, 518] width 0 height 13
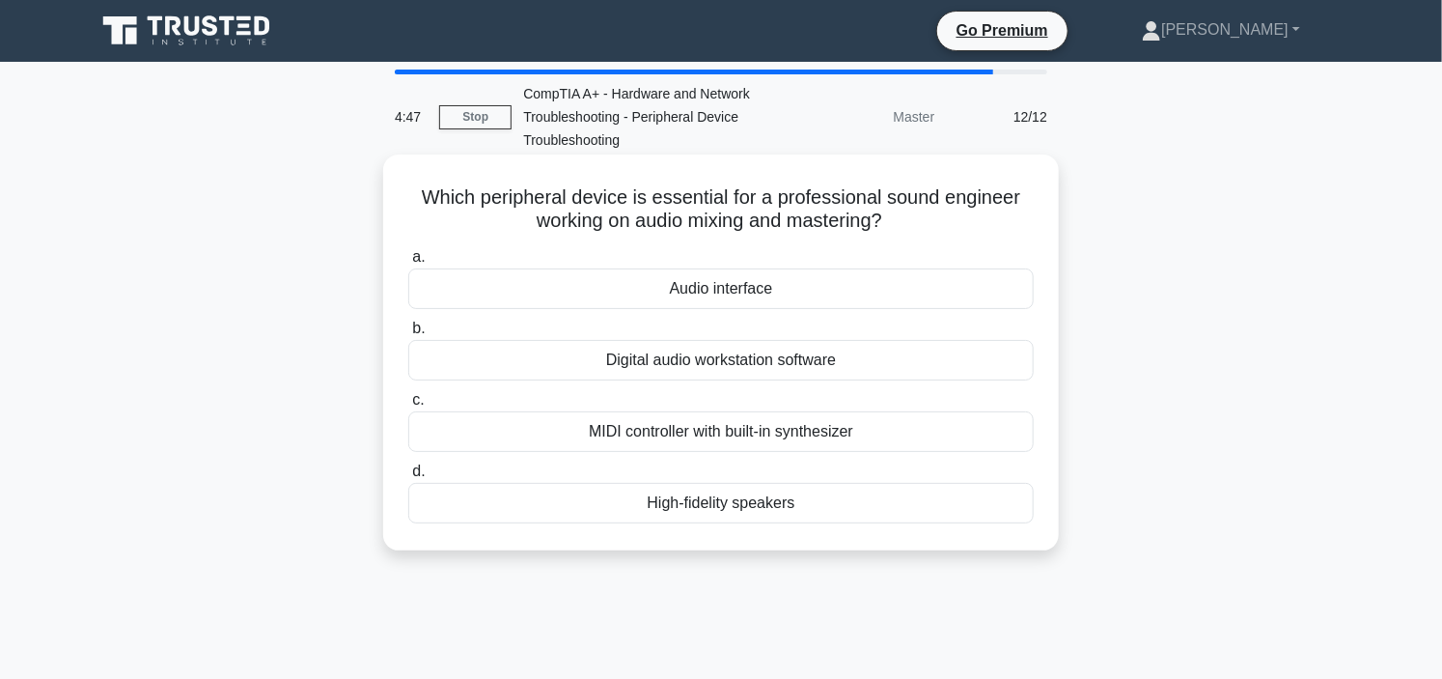
click at [799, 510] on div "High-fidelity speakers" at bounding box center [720, 503] width 625 height 41
click at [408, 478] on input "d. High-fidelity speakers" at bounding box center [408, 471] width 0 height 13
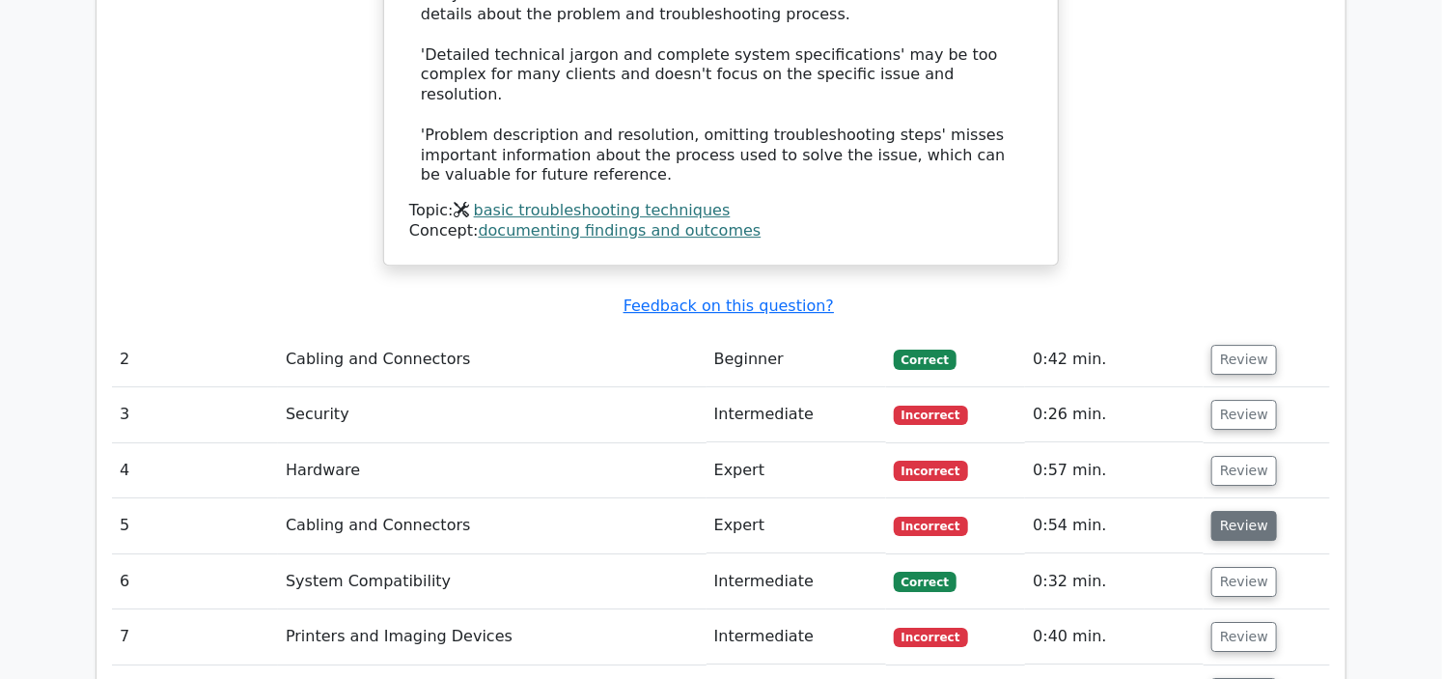
scroll to position [3003, 0]
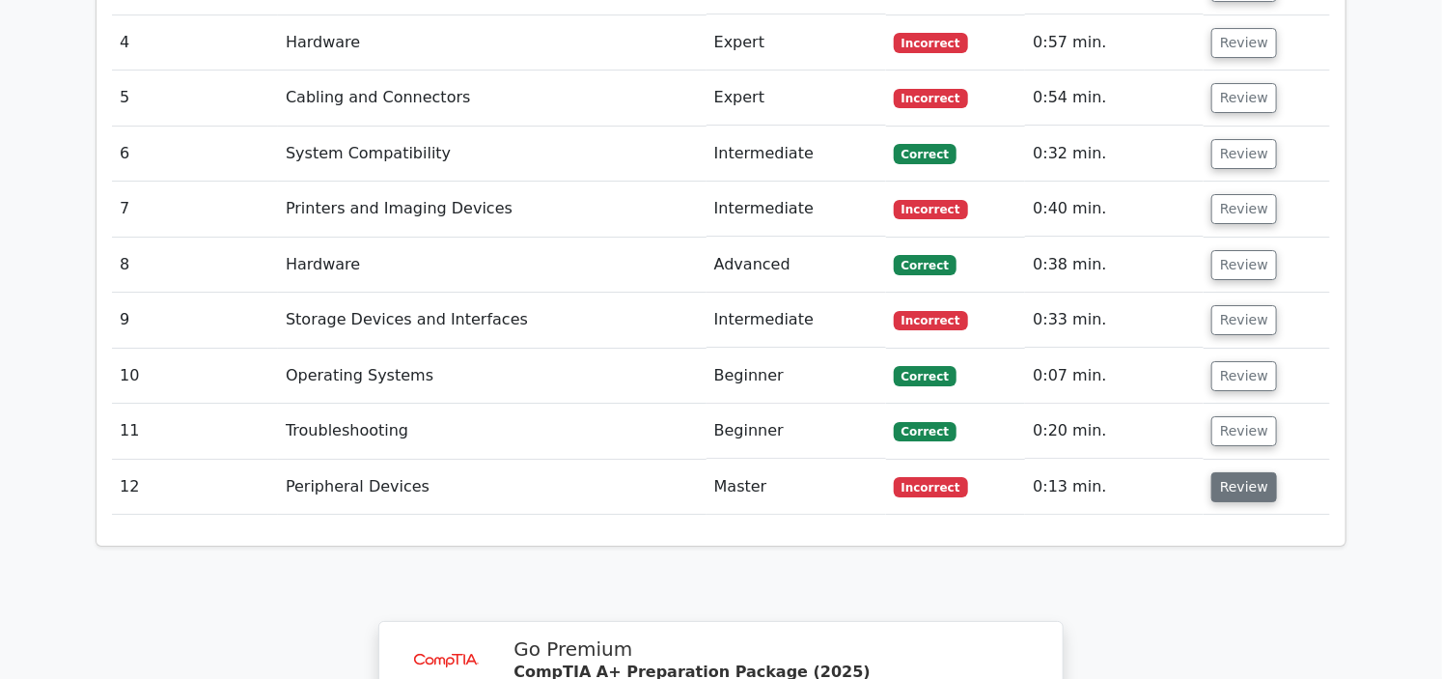
click at [1236, 472] on button "Review" at bounding box center [1244, 487] width 66 height 30
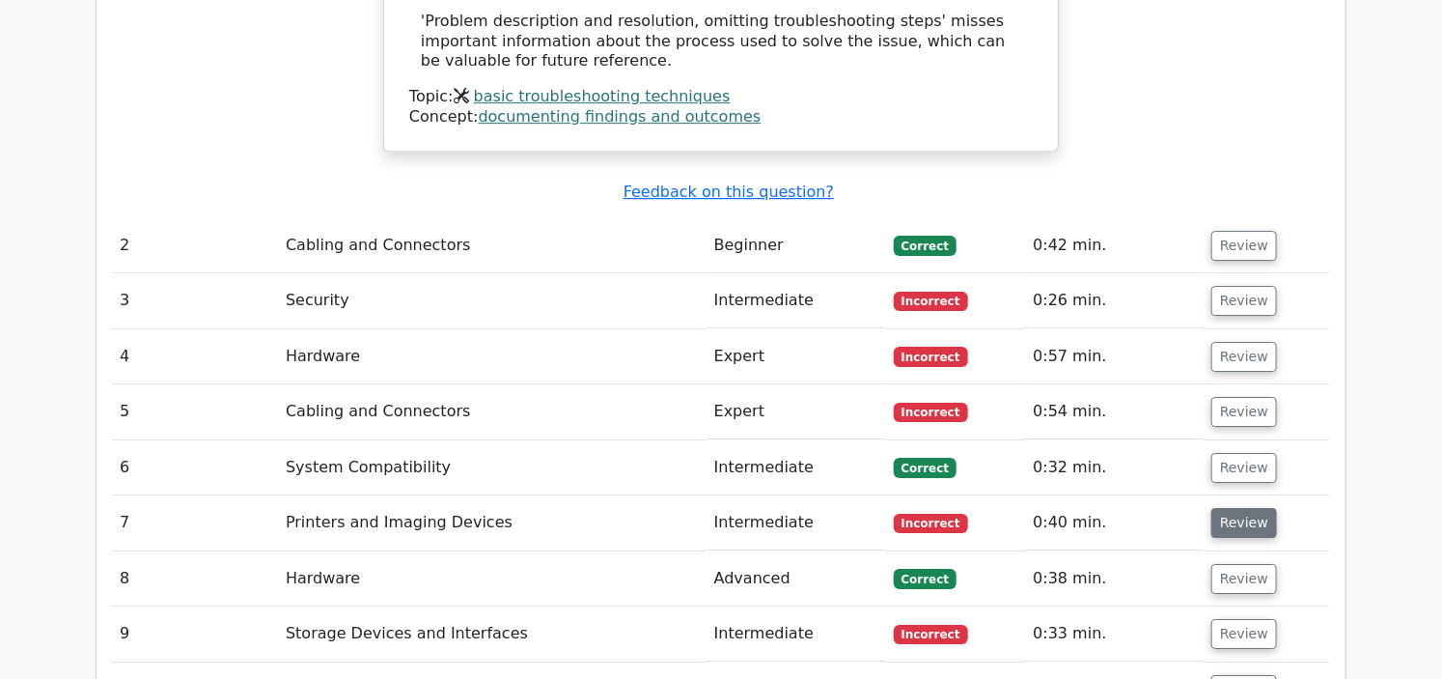
scroll to position [2466, 0]
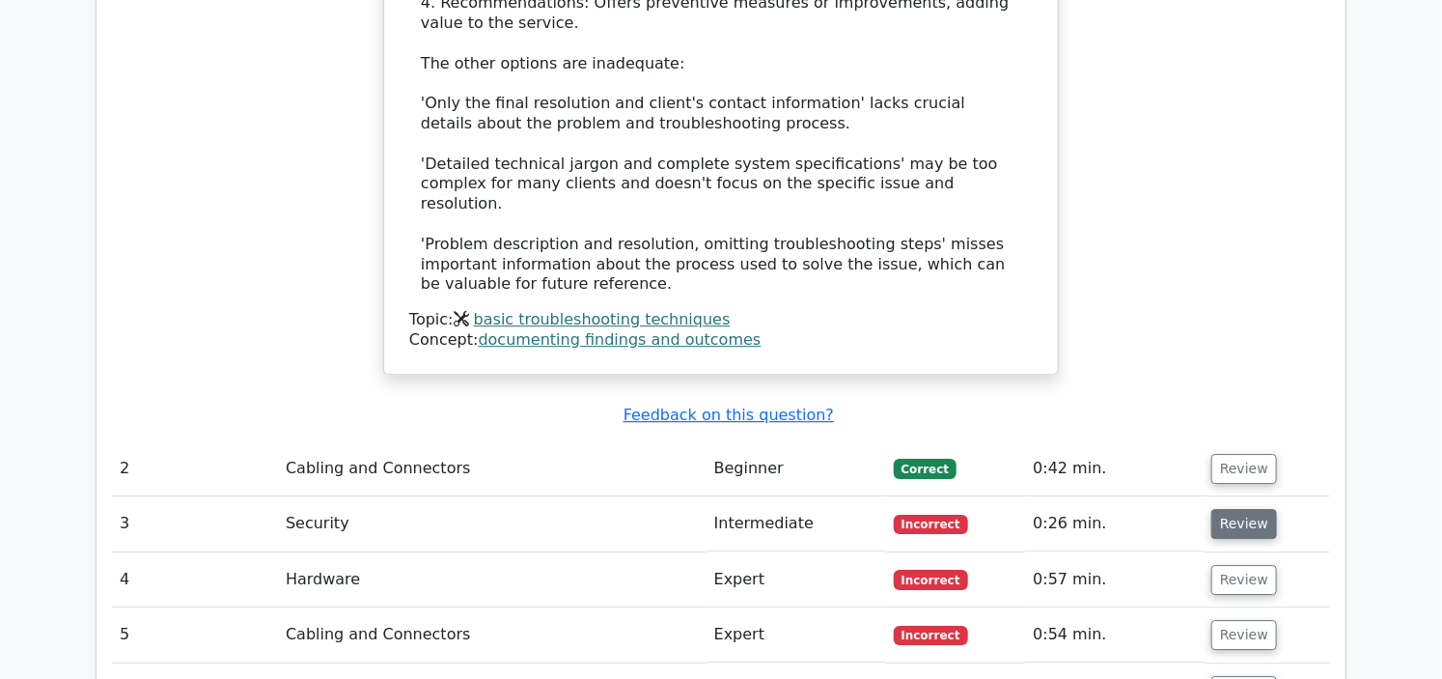
click at [1231, 509] on button "Review" at bounding box center [1244, 524] width 66 height 30
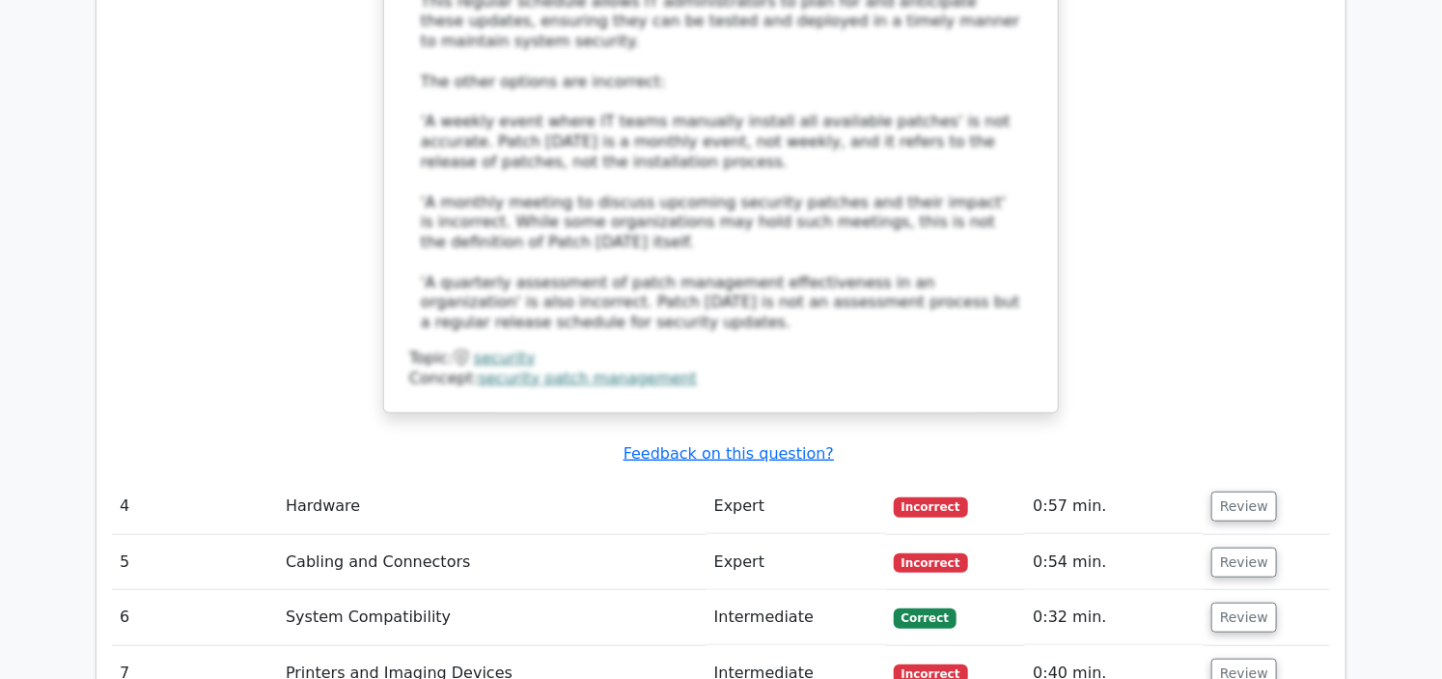
scroll to position [3646, 0]
click at [1248, 490] on button "Review" at bounding box center [1244, 505] width 66 height 30
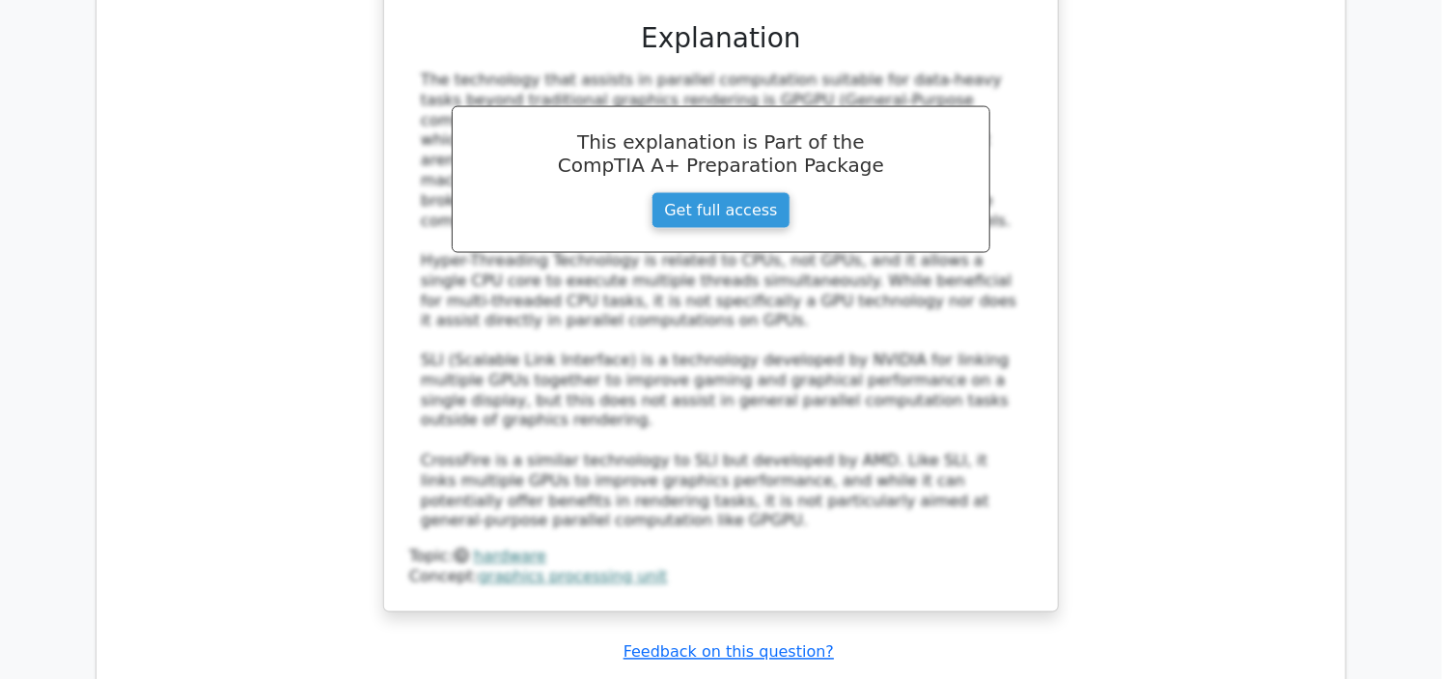
scroll to position [4611, 0]
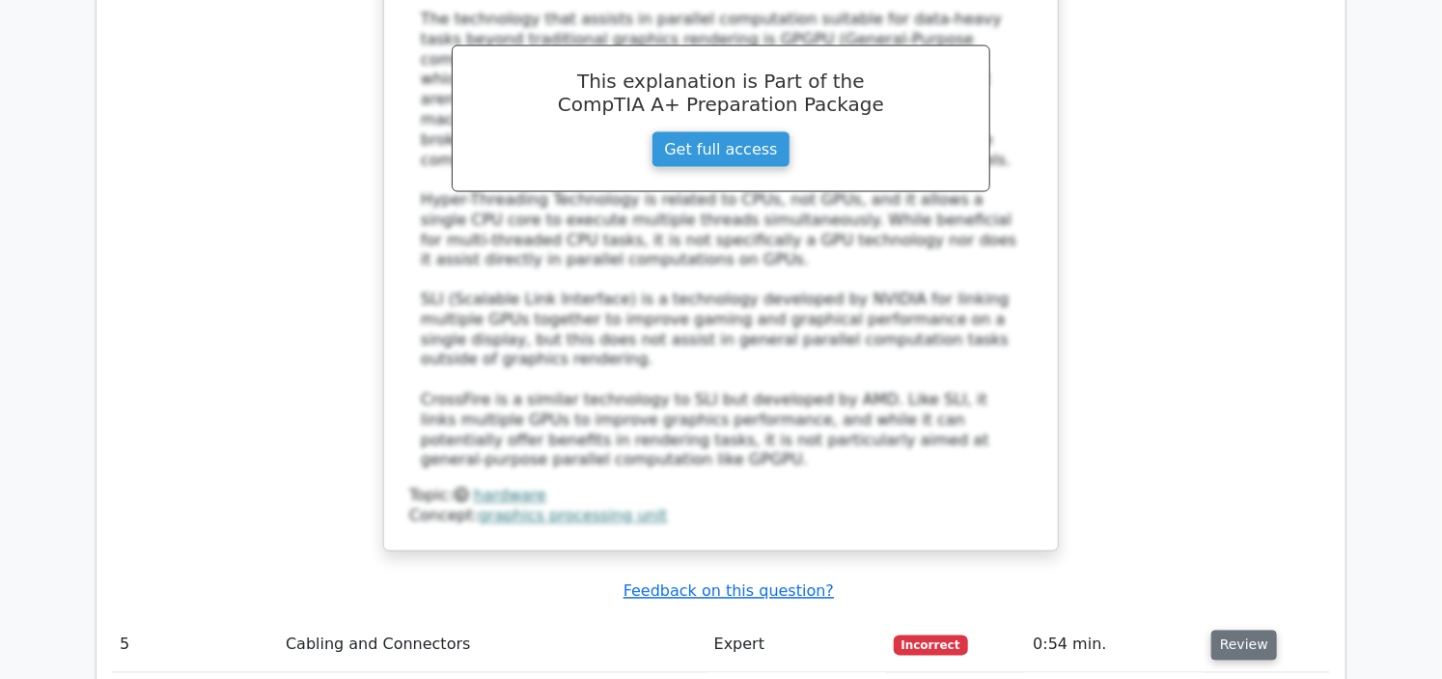
click at [1245, 630] on button "Review" at bounding box center [1244, 645] width 66 height 30
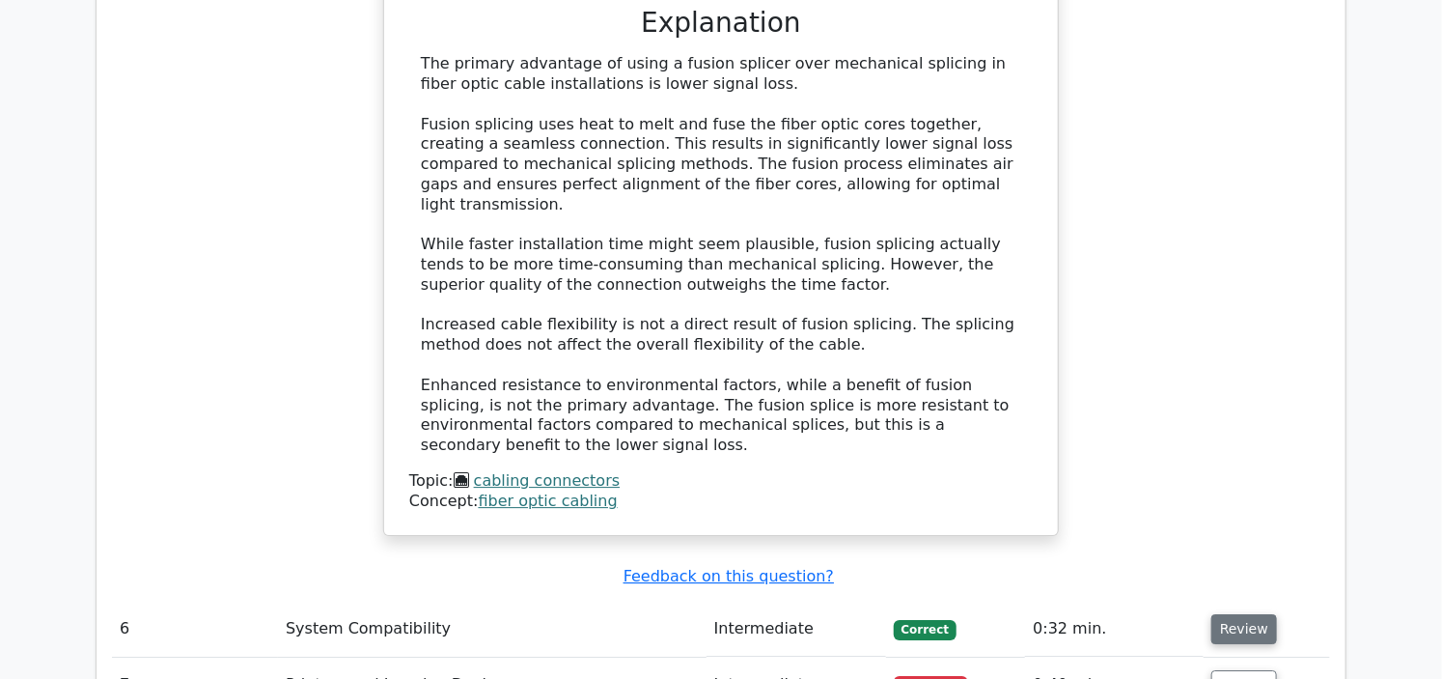
scroll to position [5683, 0]
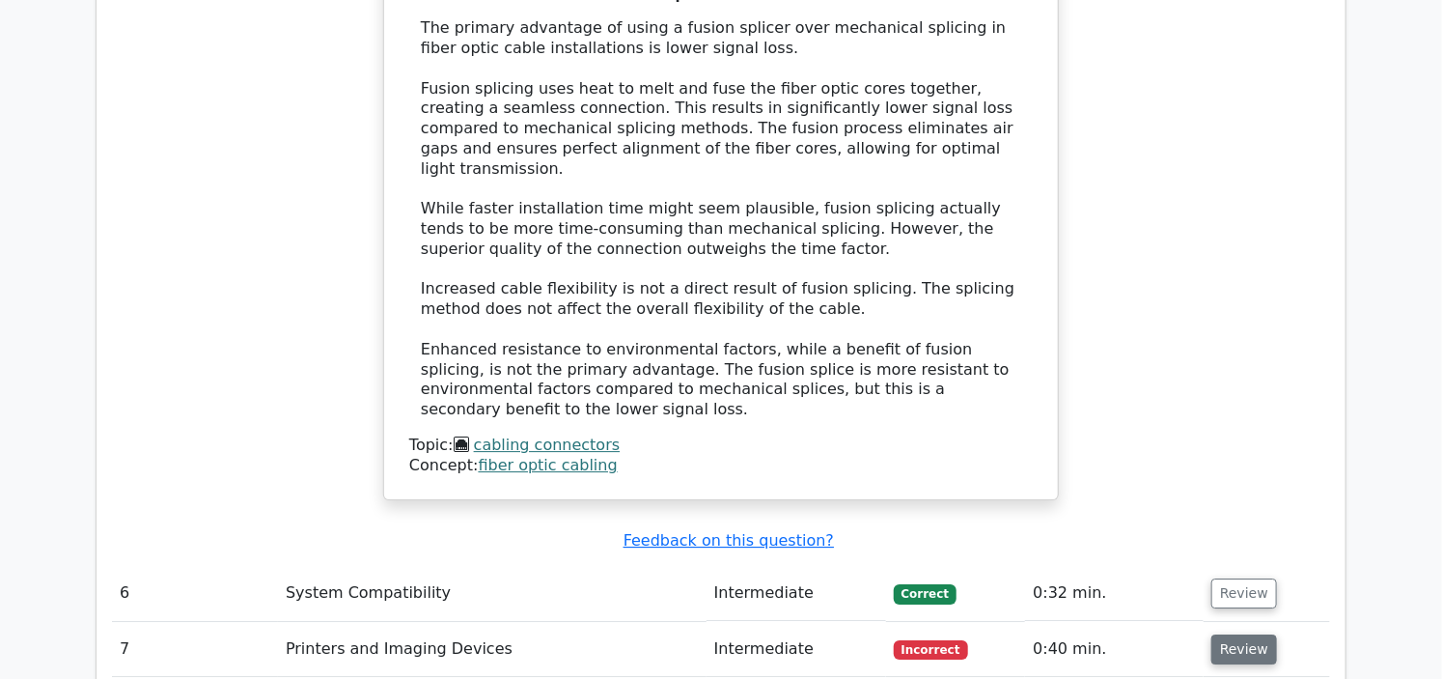
click at [1241, 634] on button "Review" at bounding box center [1244, 649] width 66 height 30
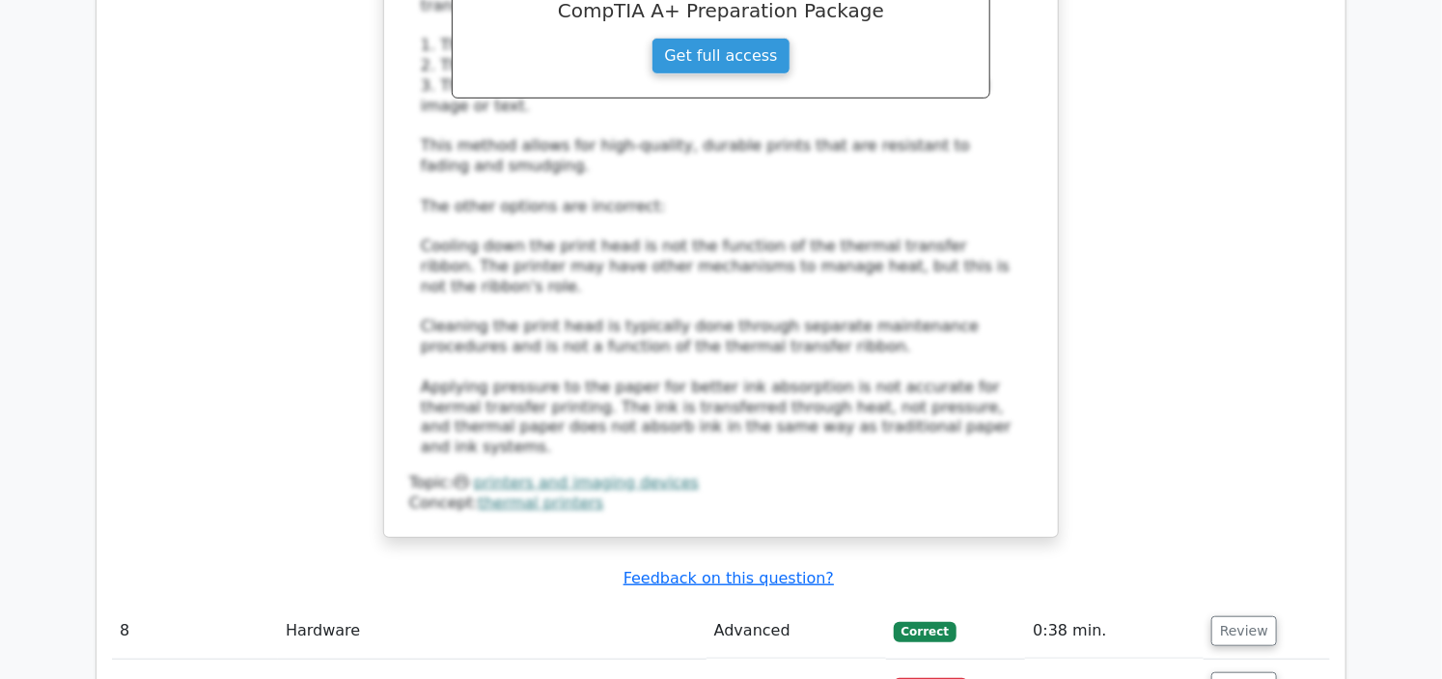
scroll to position [6864, 0]
click at [1241, 671] on button "Review" at bounding box center [1244, 686] width 66 height 30
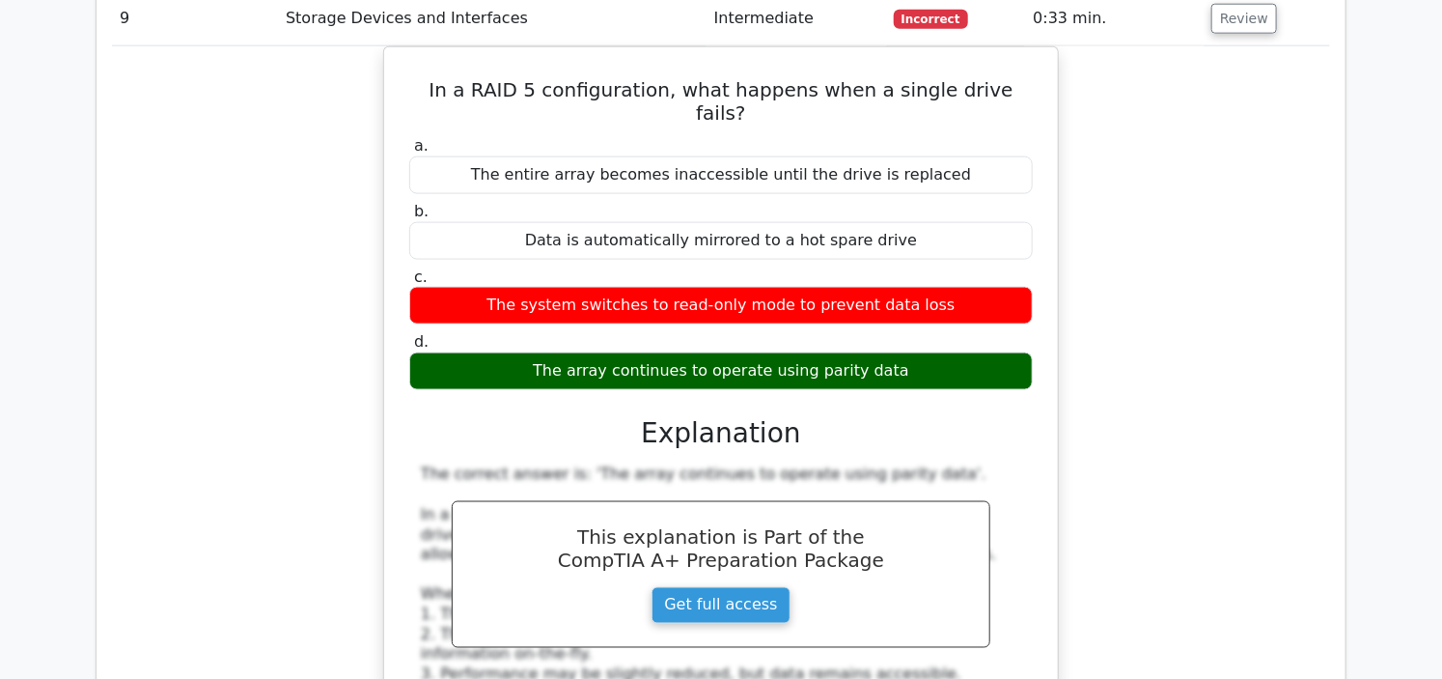
scroll to position [7614, 0]
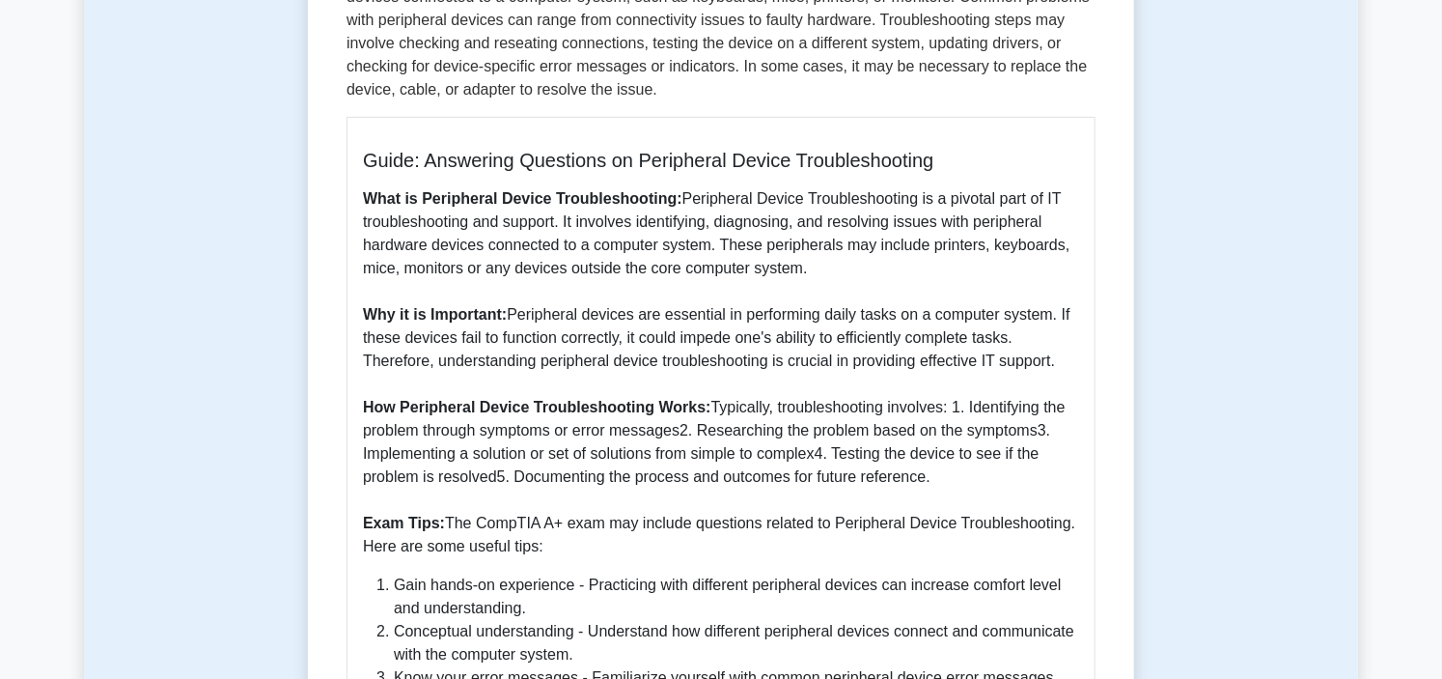
scroll to position [391, 0]
